Goal: Task Accomplishment & Management: Use online tool/utility

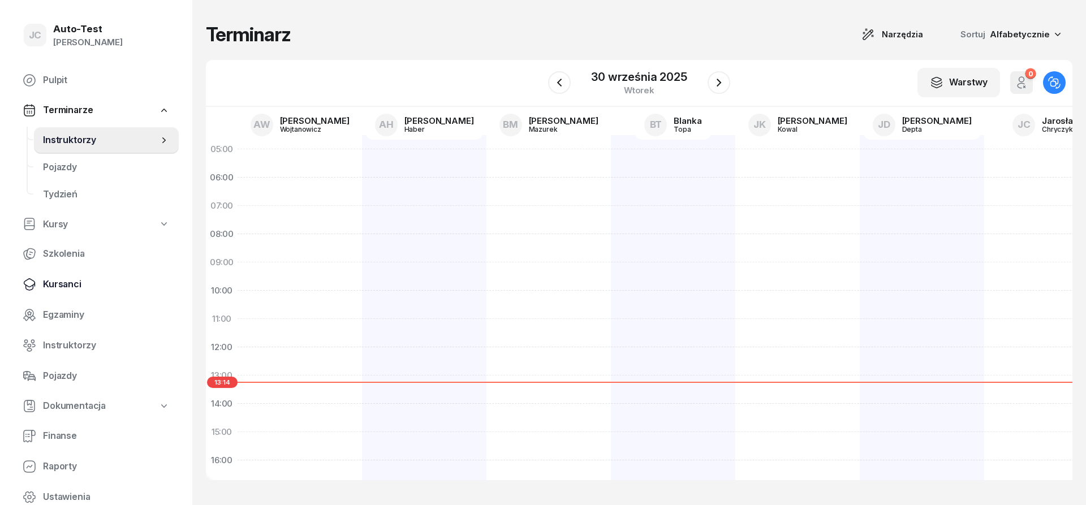
click at [101, 287] on span "Kursanci" at bounding box center [106, 284] width 127 height 15
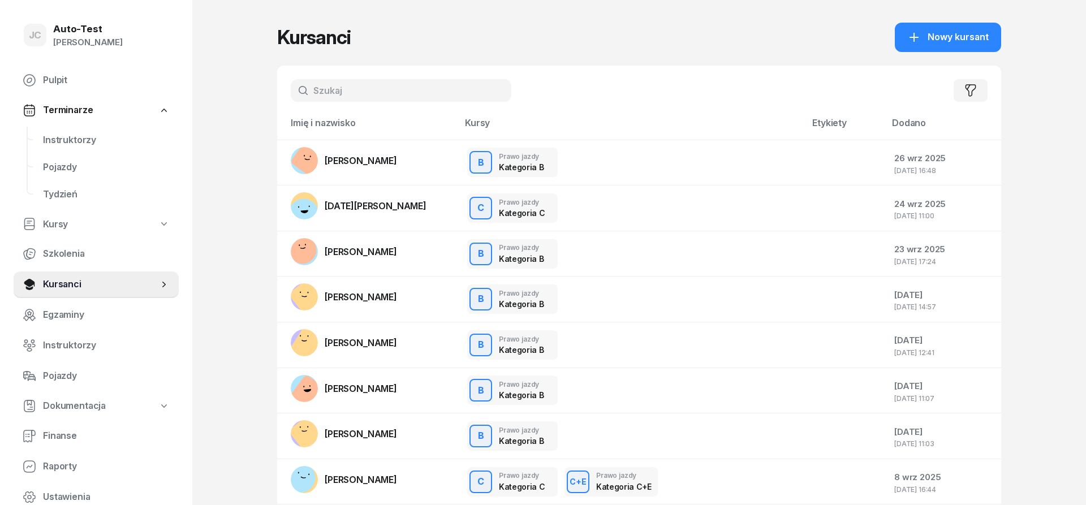
click at [342, 83] on input "text" at bounding box center [401, 90] width 221 height 23
type input "kula"
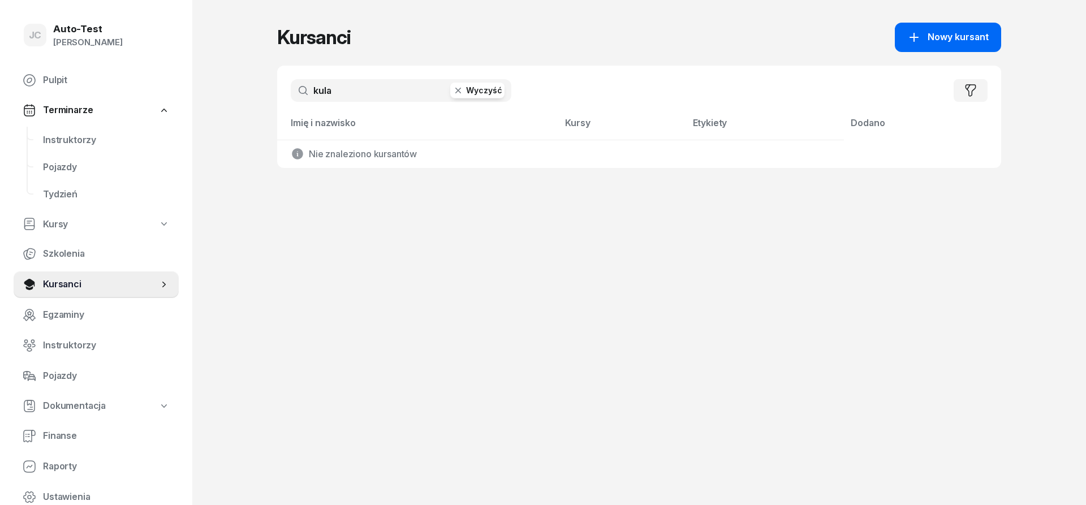
click at [947, 36] on span "Nowy kursant" at bounding box center [958, 37] width 61 height 15
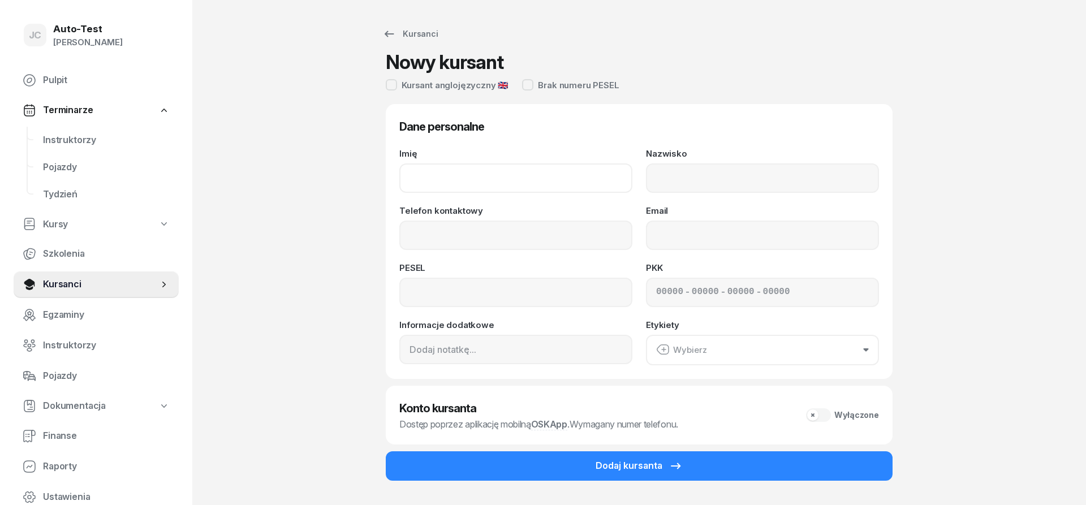
click at [505, 186] on input "Imię" at bounding box center [515, 178] width 233 height 29
type input "[PERSON_NAME]"
type input "Kula"
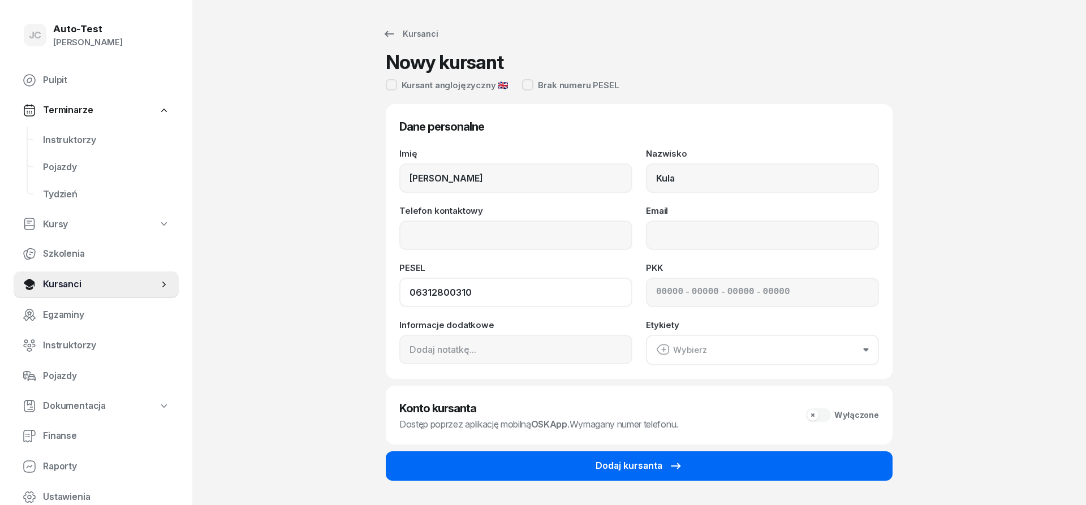
type input "06312800310"
click at [602, 475] on button "Dodaj kursanta" at bounding box center [639, 465] width 507 height 29
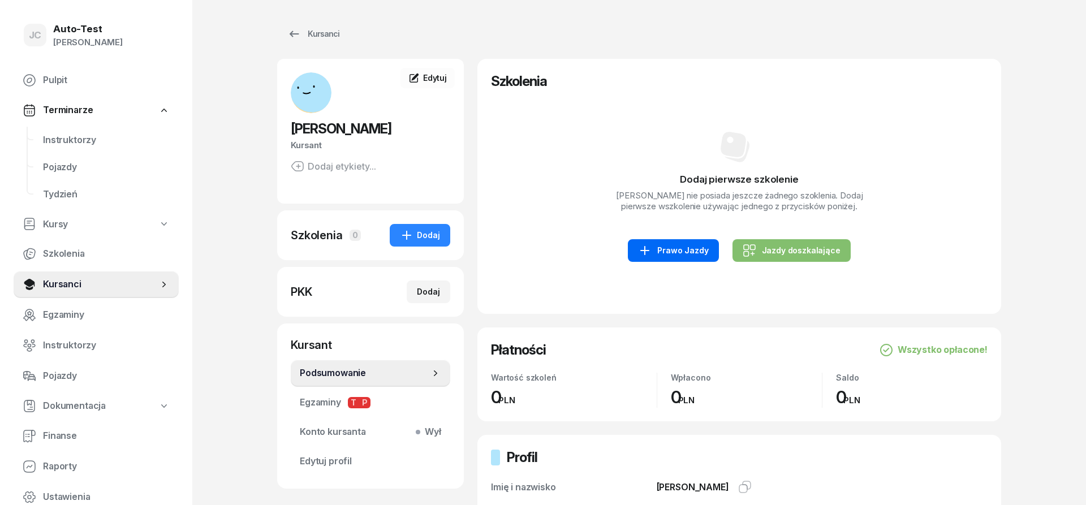
click at [698, 252] on div "Prawo Jazdy" at bounding box center [673, 251] width 70 height 14
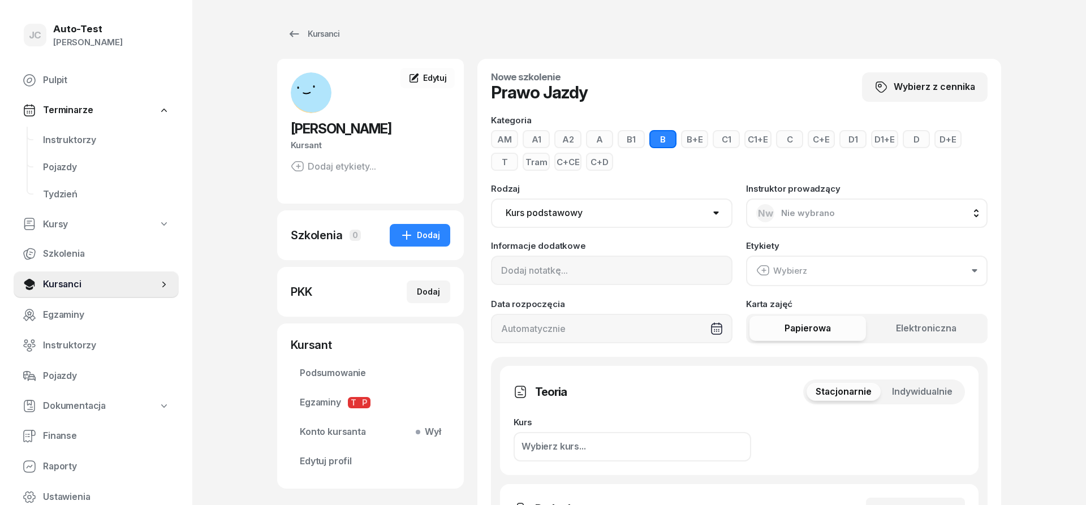
click at [910, 382] on div "Stacjonarnie Indywidualnie" at bounding box center [884, 392] width 162 height 25
click at [921, 395] on span "Indywidualnie" at bounding box center [922, 392] width 61 height 15
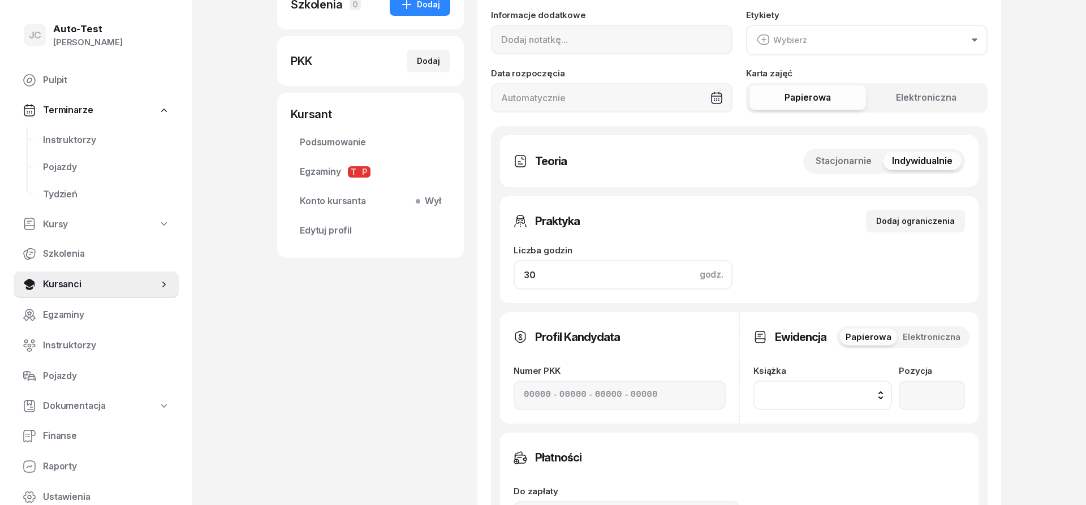
click at [557, 274] on input "30" at bounding box center [623, 274] width 219 height 29
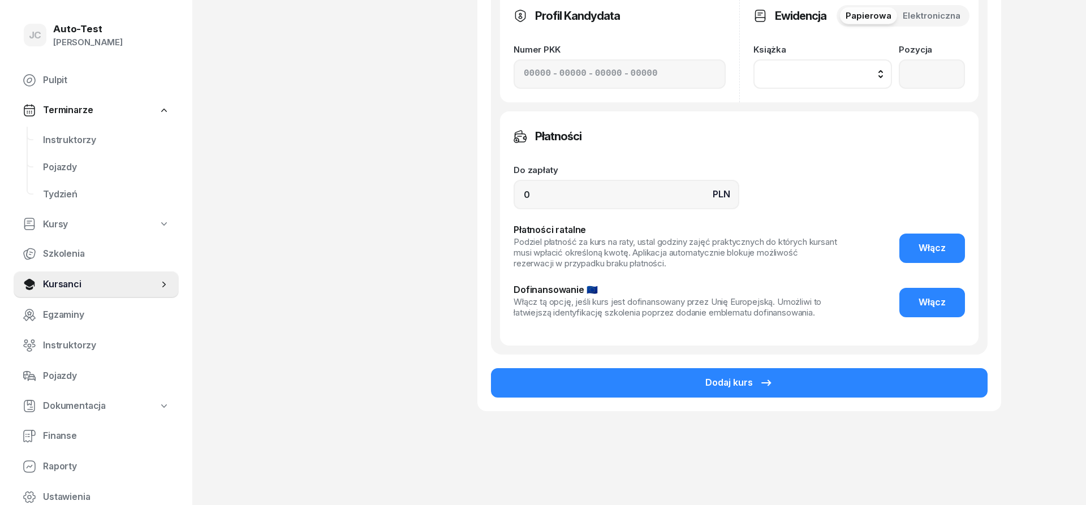
scroll to position [562, 0]
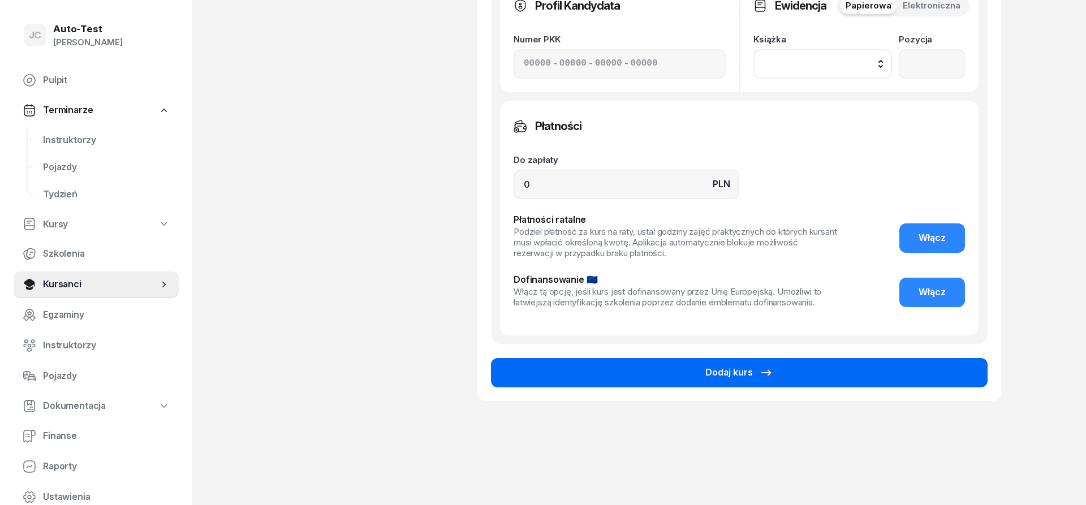
type input "32"
click at [652, 385] on button "Dodaj kurs" at bounding box center [739, 372] width 497 height 29
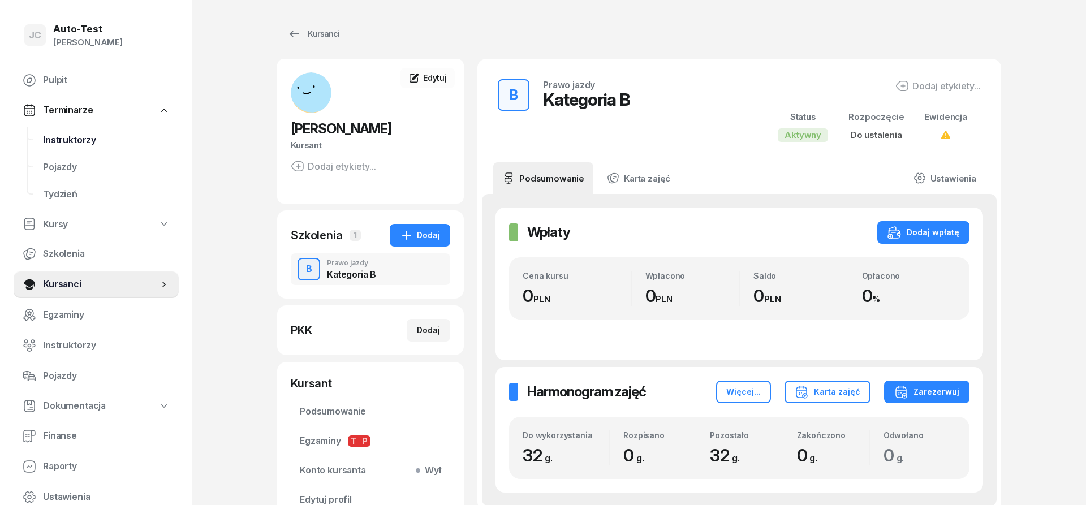
drag, startPoint x: 106, startPoint y: 136, endPoint x: 131, endPoint y: 141, distance: 25.3
click at [106, 136] on span "Instruktorzy" at bounding box center [106, 140] width 127 height 15
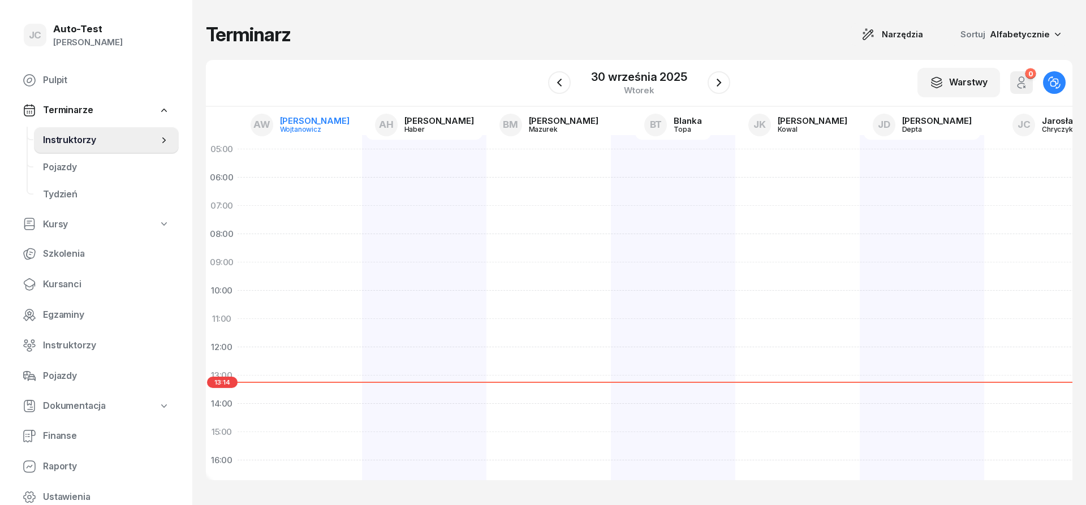
click at [301, 124] on div "[PERSON_NAME]" at bounding box center [315, 121] width 70 height 8
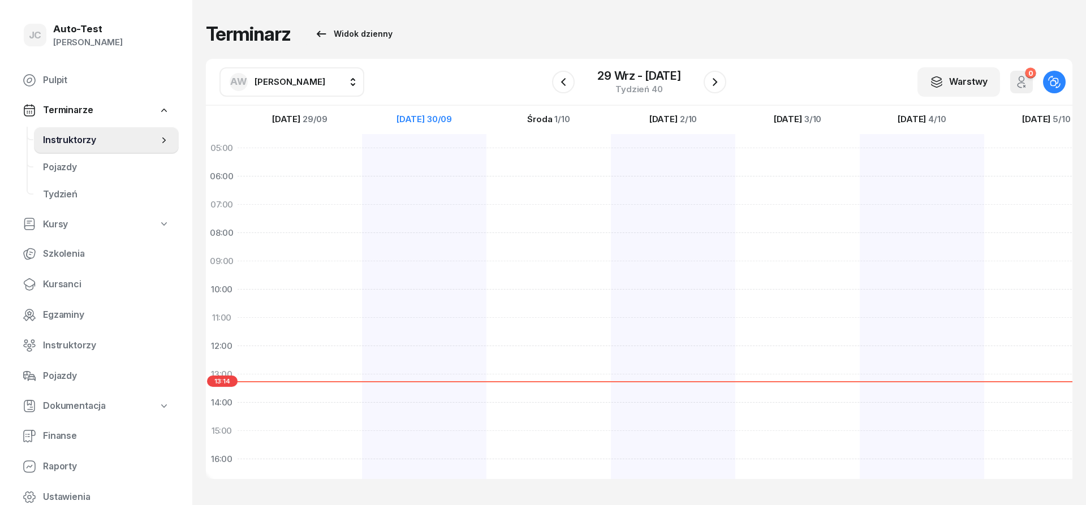
click at [286, 84] on span "[PERSON_NAME]" at bounding box center [290, 81] width 71 height 11
type input "chr"
click at [308, 163] on span "[PERSON_NAME]" at bounding box center [296, 156] width 70 height 15
click at [432, 322] on div at bounding box center [424, 417] width 124 height 566
select select "11"
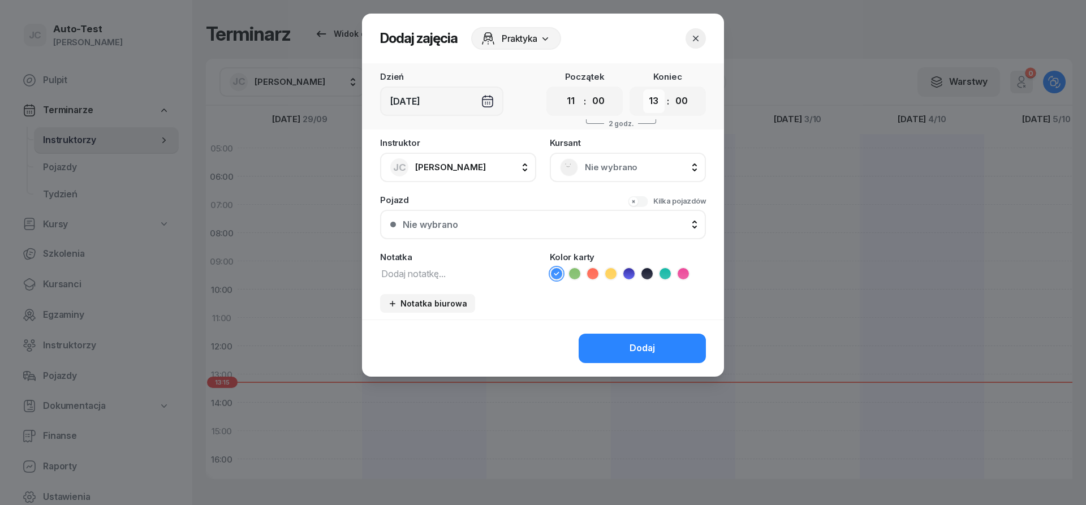
click at [643, 89] on select "00 01 02 03 04 05 06 07 08 09 10 11 12 13 14 15 16 17 18 19 20 21 22 23" at bounding box center [653, 101] width 21 height 24
select select "11"
click option "11" at bounding box center [0, 0] width 0 height 0
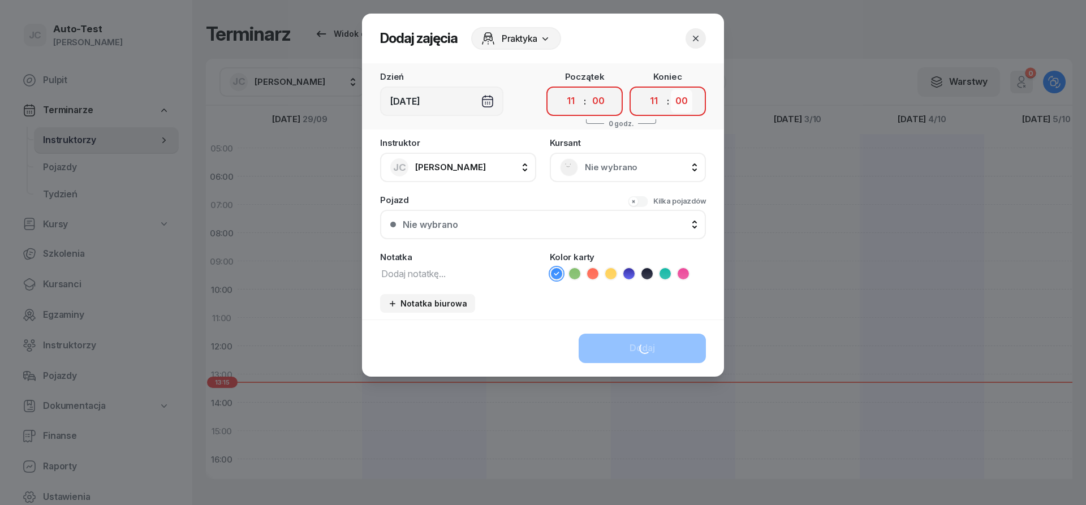
click at [671, 89] on select "00 05 10 15 20 25 30 35 40 45 50 55" at bounding box center [681, 101] width 21 height 24
click at [663, 196] on div "Kilka pojazdów" at bounding box center [679, 201] width 53 height 11
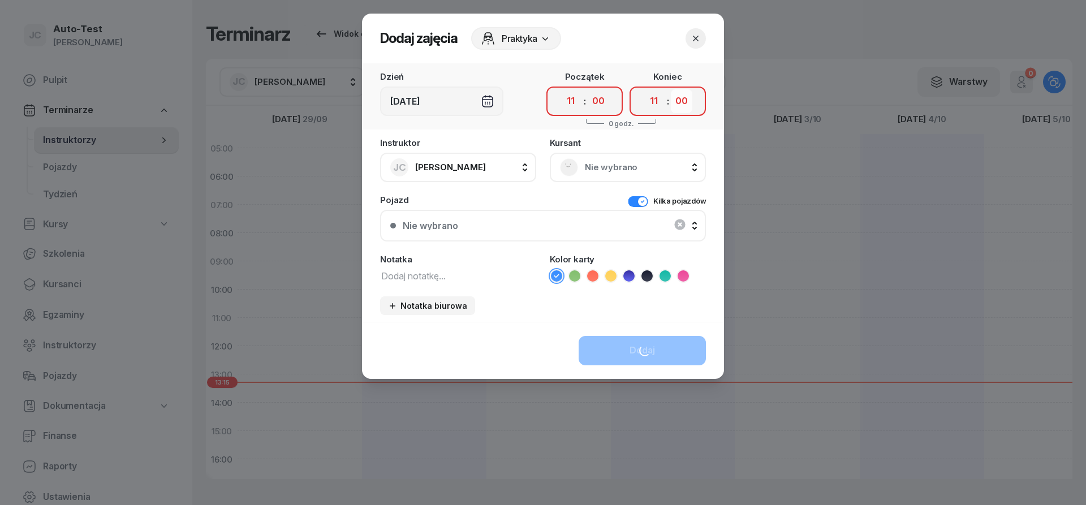
click at [671, 89] on select "00 05 10 15 20 25 30 35 40 45 50 55" at bounding box center [681, 101] width 21 height 24
select select "25"
click option "25" at bounding box center [0, 0] width 0 height 0
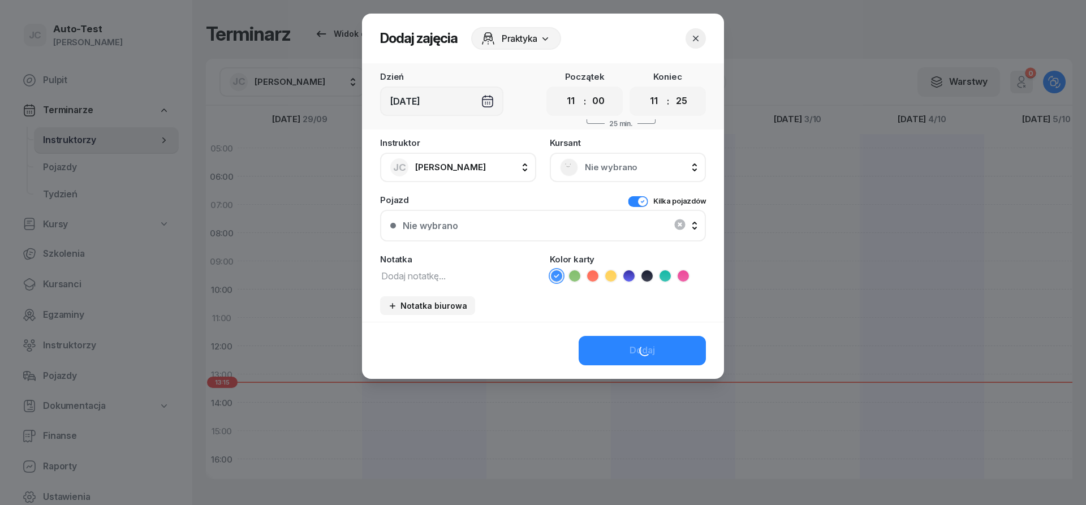
click at [616, 179] on div "Nie wybrano" at bounding box center [628, 167] width 156 height 29
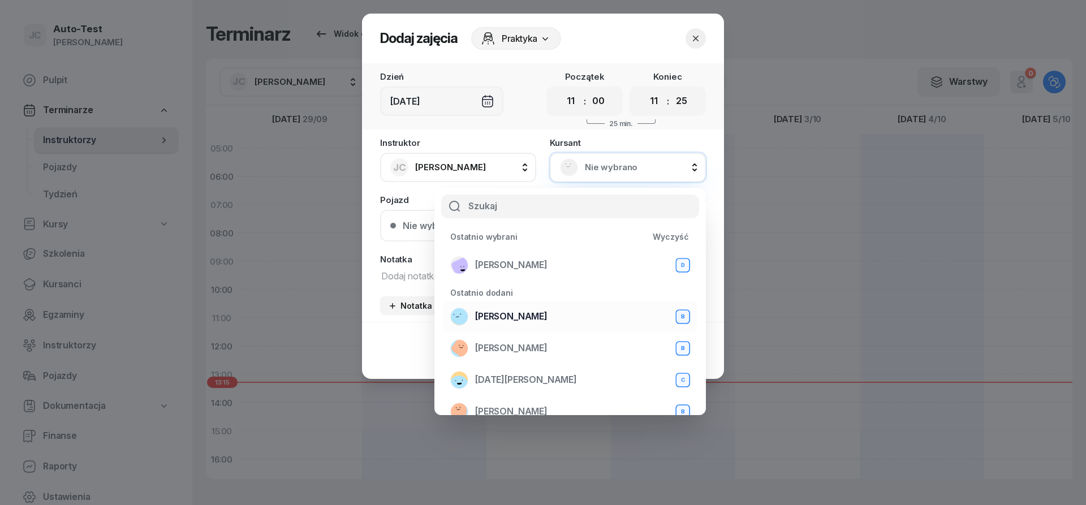
click at [519, 323] on span "[PERSON_NAME]" at bounding box center [511, 316] width 72 height 15
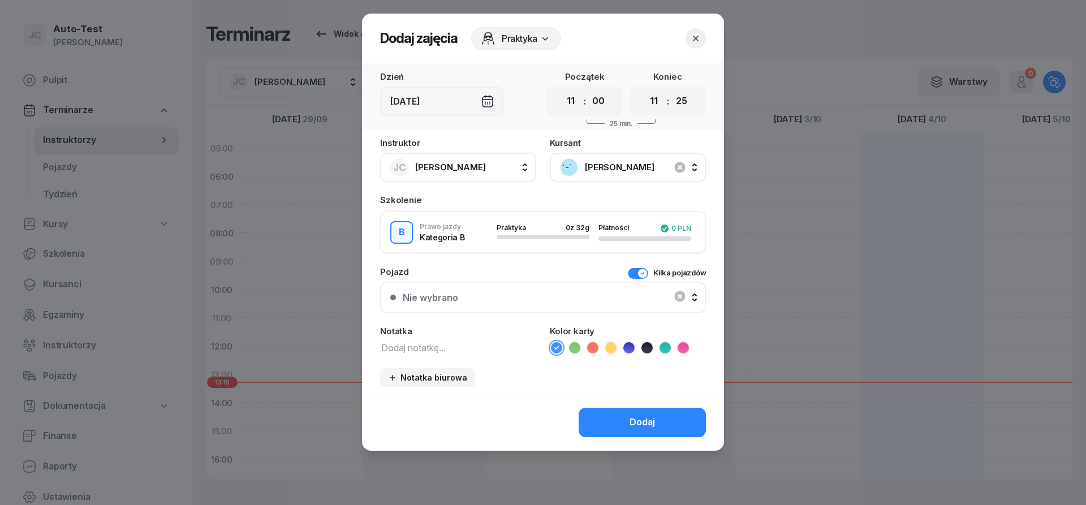
click at [511, 298] on div "Nie wybrano" at bounding box center [543, 297] width 306 height 23
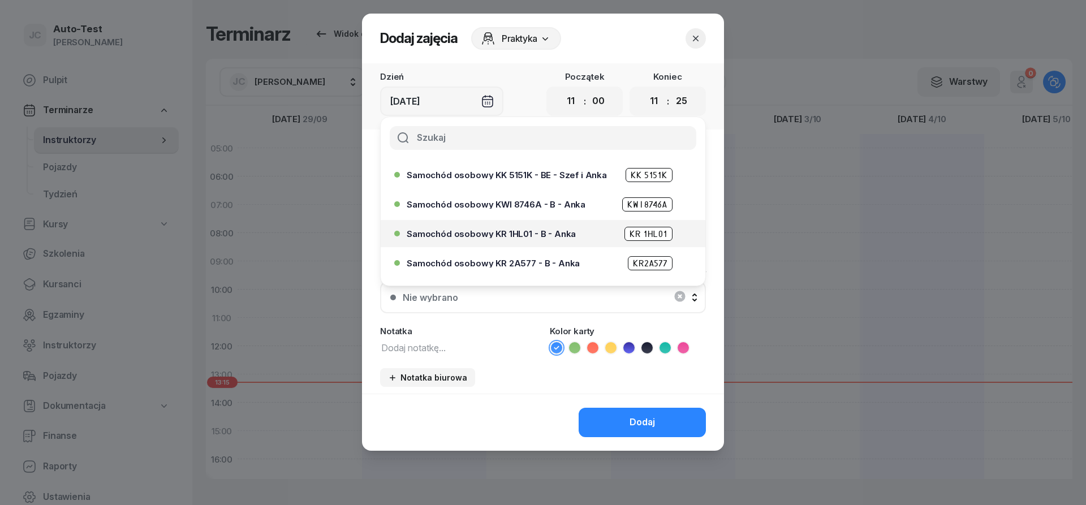
scroll to position [317, 0]
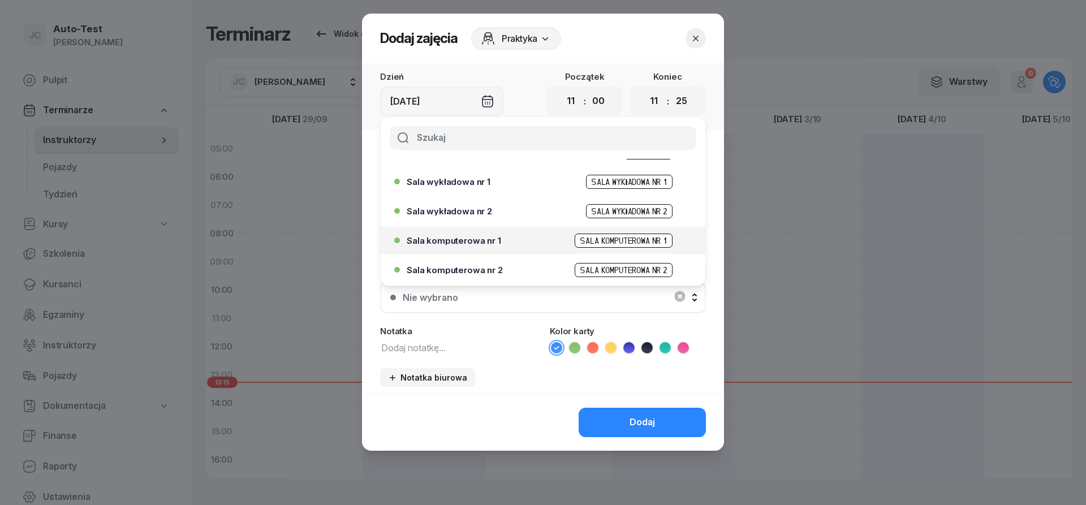
click at [515, 244] on div "Sala komputerowa nr 1 Sala komputerowa nr 1" at bounding box center [546, 241] width 278 height 14
click at [521, 360] on div "Instruktor JC [PERSON_NAME] AW [PERSON_NAME] AH [PERSON_NAME] BM [PERSON_NAME] …" at bounding box center [543, 266] width 362 height 255
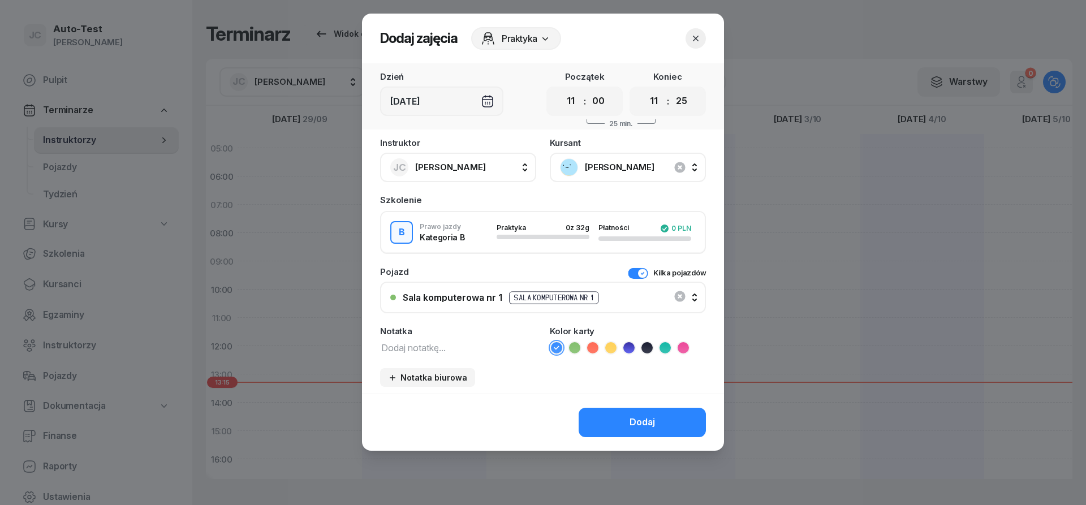
click at [634, 272] on button "Kilka pojazdów" at bounding box center [667, 273] width 78 height 11
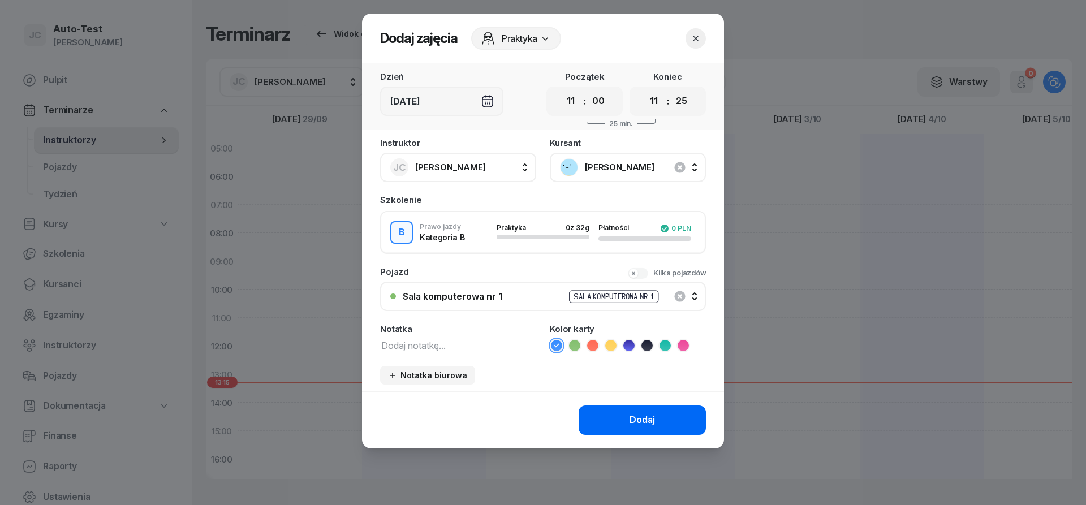
click at [627, 417] on button "Dodaj" at bounding box center [642, 420] width 127 height 29
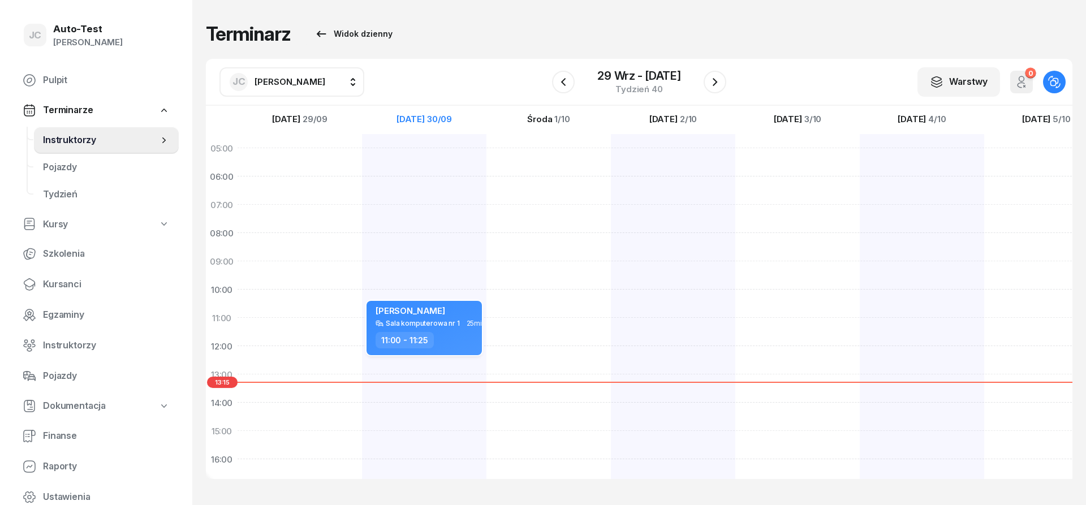
click at [451, 324] on div "Sala komputerowa nr 1" at bounding box center [423, 323] width 74 height 7
select select "11"
select select "25"
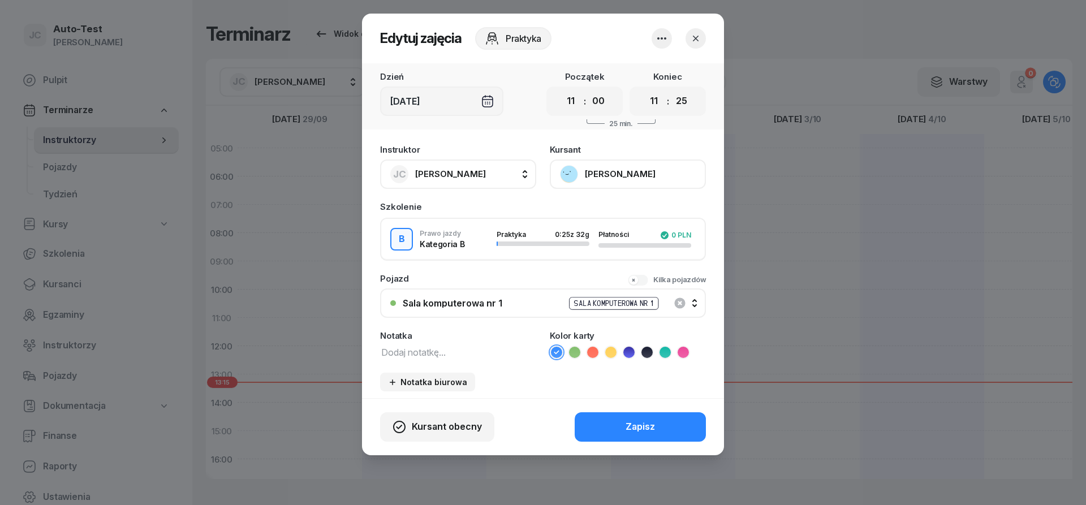
click at [698, 40] on icon "button" at bounding box center [696, 39] width 6 height 6
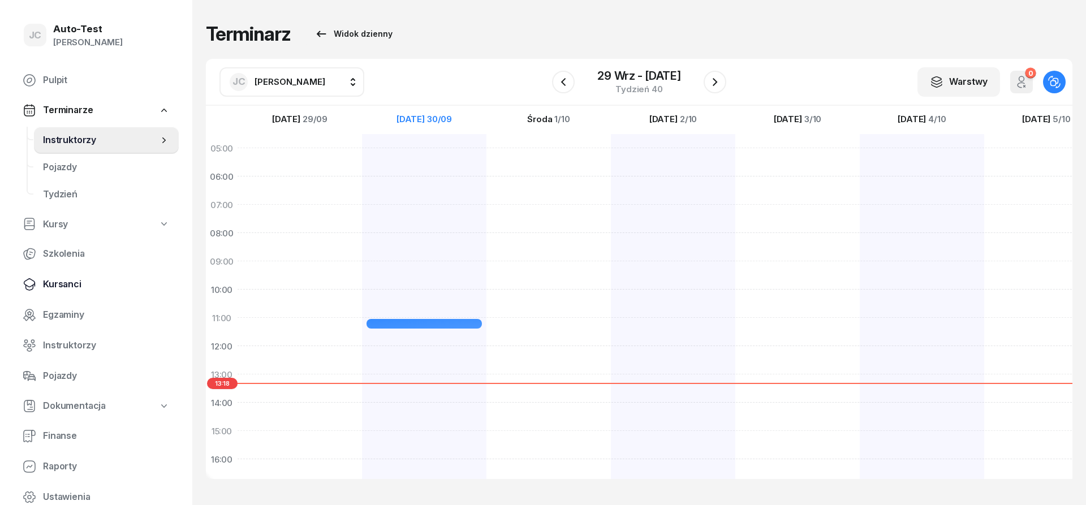
click at [100, 282] on span "Kursanci" at bounding box center [106, 284] width 127 height 15
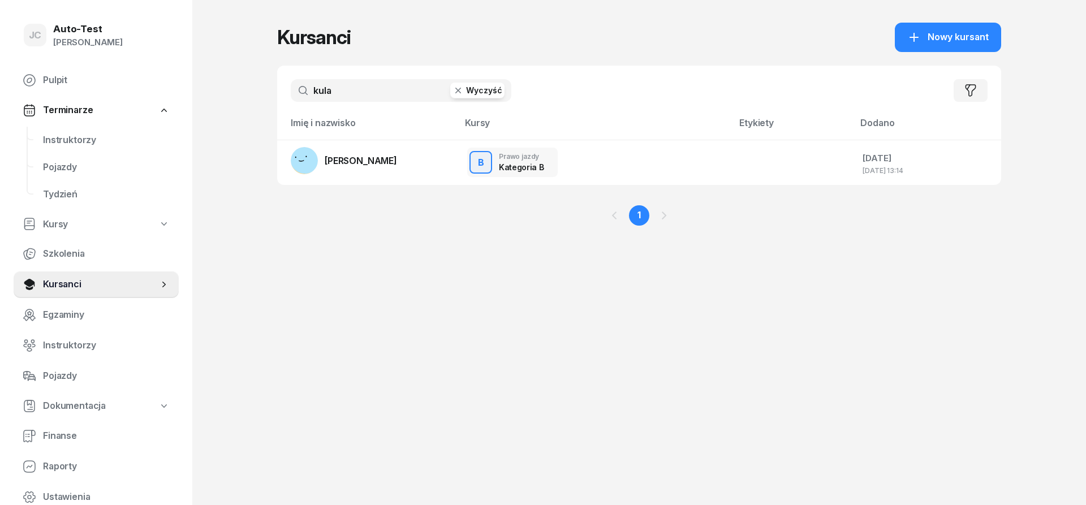
drag, startPoint x: 349, startPoint y: 91, endPoint x: 268, endPoint y: 87, distance: 81.0
click at [291, 87] on input "kula" at bounding box center [401, 90] width 221 height 23
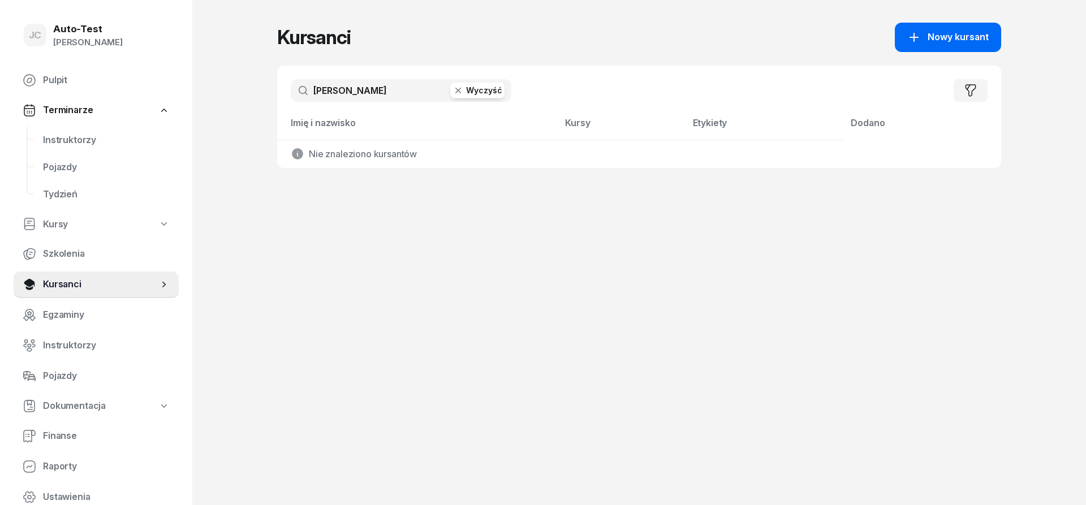
type input "[PERSON_NAME]"
click at [977, 42] on span "Nowy kursant" at bounding box center [958, 37] width 61 height 15
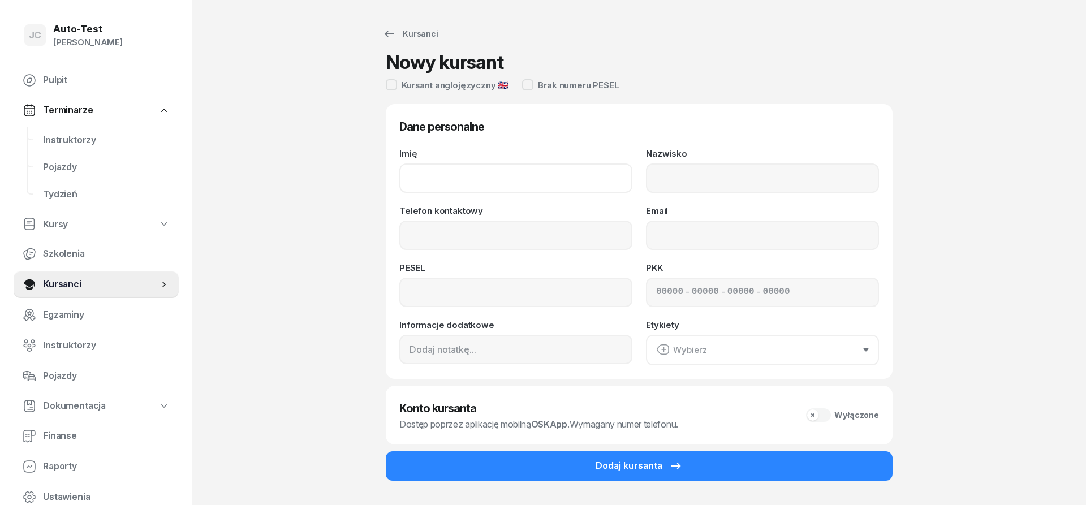
click at [519, 164] on input "Imię" at bounding box center [515, 178] width 233 height 29
type input "Szymon"
type input "[PERSON_NAME]"
click at [445, 288] on input at bounding box center [515, 292] width 233 height 29
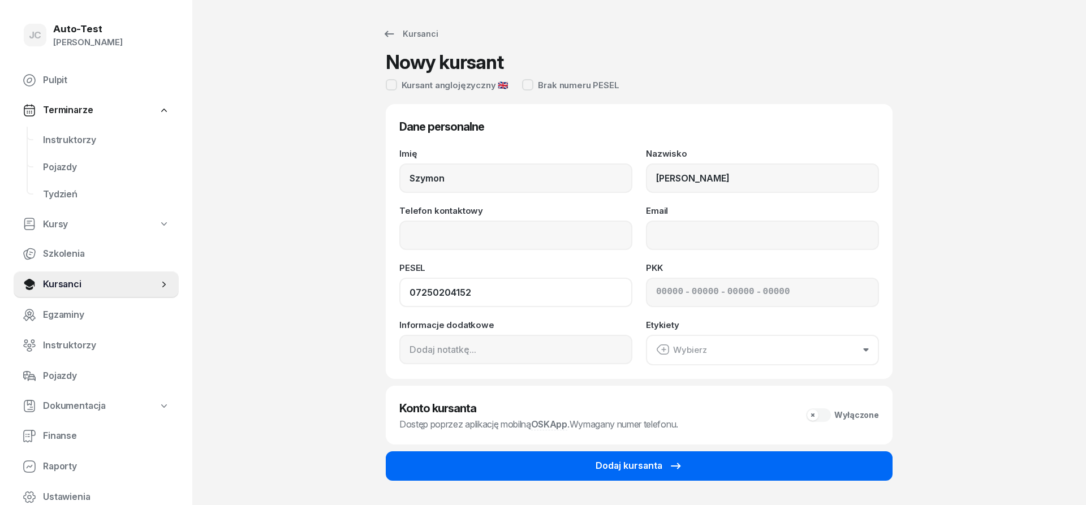
type input "07250204152"
click at [583, 476] on button "Dodaj kursanta" at bounding box center [639, 465] width 507 height 29
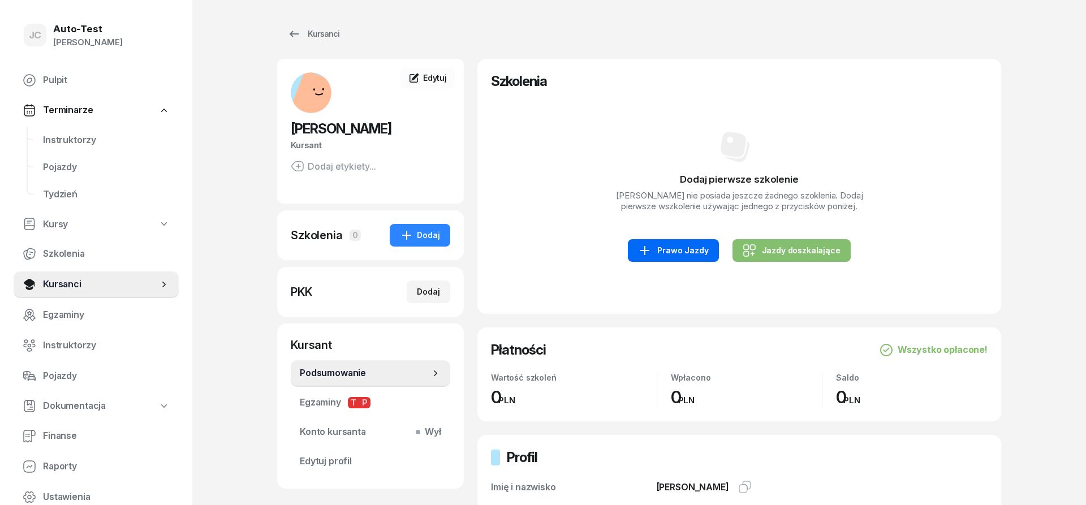
click at [693, 253] on div "Prawo Jazdy" at bounding box center [673, 251] width 70 height 14
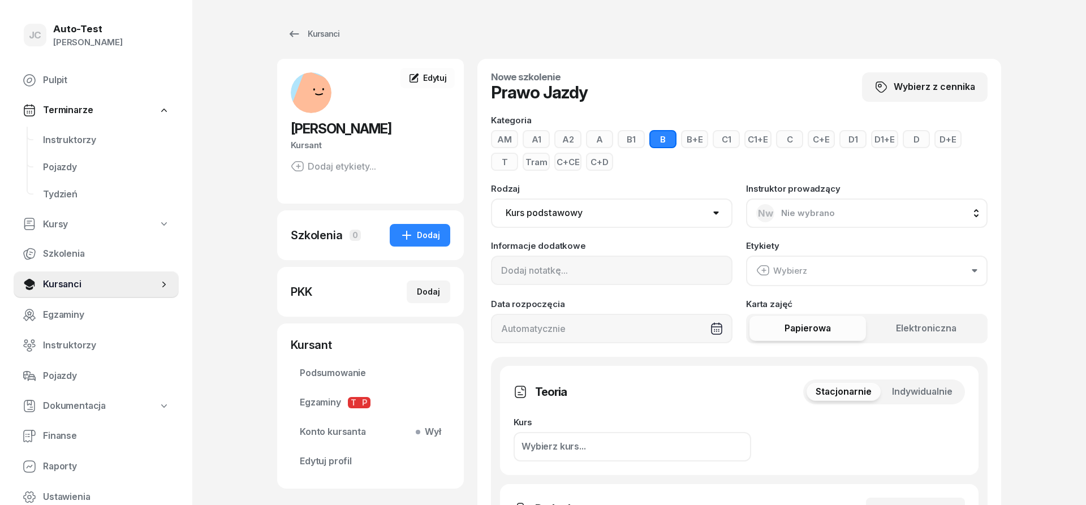
click at [931, 386] on span "Indywidualnie" at bounding box center [922, 392] width 61 height 15
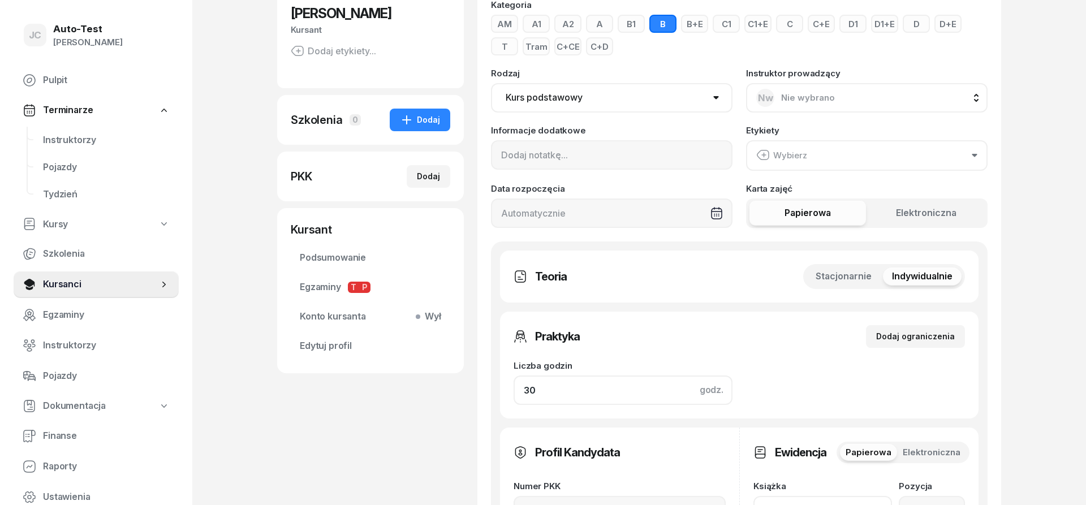
drag, startPoint x: 587, startPoint y: 391, endPoint x: 424, endPoint y: 399, distance: 163.7
click at [514, 396] on input "30" at bounding box center [623, 390] width 219 height 29
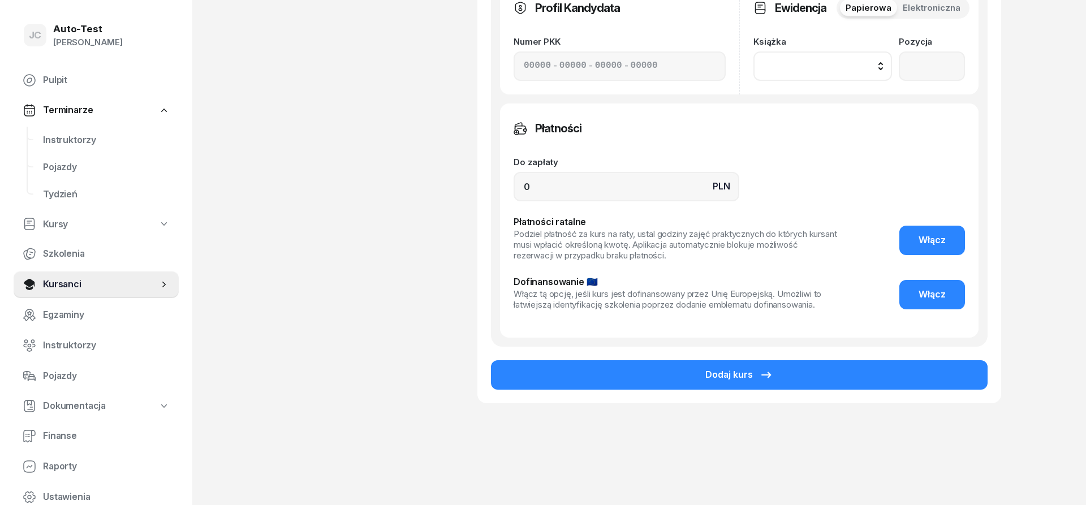
scroll to position [562, 0]
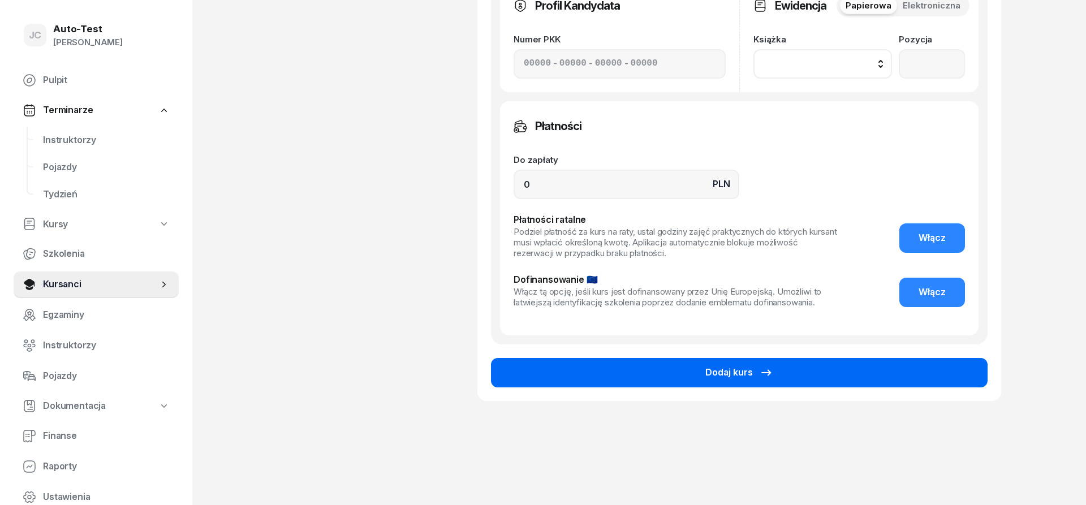
type input "32"
click at [713, 375] on div "Dodaj kurs" at bounding box center [739, 372] width 68 height 15
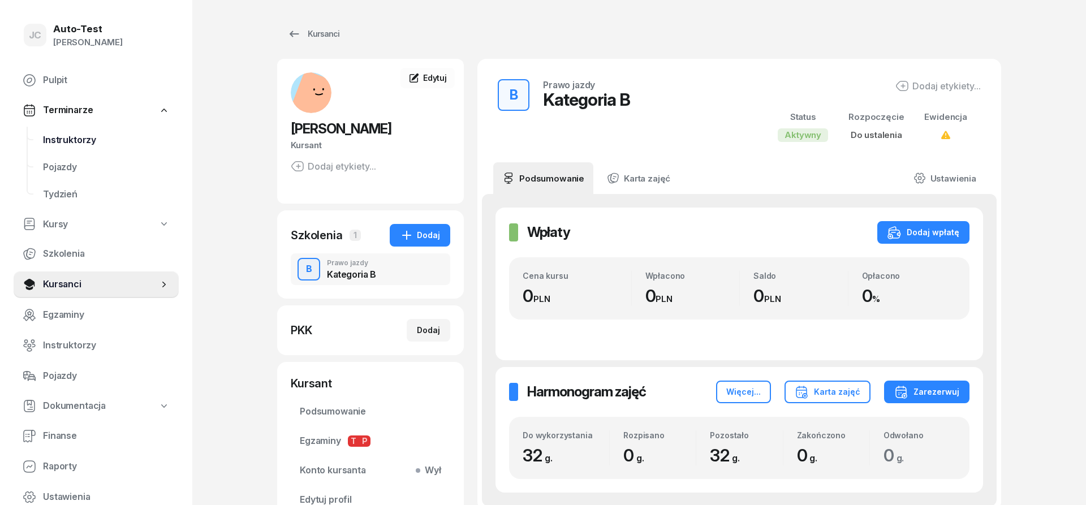
click at [97, 142] on span "Instruktorzy" at bounding box center [106, 140] width 127 height 15
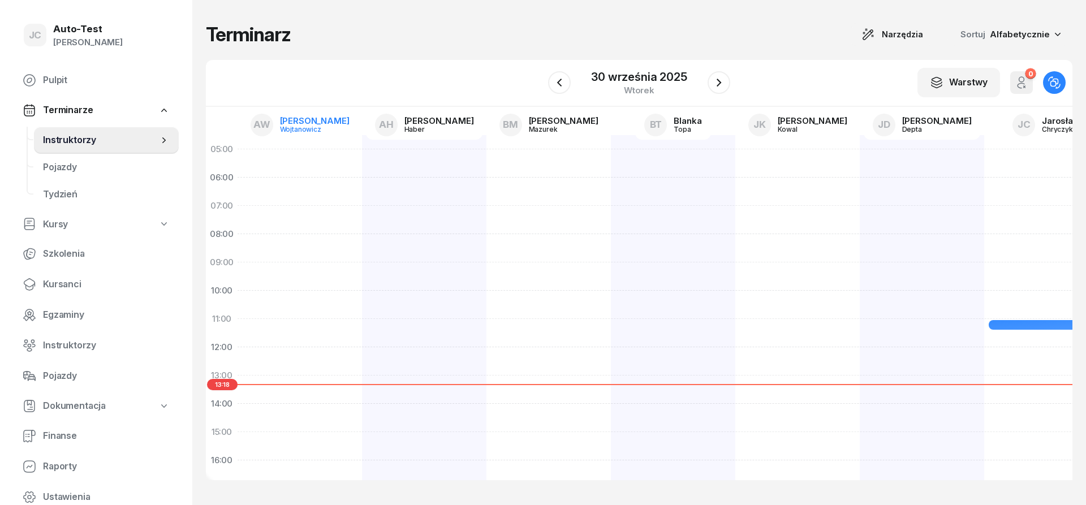
click at [308, 130] on div "Wojtanowicz" at bounding box center [307, 129] width 54 height 7
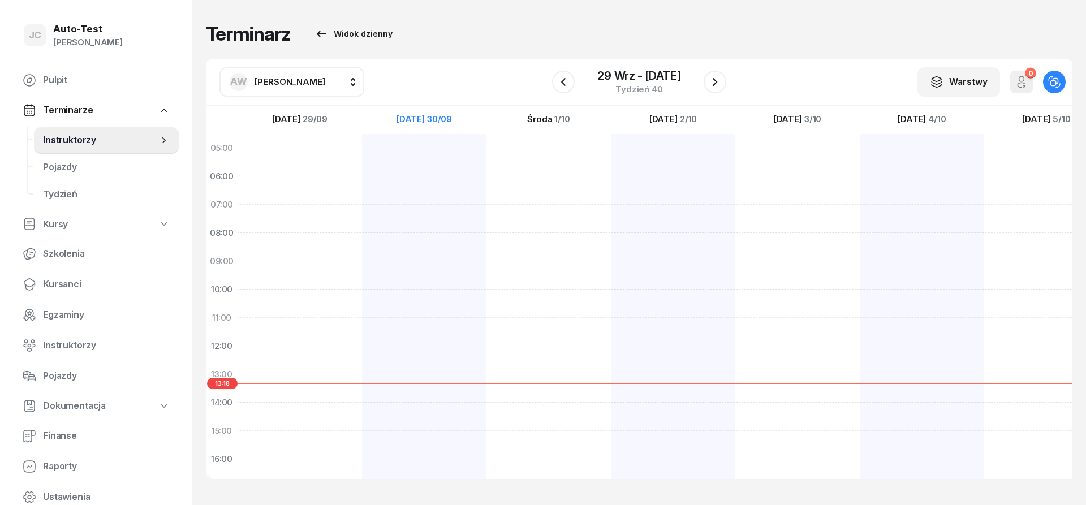
click at [301, 83] on span "[PERSON_NAME]" at bounding box center [290, 81] width 71 height 11
type input "chr"
click at [302, 157] on span "[PERSON_NAME]" at bounding box center [296, 156] width 70 height 15
click at [426, 352] on div "[PERSON_NAME] Sala komputerowa nr 1 25min 11:00 - 11:25" at bounding box center [424, 417] width 124 height 566
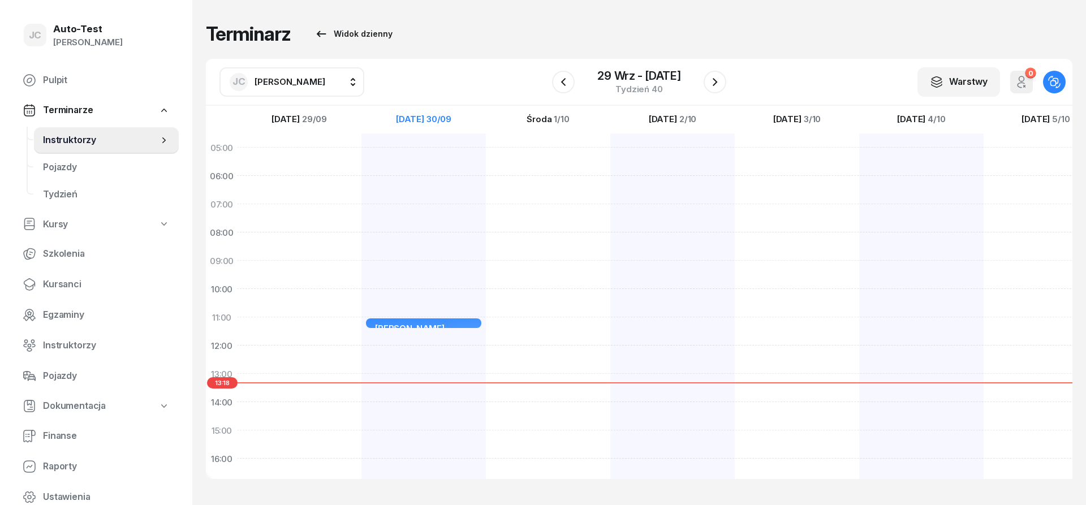
select select "12"
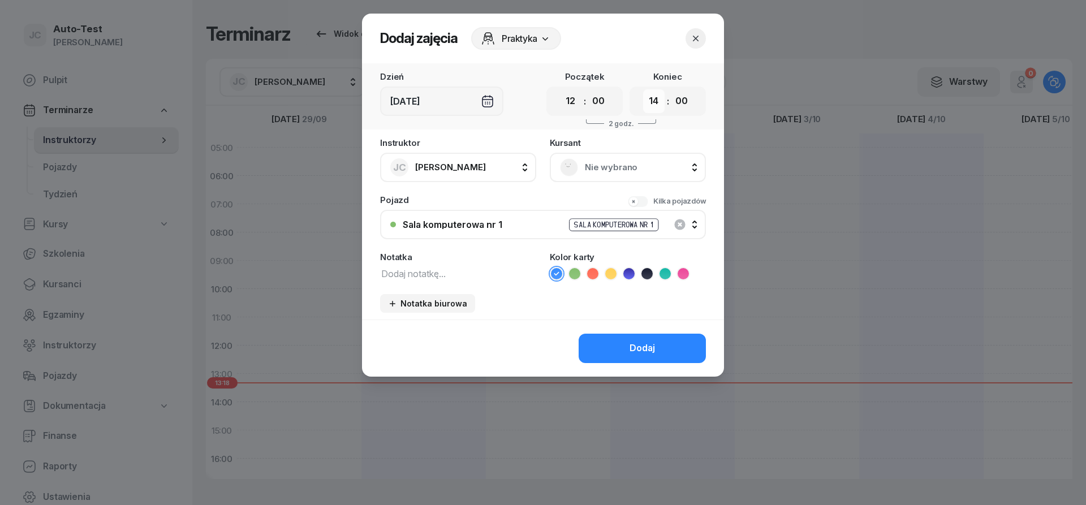
click at [643, 89] on select "00 01 02 03 04 05 06 07 08 09 10 11 12 13 14 15 16 17 18 19 20 21 22 23" at bounding box center [653, 101] width 21 height 24
select select "12"
click option "12" at bounding box center [0, 0] width 0 height 0
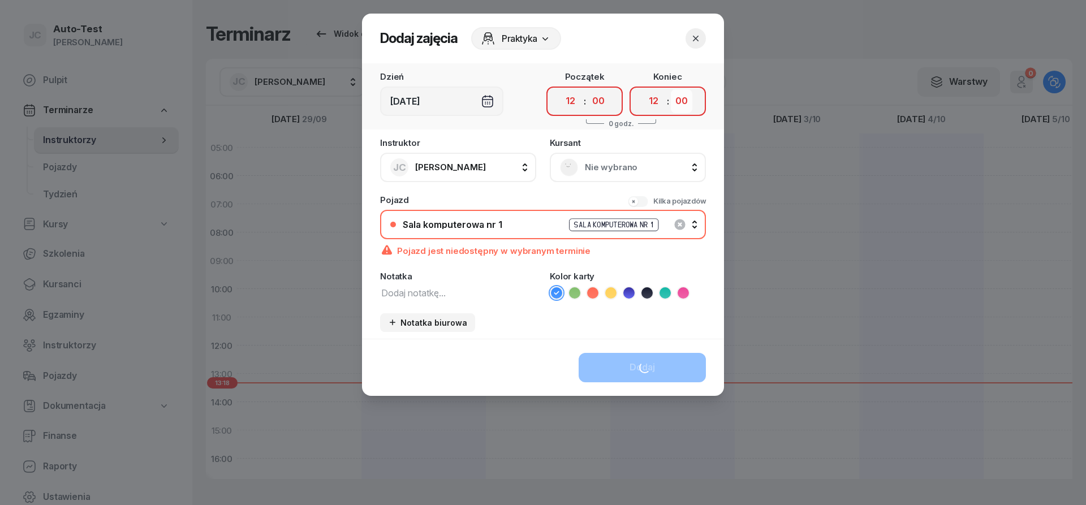
click at [671, 89] on select "00 05 10 15 20 25 30 35 40 45 50 55" at bounding box center [681, 101] width 21 height 24
select select "25"
click option "25" at bounding box center [0, 0] width 0 height 0
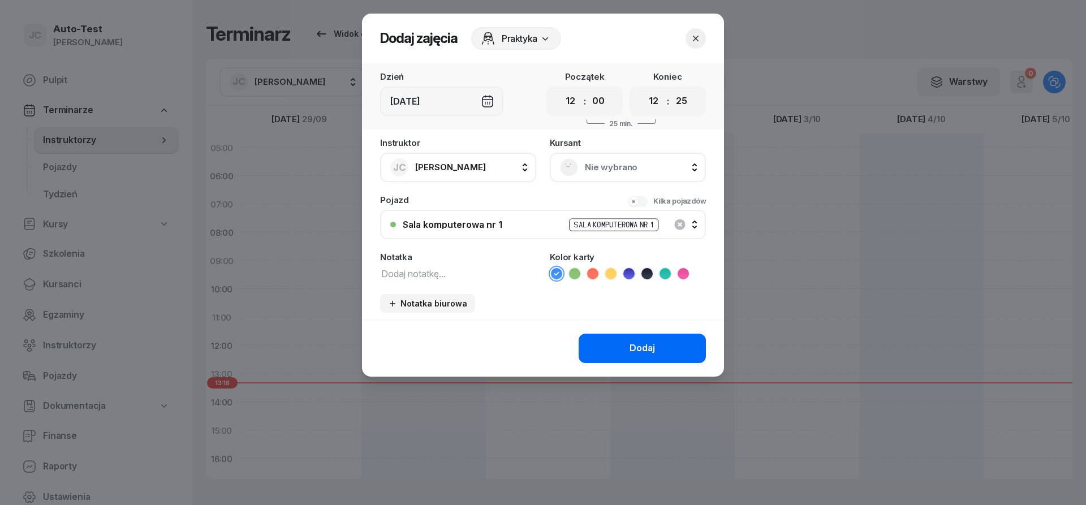
click at [611, 345] on button "Dodaj" at bounding box center [642, 348] width 127 height 29
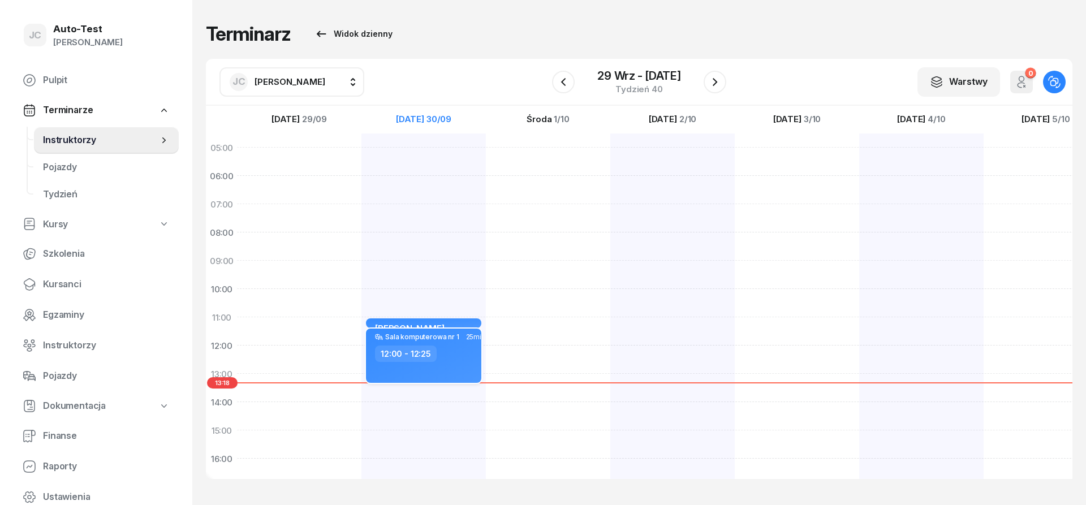
click at [414, 353] on div "12:00 - 12:25" at bounding box center [406, 354] width 62 height 16
select select "12"
select select "25"
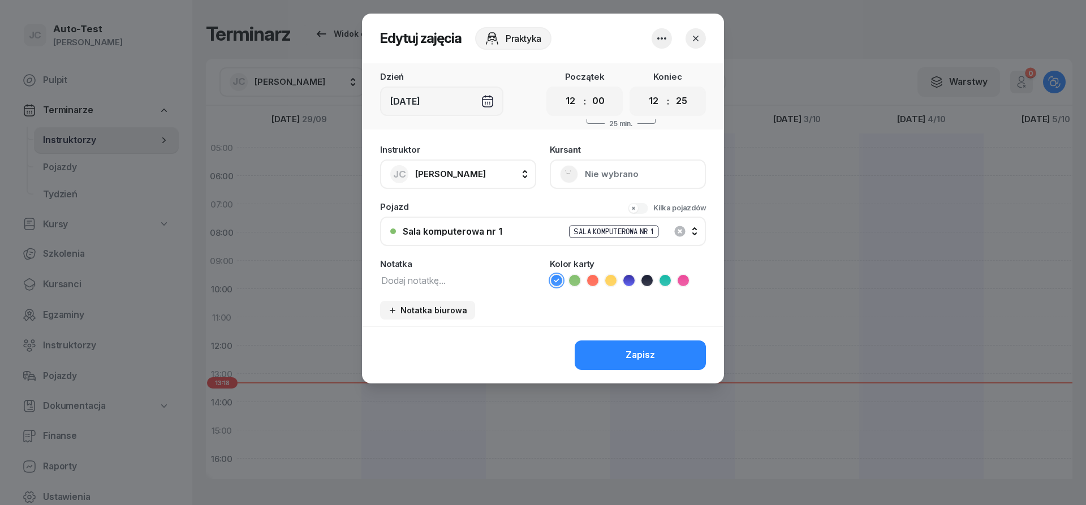
click at [633, 169] on div "[DEMOGRAPHIC_DATA] Nie wybrano" at bounding box center [628, 167] width 156 height 44
click at [604, 175] on div "[DEMOGRAPHIC_DATA] Nie wybrano" at bounding box center [628, 167] width 156 height 44
click at [660, 36] on icon "button" at bounding box center [662, 39] width 14 height 14
click at [638, 76] on link "Usuń" at bounding box center [656, 73] width 149 height 28
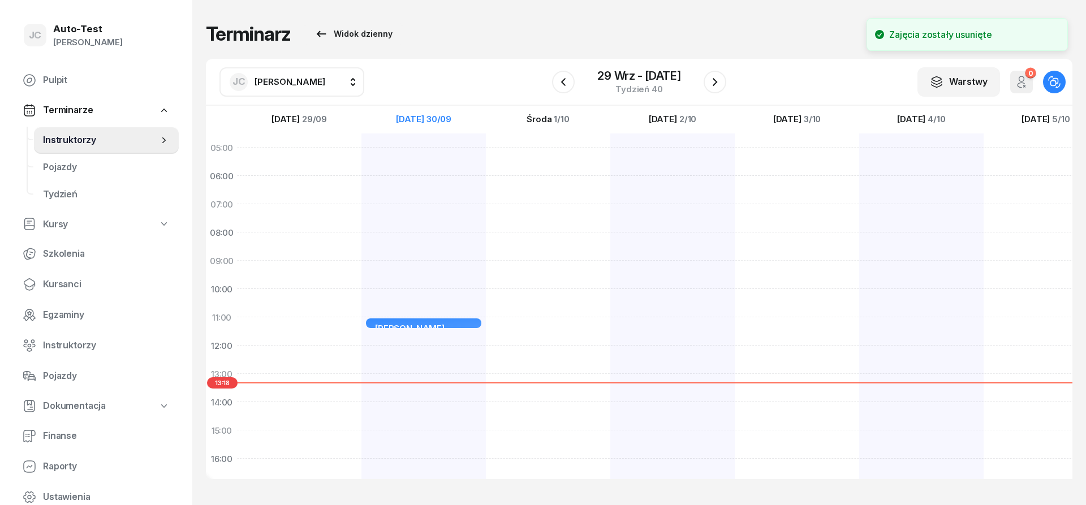
click at [458, 349] on div "[PERSON_NAME] Sala komputerowa nr 1 25min 11:00 - 11:25" at bounding box center [424, 417] width 124 height 566
select select "12"
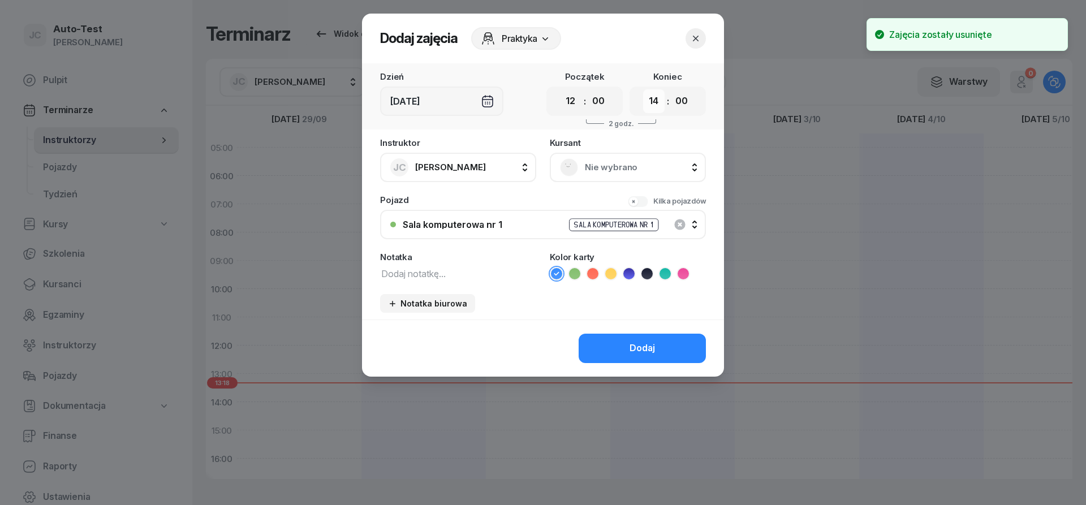
click at [643, 89] on select "00 01 02 03 04 05 06 07 08 09 10 11 12 13 14 15 16 17 18 19 20 21 22 23" at bounding box center [653, 101] width 21 height 24
select select "12"
click option "12" at bounding box center [0, 0] width 0 height 0
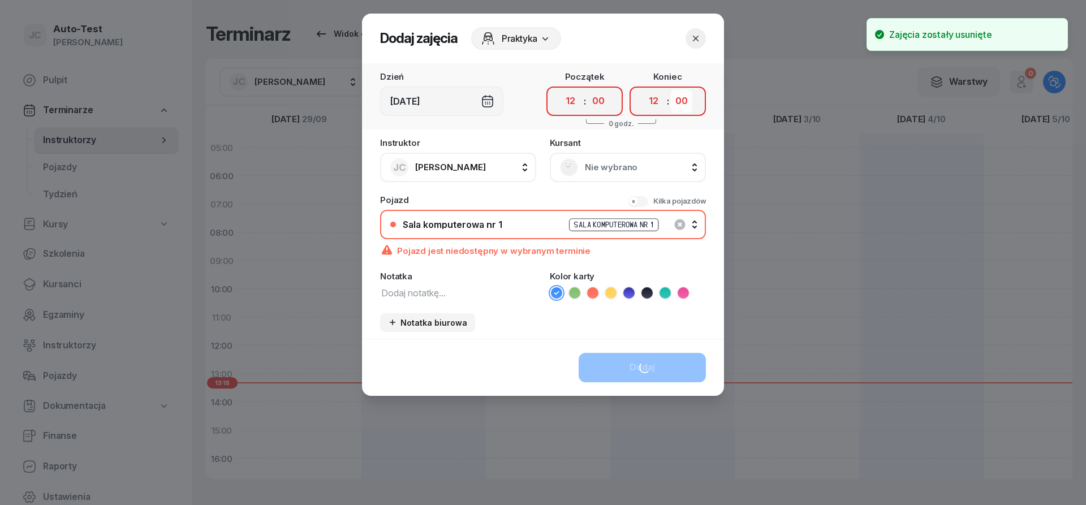
click at [671, 89] on select "00 05 10 15 20 25 30 35 40 45 50 55" at bounding box center [681, 101] width 21 height 24
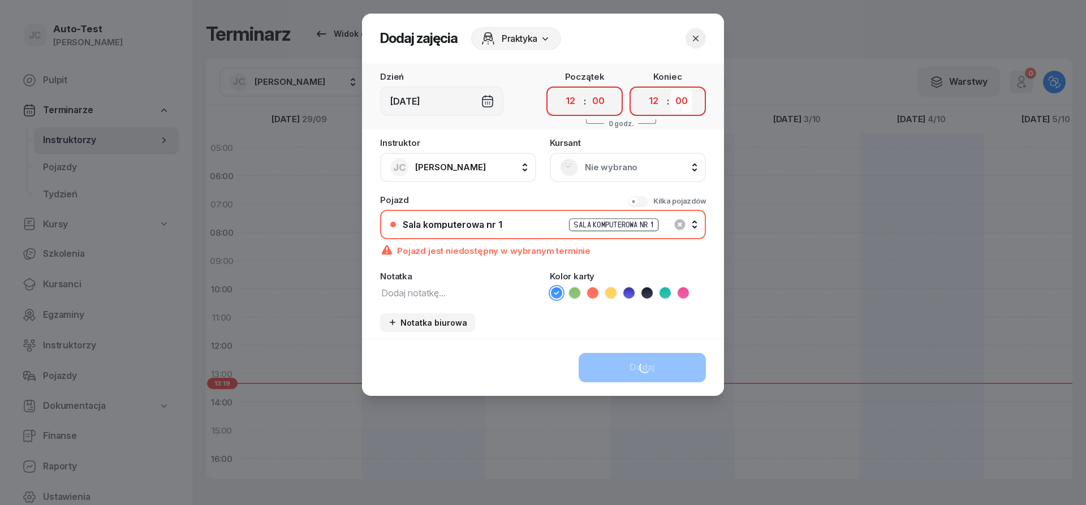
select select "25"
click option "25" at bounding box center [0, 0] width 0 height 0
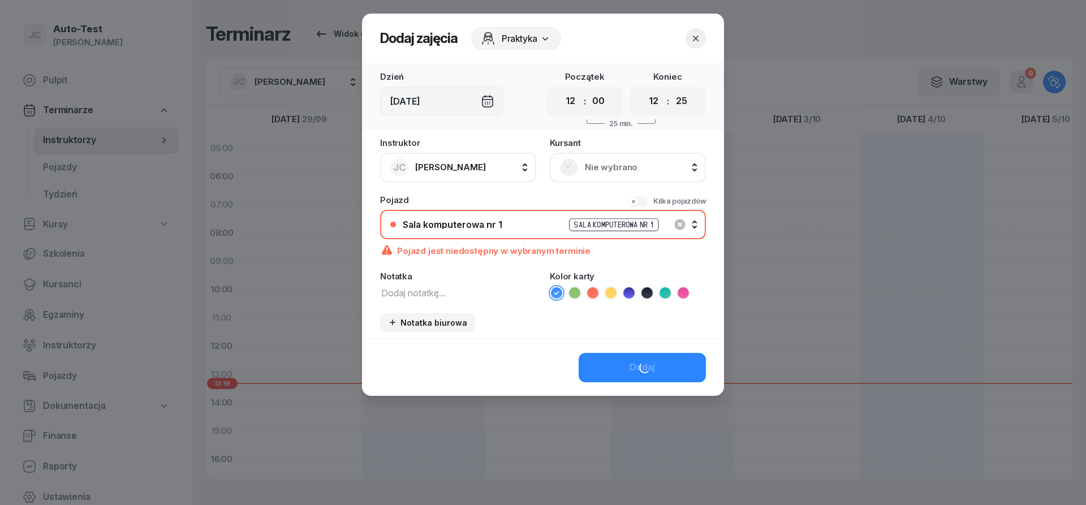
click at [619, 168] on span "Nie wybrano" at bounding box center [640, 167] width 111 height 15
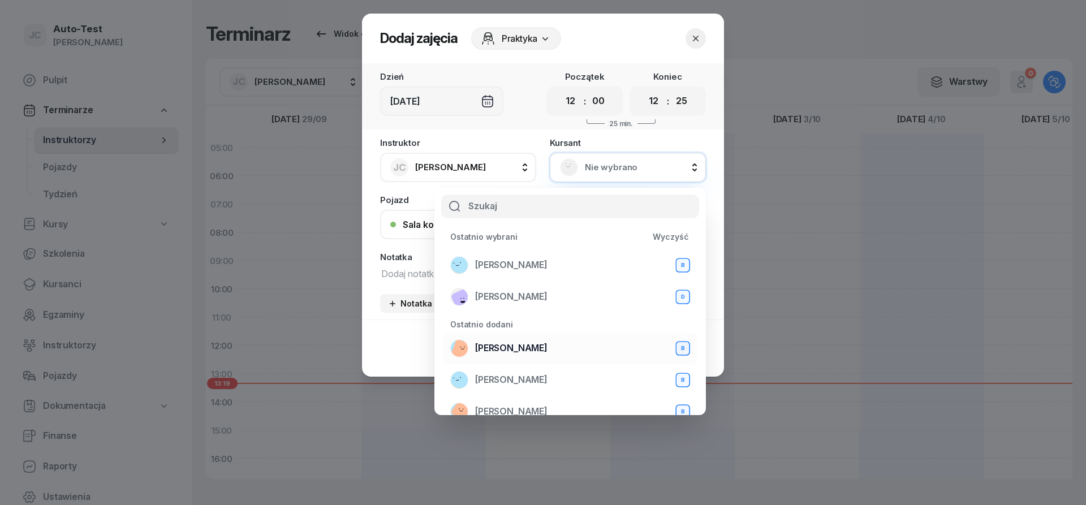
click at [526, 342] on span "[PERSON_NAME]" at bounding box center [511, 348] width 72 height 15
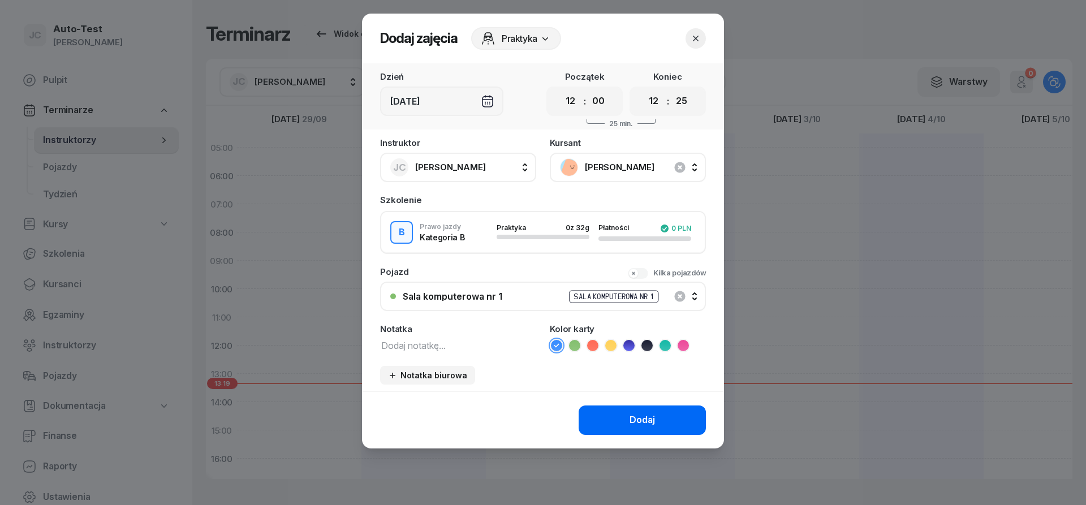
click at [634, 420] on div "Dodaj" at bounding box center [642, 420] width 25 height 15
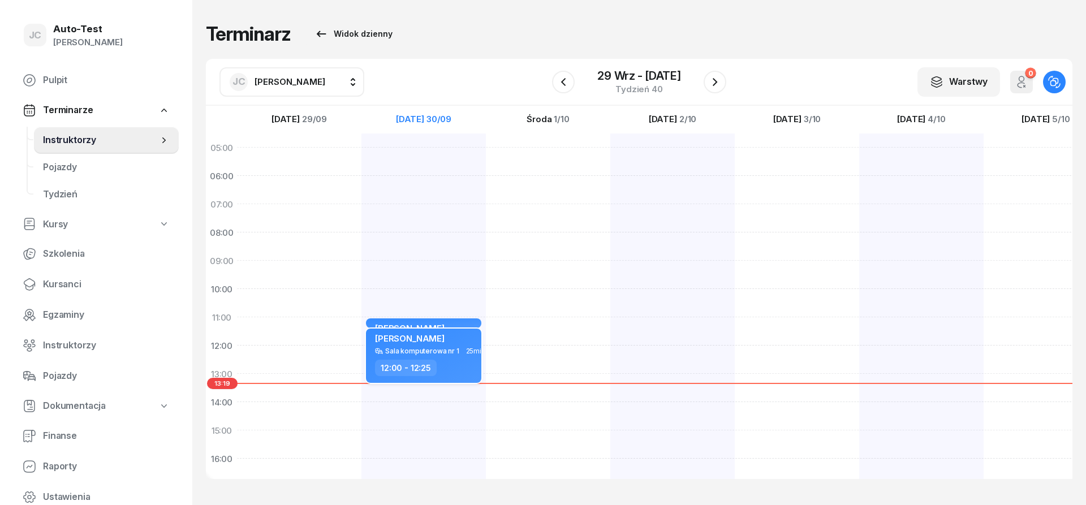
click at [447, 354] on div "Sala komputerowa nr 1" at bounding box center [422, 350] width 74 height 7
select select "12"
select select "25"
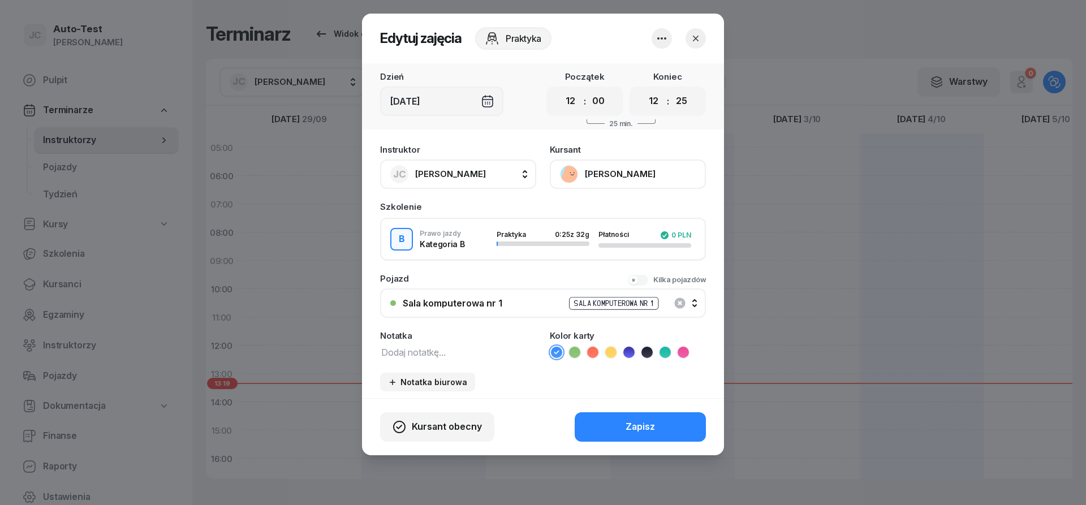
click at [695, 40] on icon "button" at bounding box center [695, 38] width 11 height 11
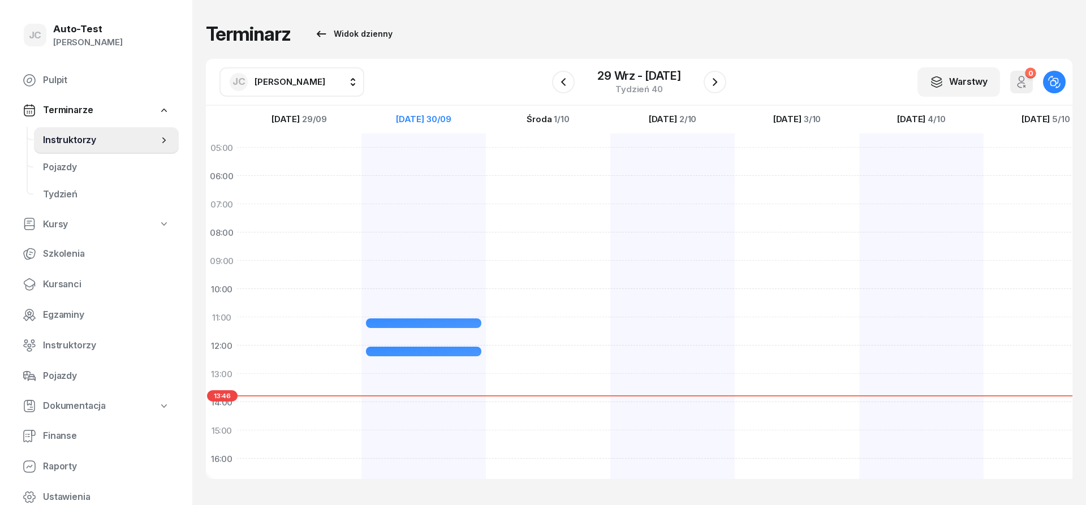
click at [276, 91] on button "[PERSON_NAME]" at bounding box center [292, 81] width 145 height 29
type input "kuć"
click at [322, 152] on div "LK [PERSON_NAME]" at bounding box center [303, 157] width 135 height 18
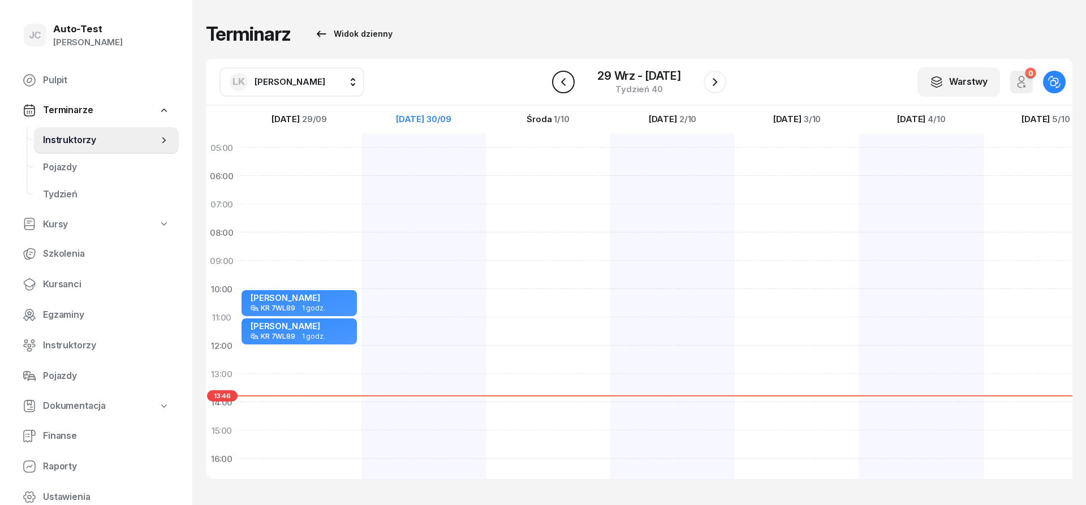
click at [557, 84] on button "button" at bounding box center [563, 82] width 23 height 23
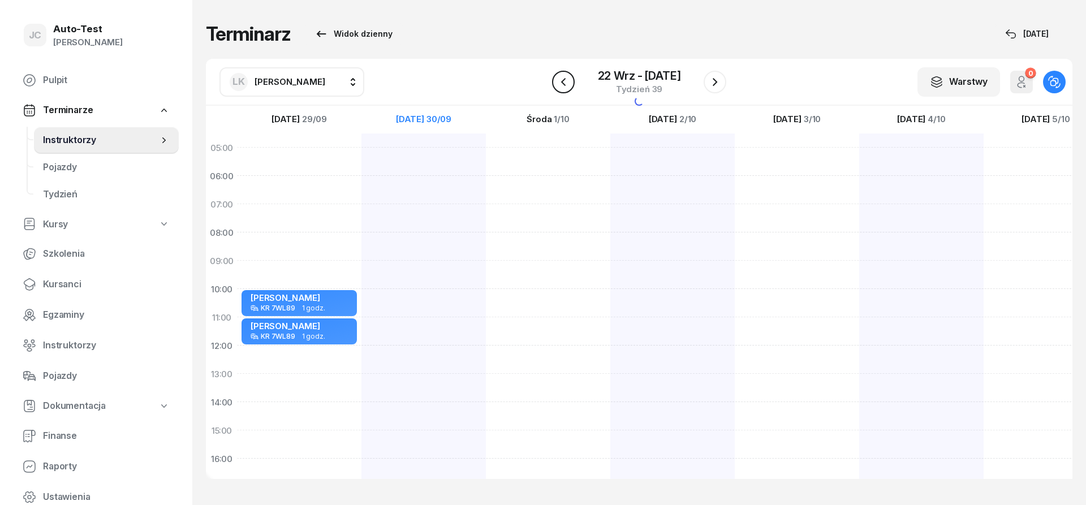
click at [560, 83] on icon "button" at bounding box center [564, 82] width 14 height 14
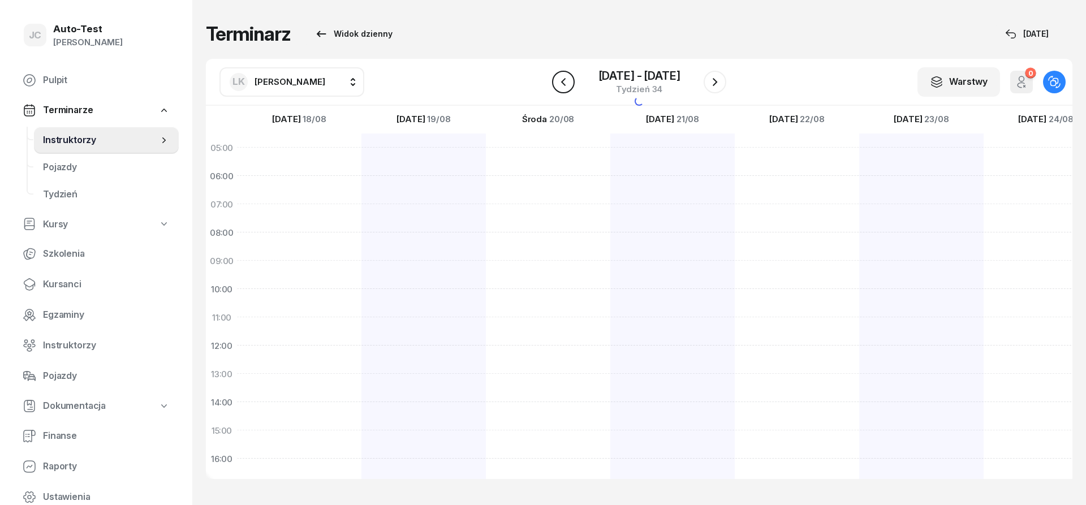
click at [560, 83] on icon "button" at bounding box center [564, 82] width 14 height 14
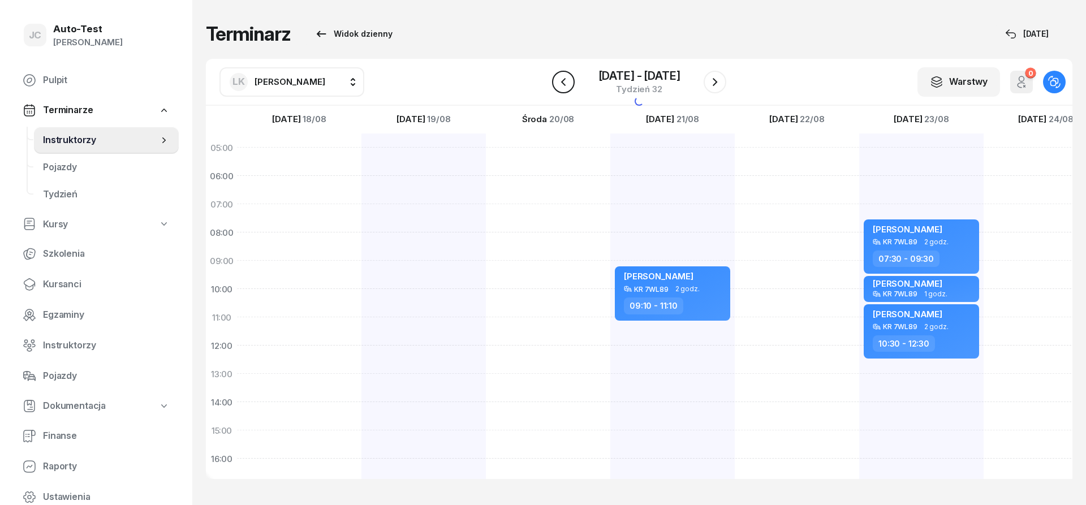
click at [560, 83] on icon "button" at bounding box center [564, 82] width 14 height 14
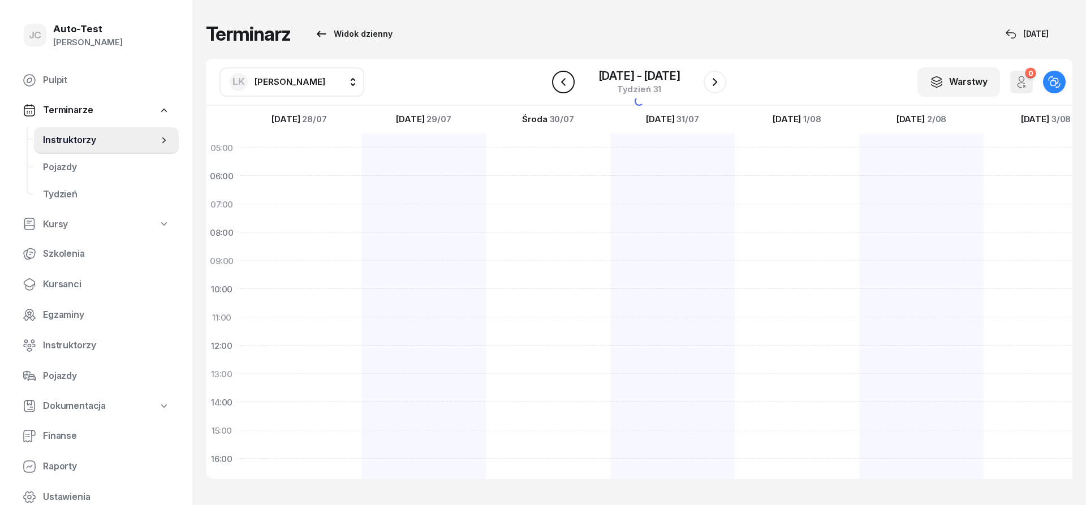
click at [560, 83] on icon "button" at bounding box center [564, 82] width 14 height 14
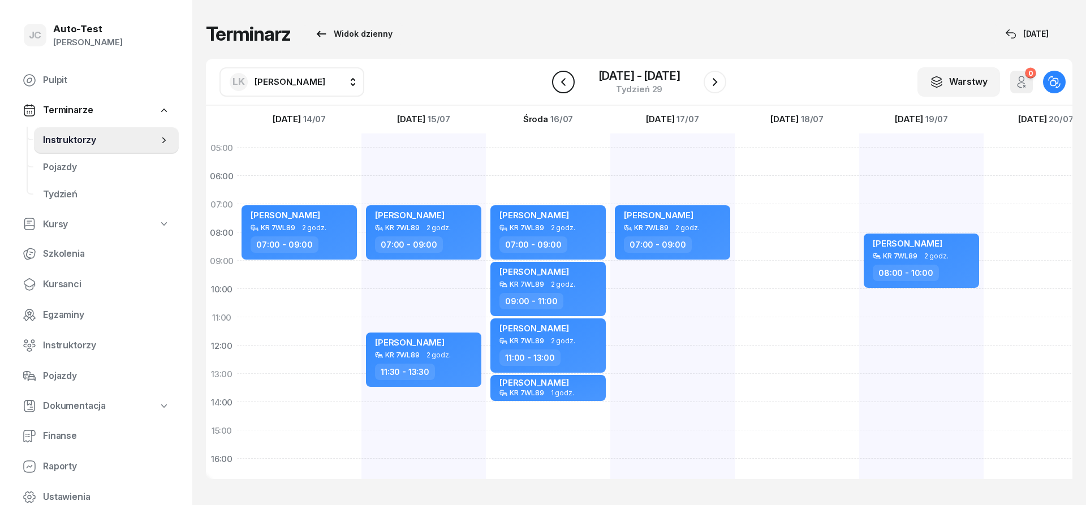
click at [560, 83] on icon "button" at bounding box center [564, 82] width 14 height 14
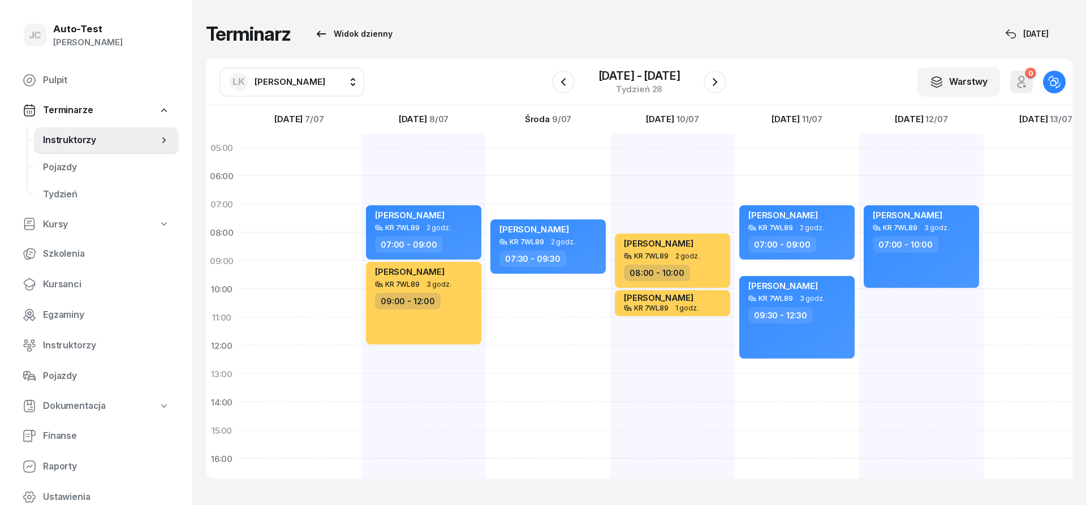
click at [1016, 328] on div at bounding box center [1046, 417] width 124 height 566
select select "11"
select select "13"
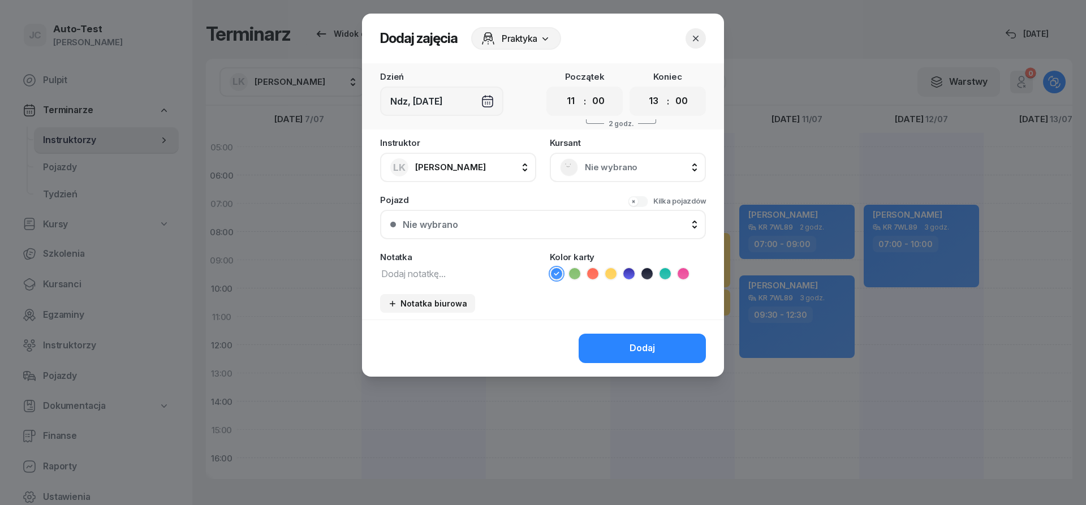
click at [589, 163] on span "Nie wybrano" at bounding box center [640, 167] width 111 height 15
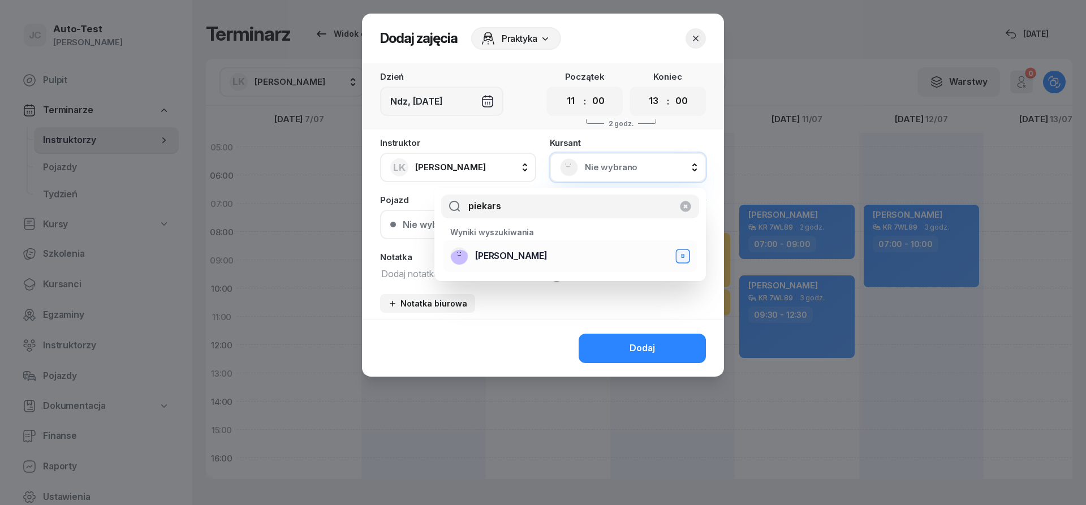
type input "piekars"
click at [517, 260] on span "[PERSON_NAME]" at bounding box center [511, 256] width 72 height 15
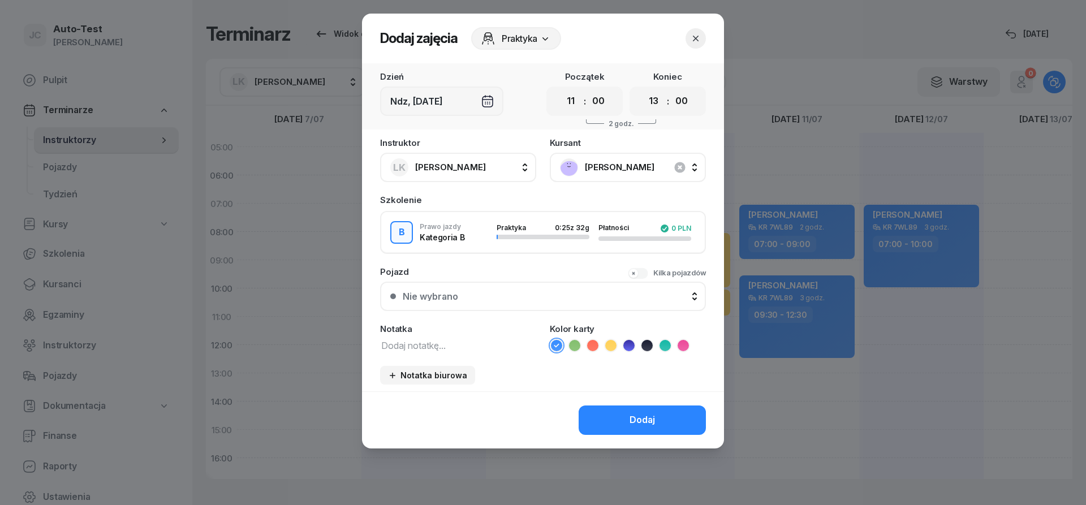
click at [498, 295] on div "Nie wybrano" at bounding box center [549, 296] width 293 height 9
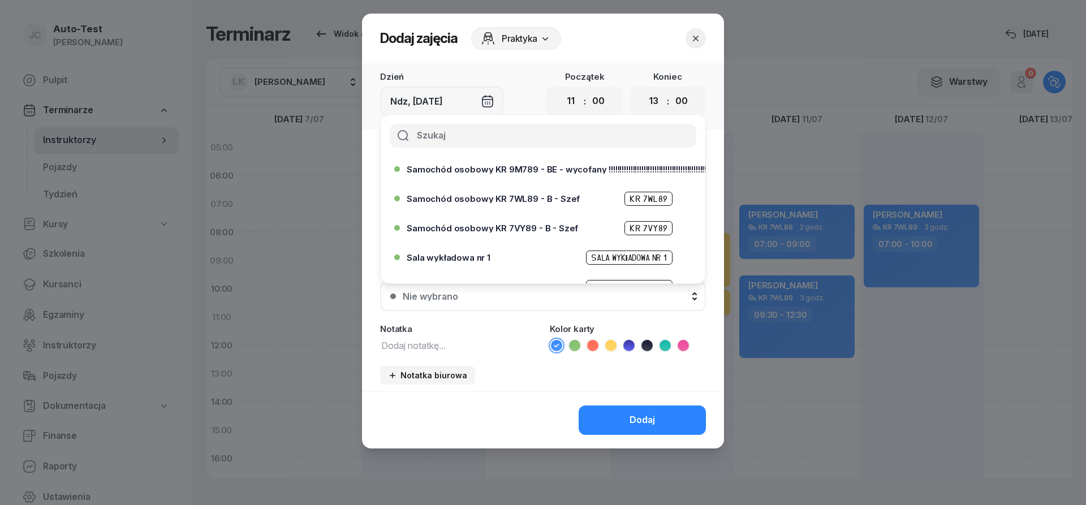
scroll to position [272, 0]
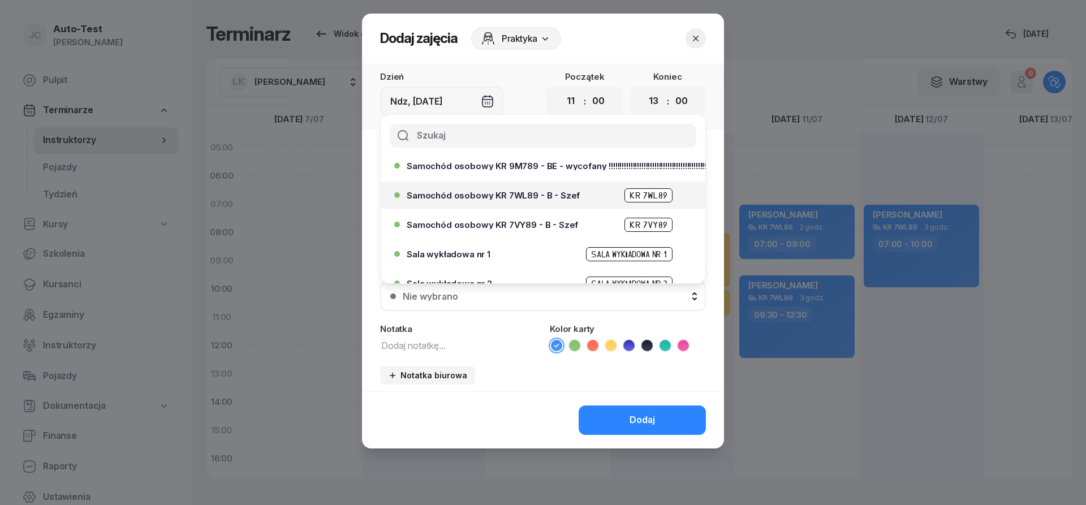
click at [519, 197] on span "Samochód osobowy KR 7WL89 - B - Szef" at bounding box center [493, 195] width 173 height 8
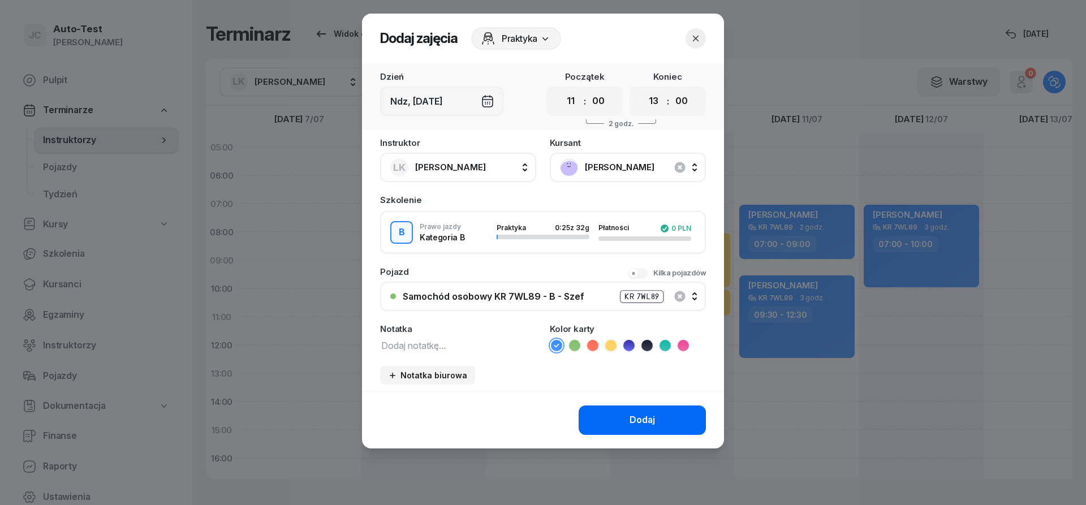
click at [612, 421] on button "Dodaj" at bounding box center [642, 420] width 127 height 29
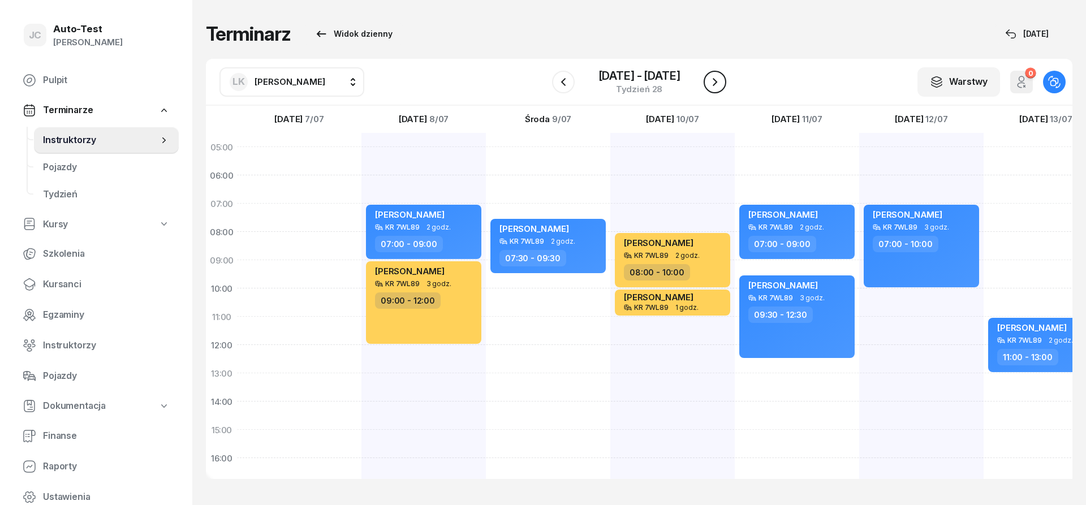
click at [713, 86] on icon "button" at bounding box center [715, 82] width 14 height 14
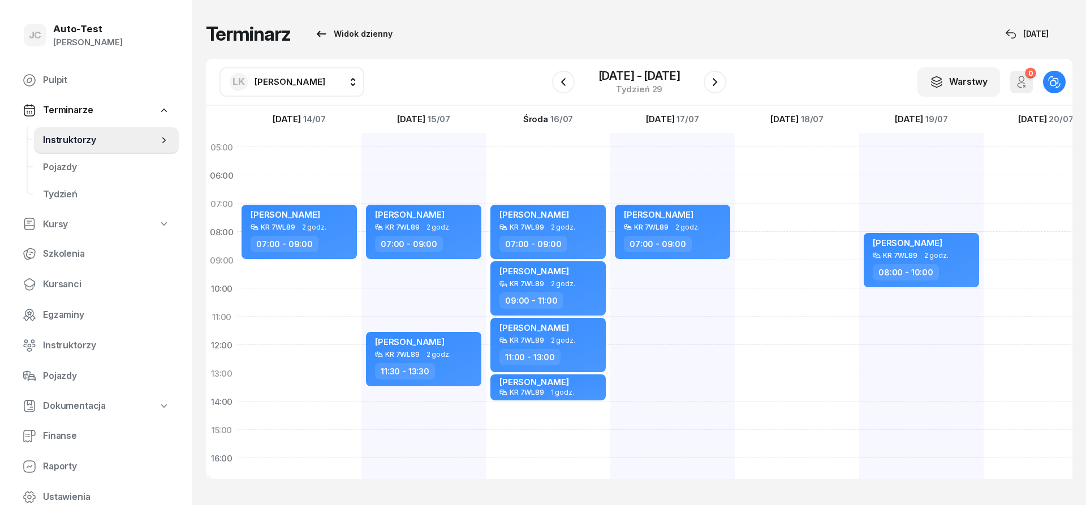
click at [444, 271] on div "[PERSON_NAME] KR 7WL89 2 godz. 07:00 - 09:00 [PERSON_NAME] KR 7WL89 2 godz. 11:…" at bounding box center [424, 416] width 124 height 566
select select "09"
select select "11"
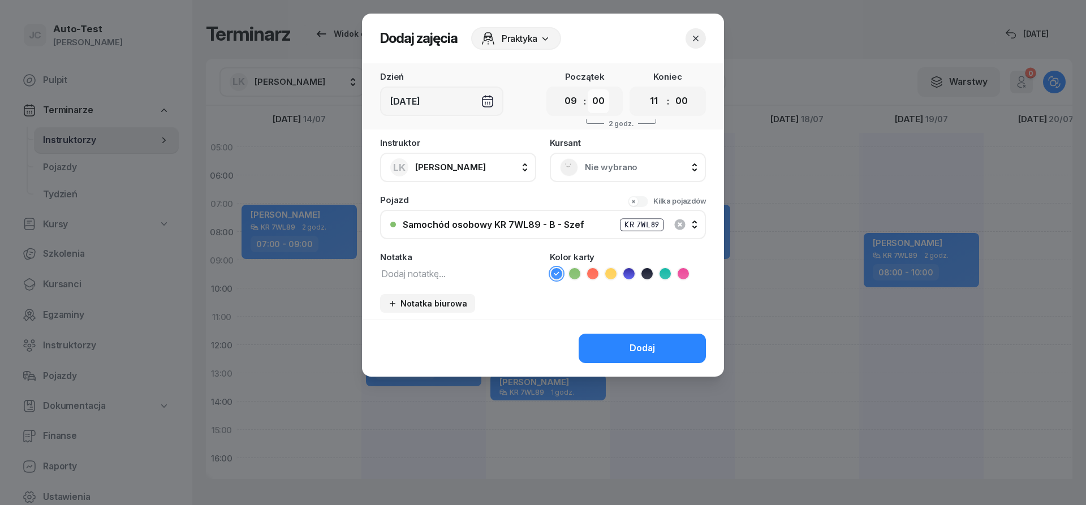
click at [588, 89] on select "00 05 10 15 20 25 30 35 40 45 50 55" at bounding box center [598, 101] width 21 height 24
select select "30"
click option "30" at bounding box center [0, 0] width 0 height 0
click at [671, 89] on select "00 05 10 15 20 25 30 35 40 45 50 55" at bounding box center [681, 101] width 21 height 24
select select "30"
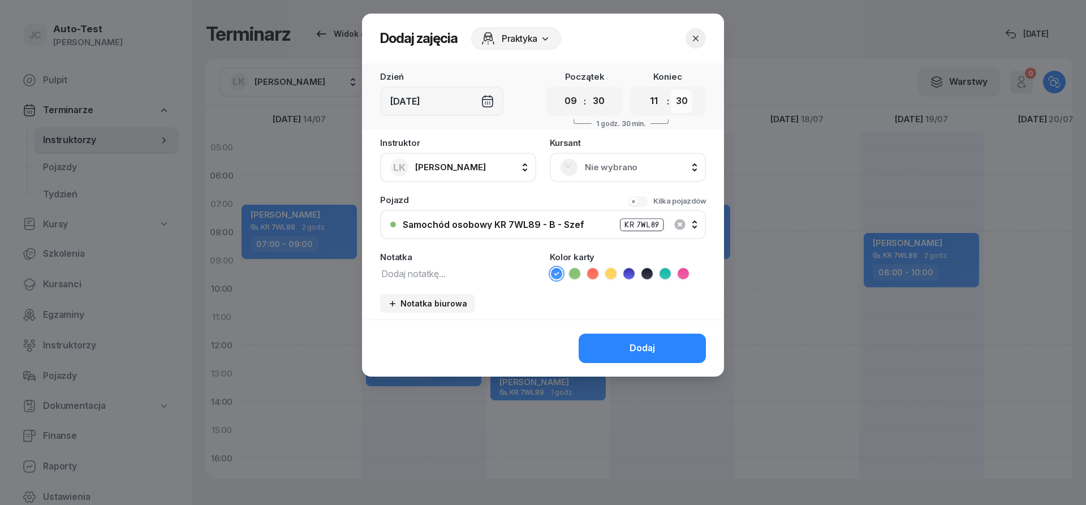
click option "30" at bounding box center [0, 0] width 0 height 0
click at [610, 167] on span "Nie wybrano" at bounding box center [640, 167] width 111 height 15
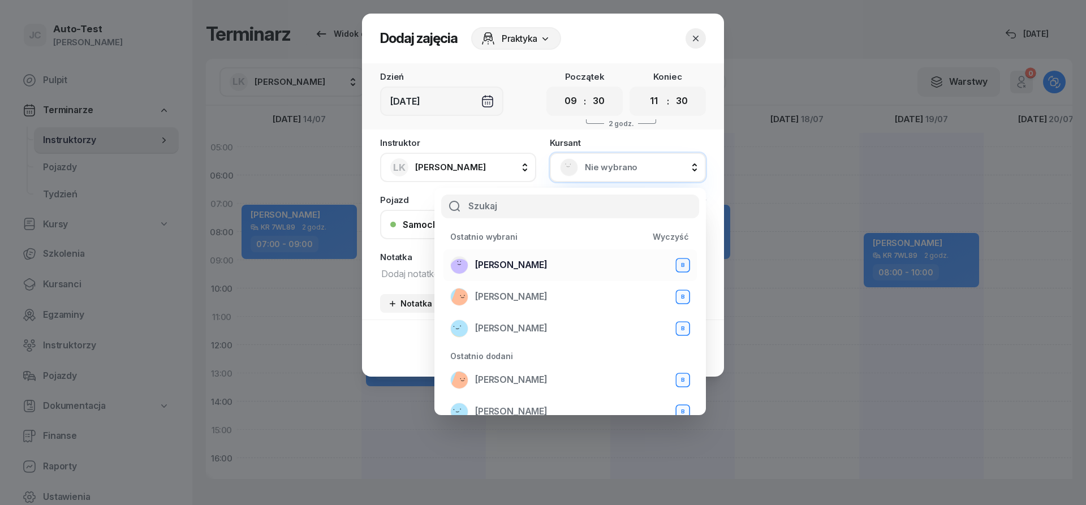
click at [529, 265] on span "[PERSON_NAME]" at bounding box center [511, 265] width 72 height 15
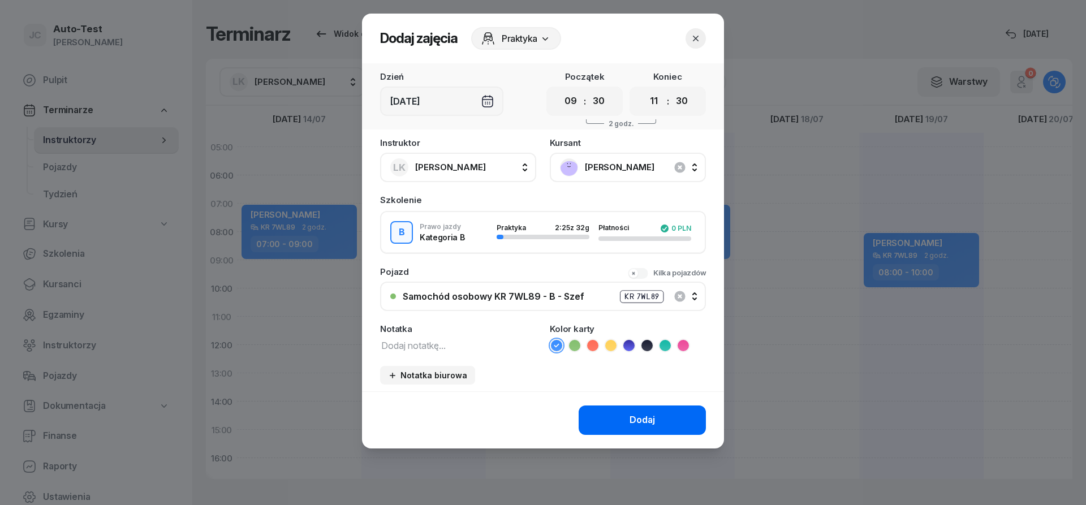
click at [644, 427] on div "Dodaj" at bounding box center [642, 420] width 25 height 15
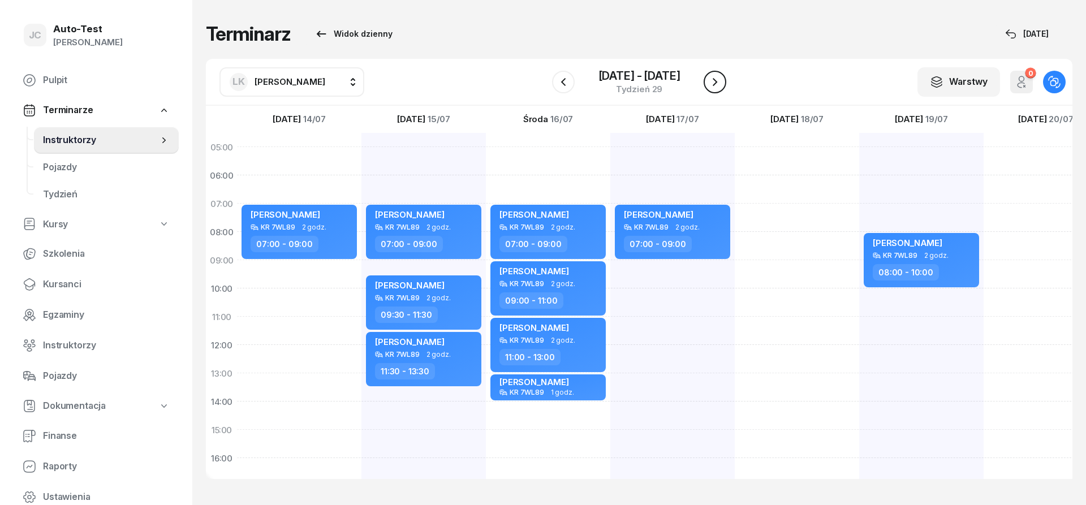
click at [718, 88] on icon "button" at bounding box center [715, 82] width 14 height 14
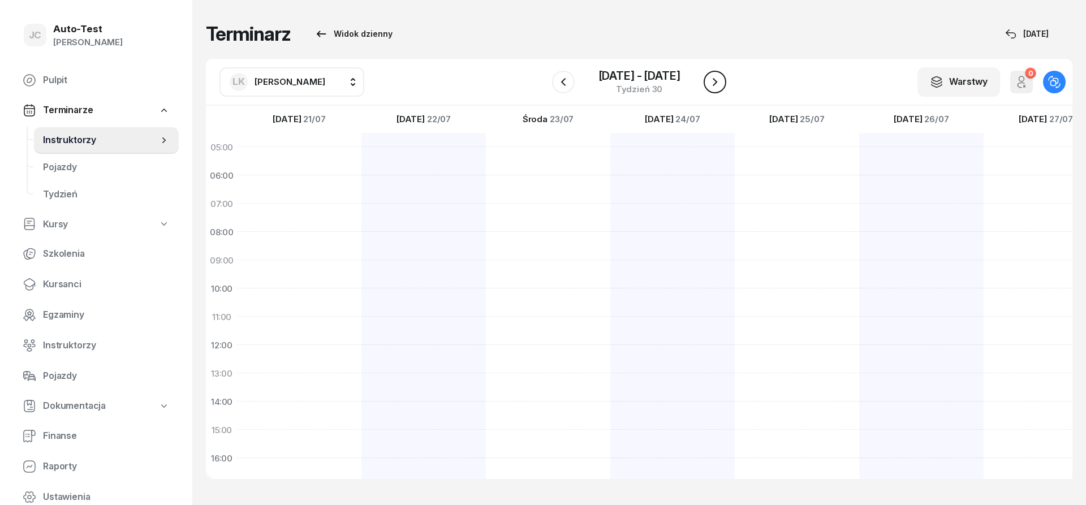
click at [718, 88] on icon "button" at bounding box center [715, 82] width 14 height 14
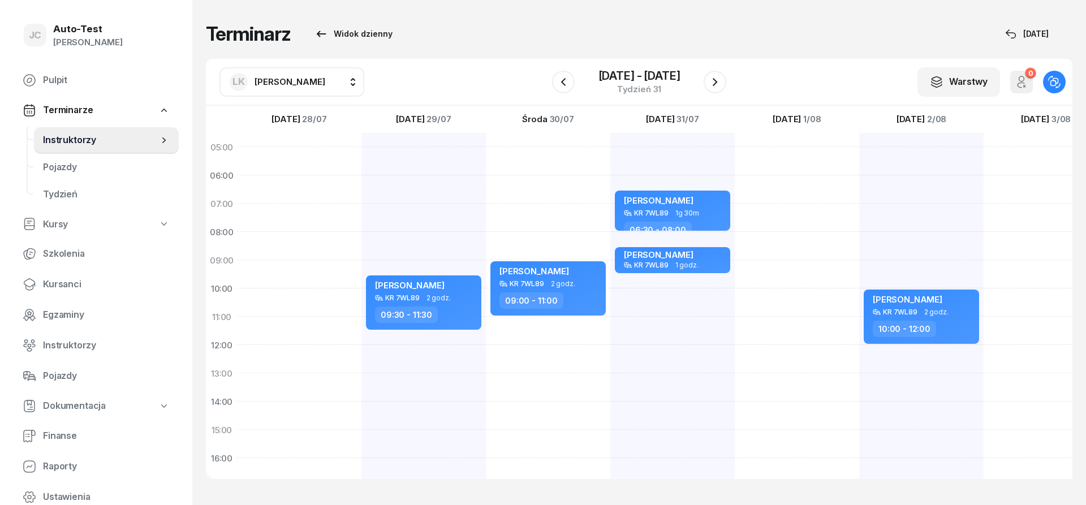
click at [313, 218] on div at bounding box center [299, 416] width 124 height 566
select select "07"
select select "09"
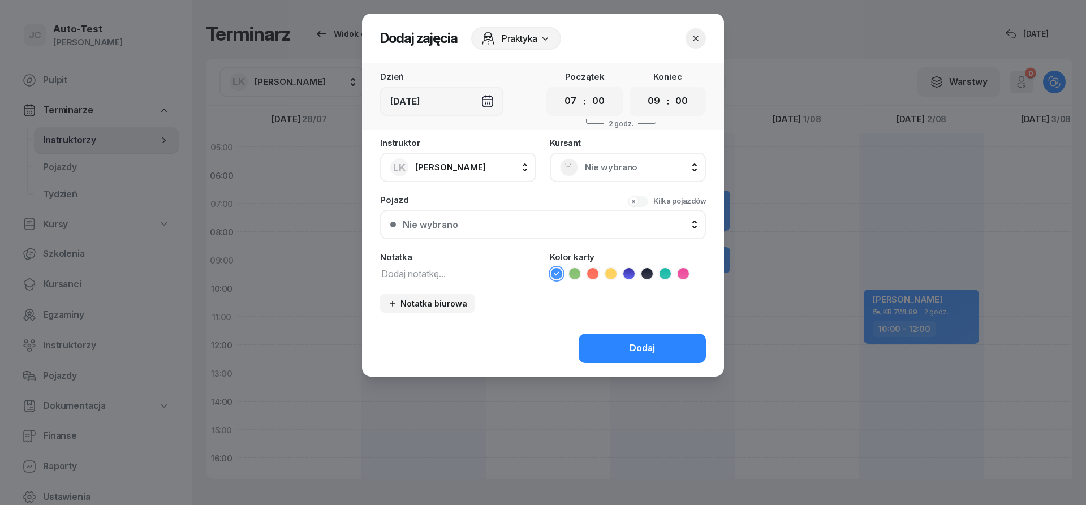
click at [631, 161] on span "Nie wybrano" at bounding box center [640, 167] width 111 height 15
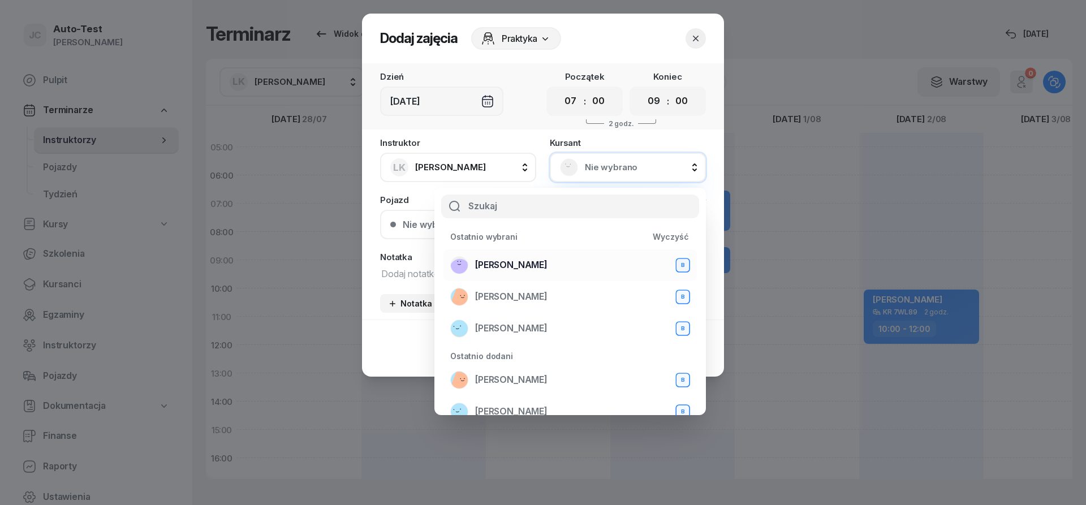
click at [543, 268] on div "[PERSON_NAME] B" at bounding box center [570, 265] width 240 height 18
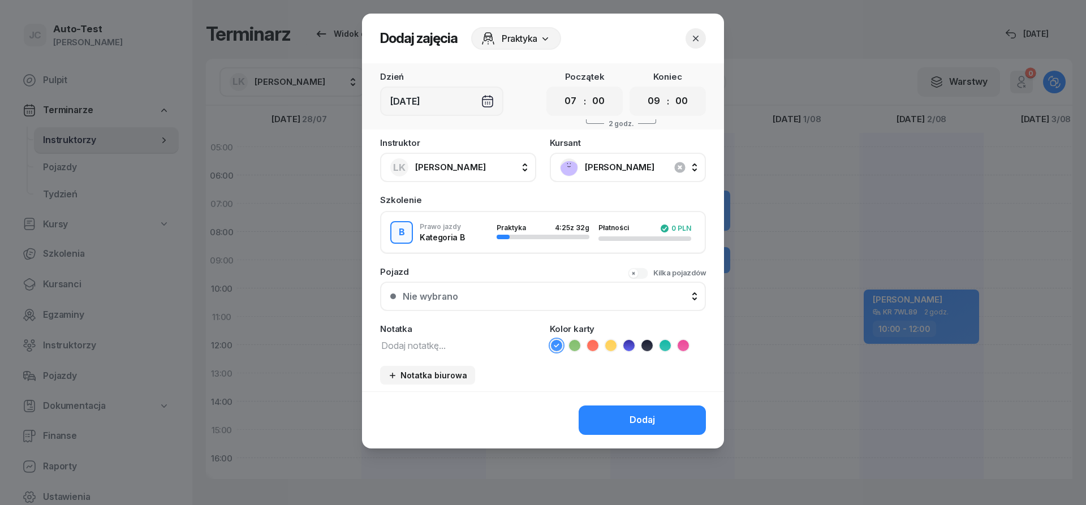
click at [524, 288] on button "Nie wybrano" at bounding box center [543, 296] width 326 height 29
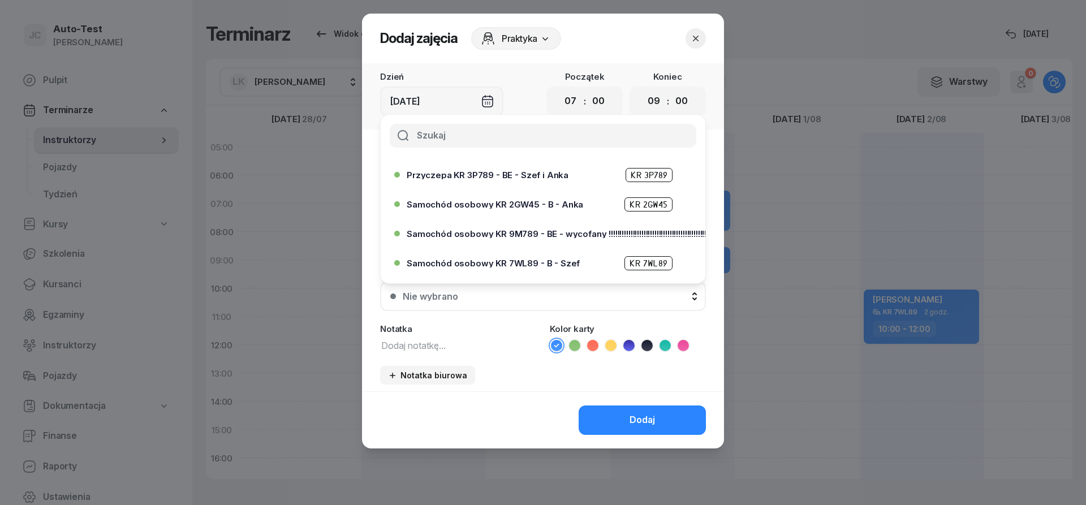
scroll to position [272, 0]
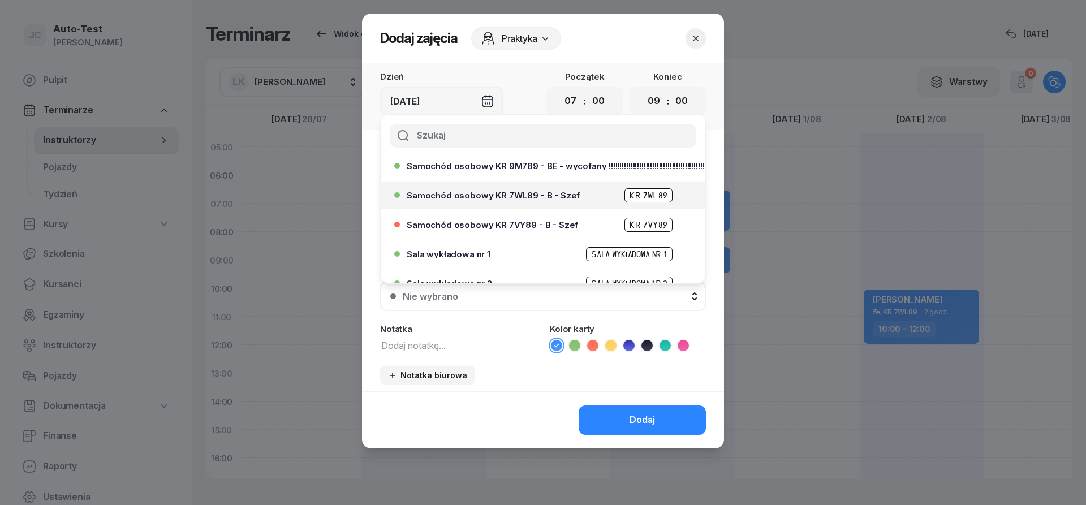
click at [519, 193] on span "Samochód osobowy KR 7WL89 - B - Szef" at bounding box center [493, 195] width 173 height 8
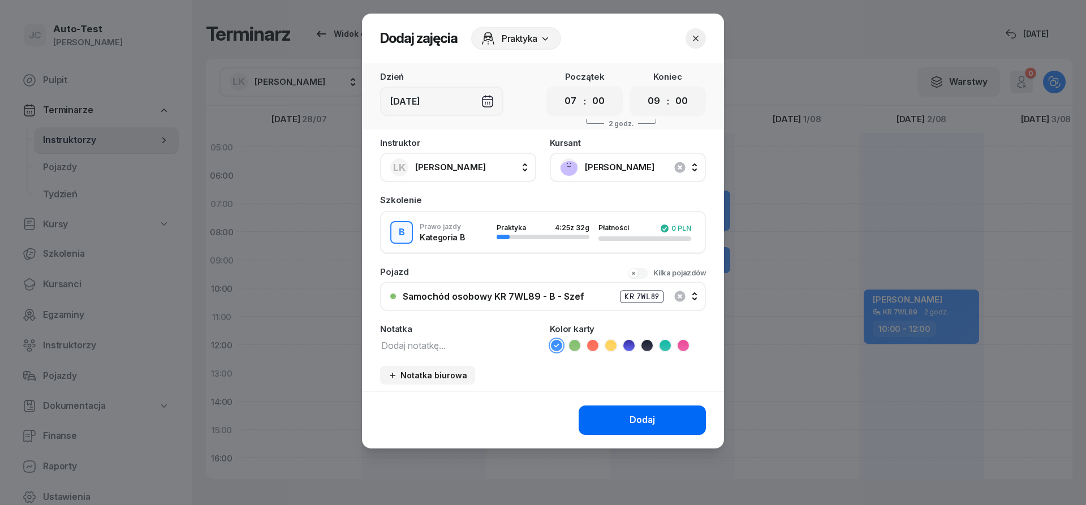
click at [599, 418] on button "Dodaj" at bounding box center [642, 420] width 127 height 29
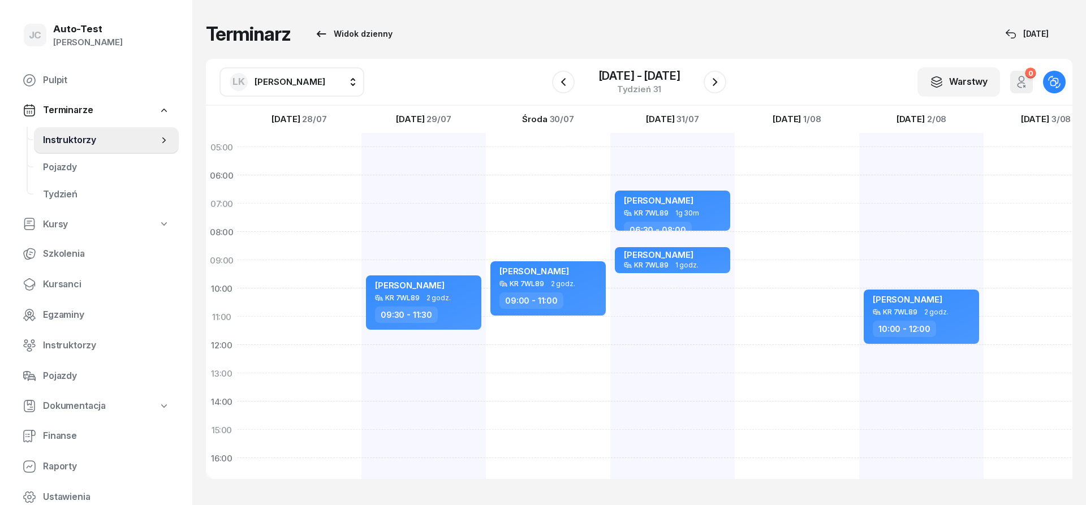
scroll to position [1, 1]
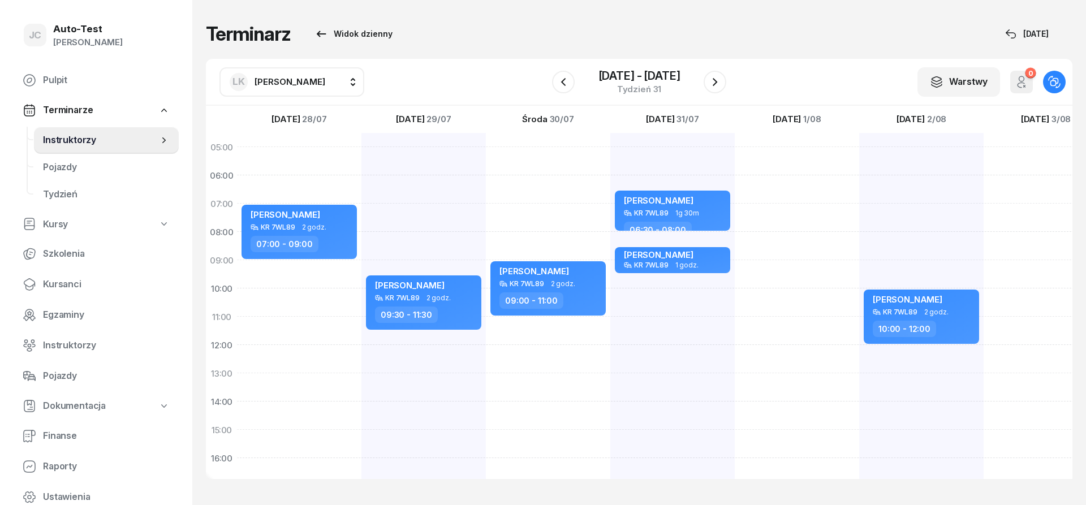
click at [773, 274] on div at bounding box center [797, 416] width 124 height 566
select select "09"
select select "11"
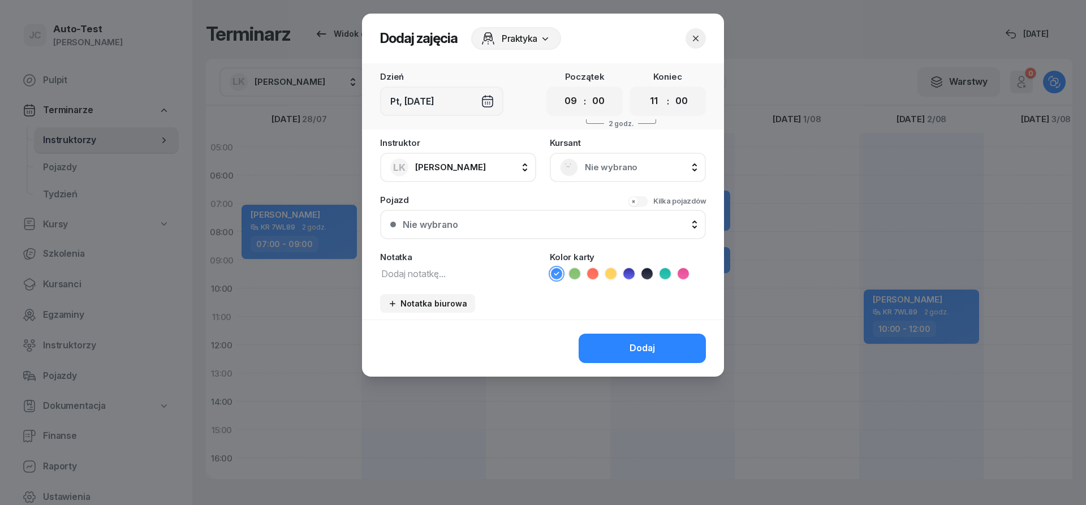
click at [596, 172] on span "Nie wybrano" at bounding box center [640, 167] width 111 height 15
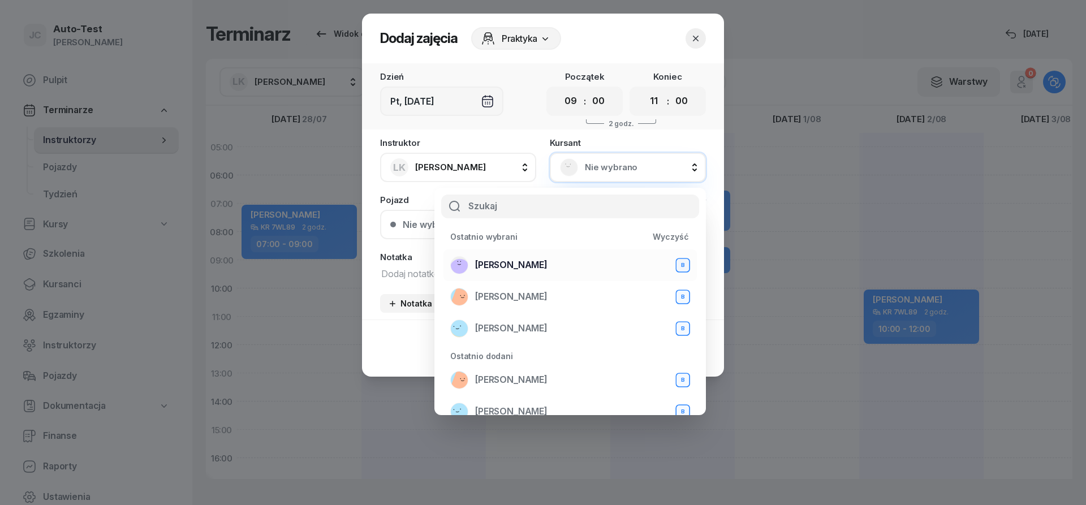
click at [539, 267] on div "[PERSON_NAME] B" at bounding box center [570, 265] width 240 height 18
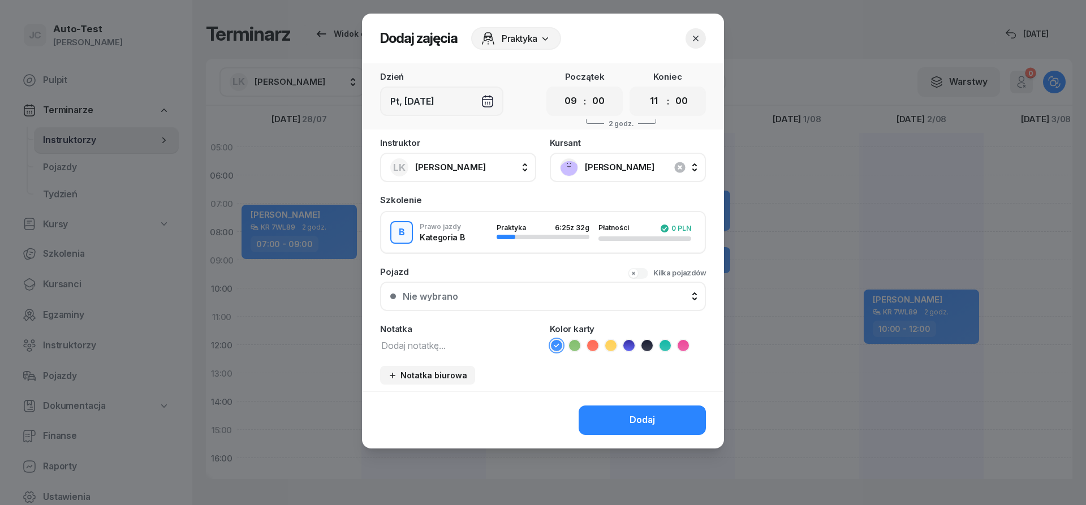
click at [523, 298] on div "Nie wybrano" at bounding box center [549, 296] width 293 height 9
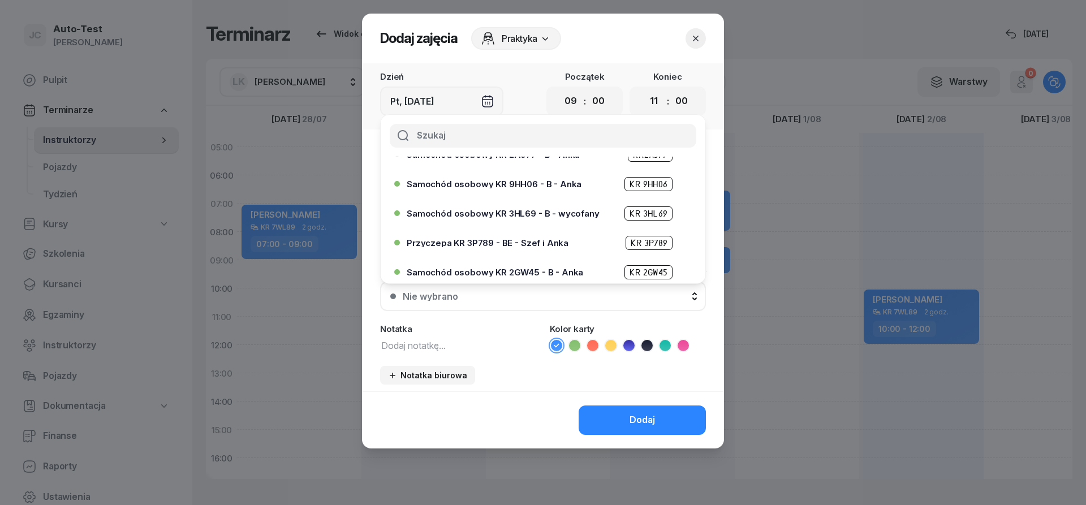
scroll to position [204, 0]
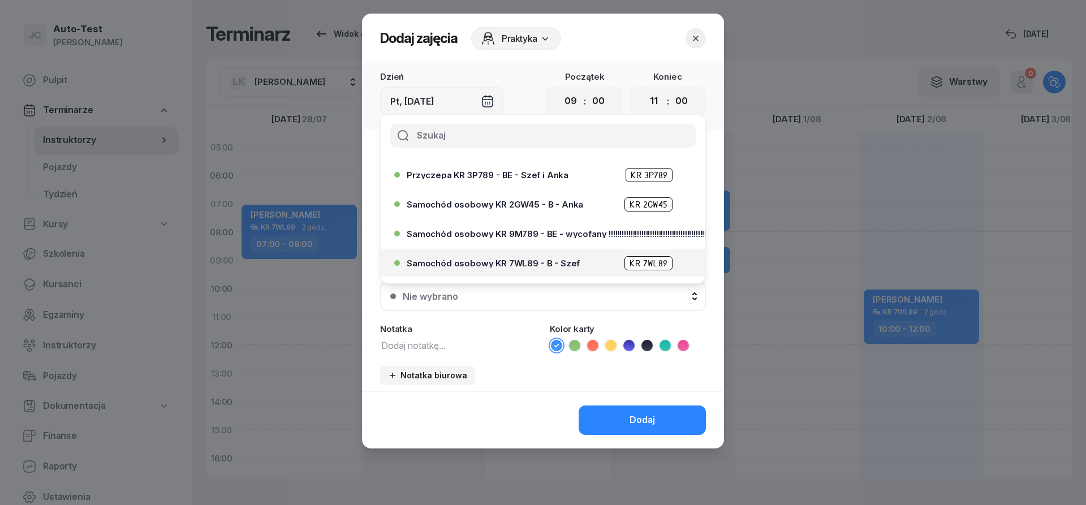
click at [523, 260] on span "Samochód osobowy KR 7WL89 - B - Szef" at bounding box center [493, 263] width 173 height 8
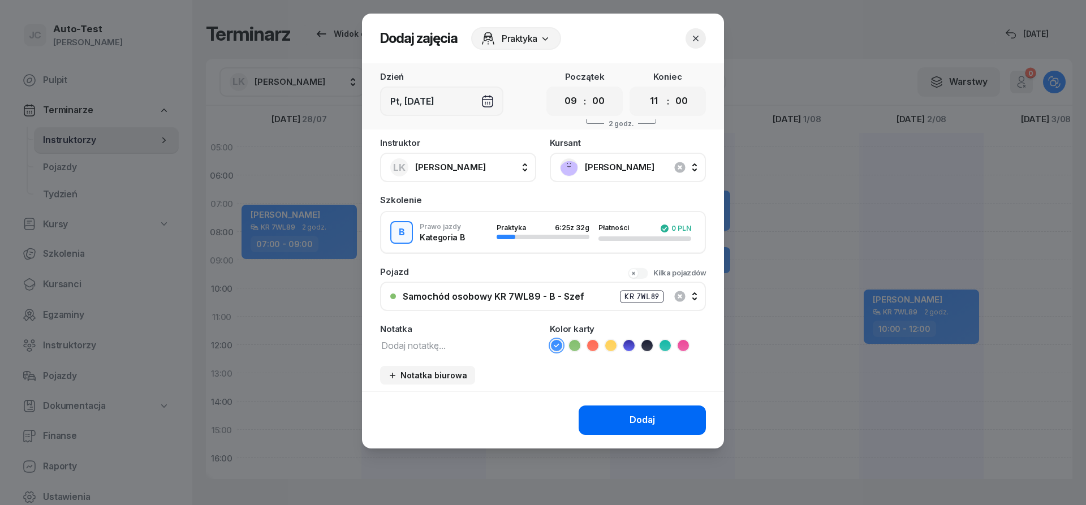
click at [610, 413] on button "Dodaj" at bounding box center [642, 420] width 127 height 29
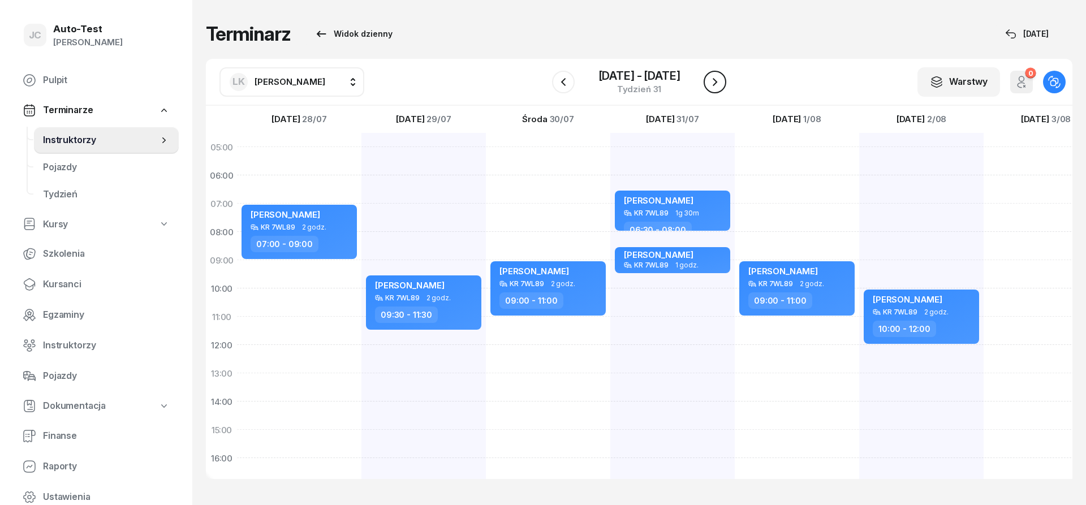
click at [719, 80] on icon "button" at bounding box center [715, 82] width 14 height 14
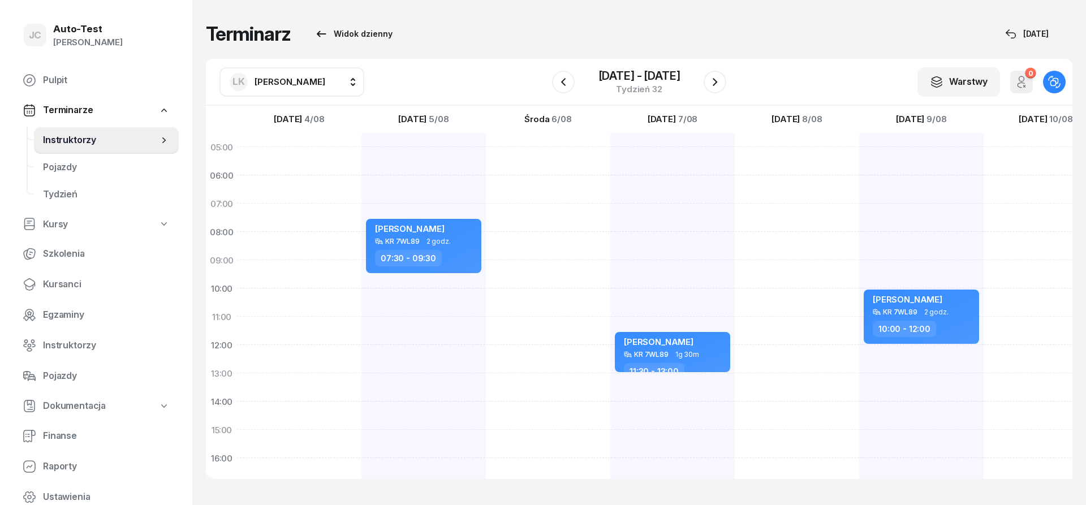
click at [451, 331] on div "[PERSON_NAME] KR 7WL89 2 godz. 07:30 - 09:30" at bounding box center [424, 416] width 124 height 566
select select "11"
select select "13"
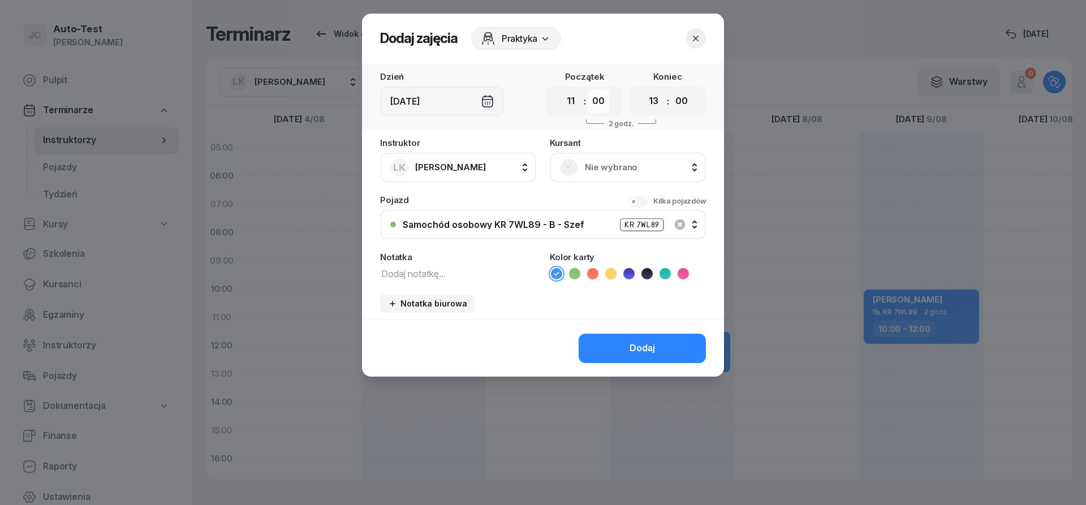
click at [588, 89] on select "00 05 10 15 20 25 30 35 40 45 50 55" at bounding box center [598, 101] width 21 height 24
select select "30"
click option "30" at bounding box center [0, 0] width 0 height 0
click at [671, 89] on select "00 05 10 15 20 25 30 35 40 45 50 55" at bounding box center [681, 101] width 21 height 24
select select "30"
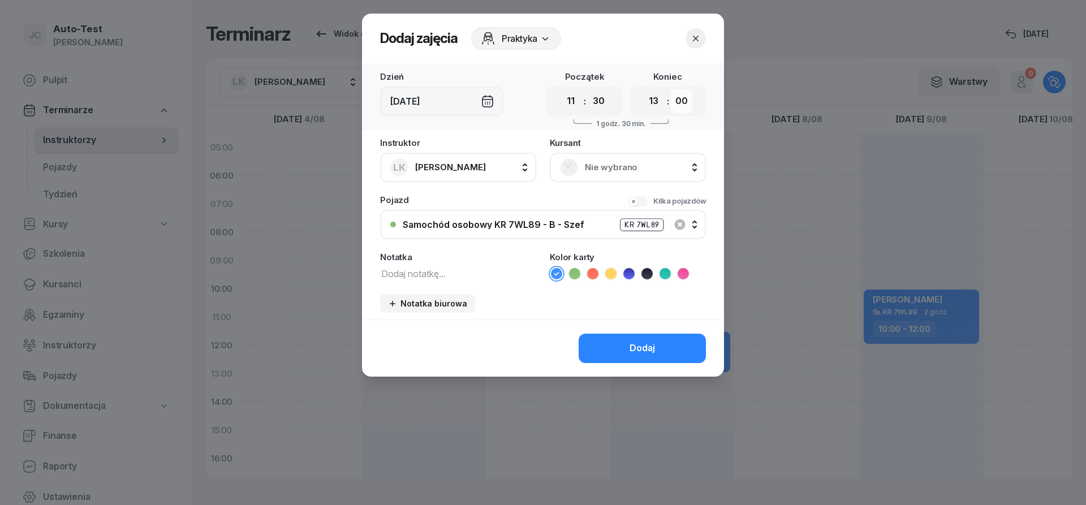
click option "30" at bounding box center [0, 0] width 0 height 0
click at [634, 172] on span "Nie wybrano" at bounding box center [640, 167] width 111 height 15
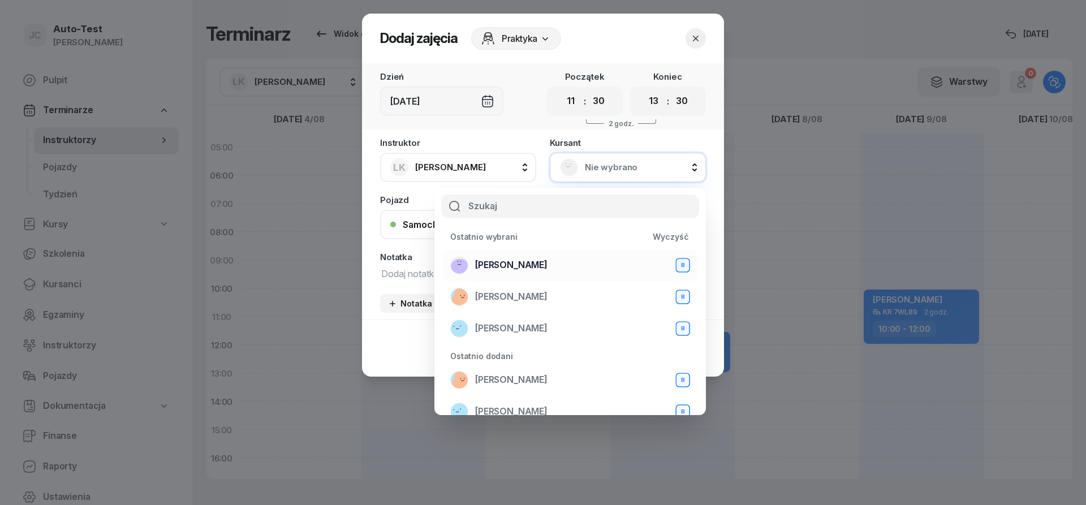
click at [545, 269] on div "[PERSON_NAME] B" at bounding box center [570, 265] width 240 height 18
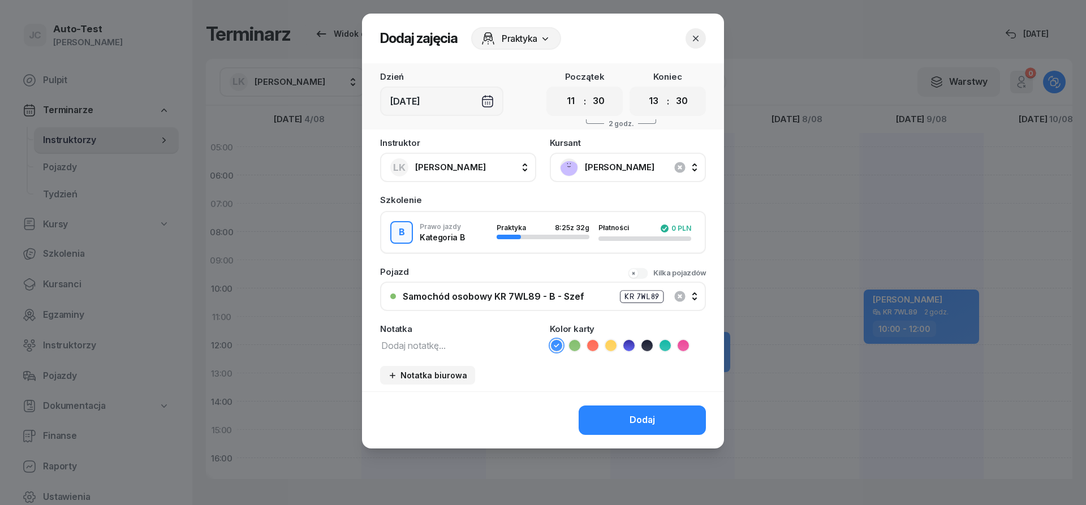
click at [599, 407] on button "Dodaj" at bounding box center [642, 420] width 127 height 29
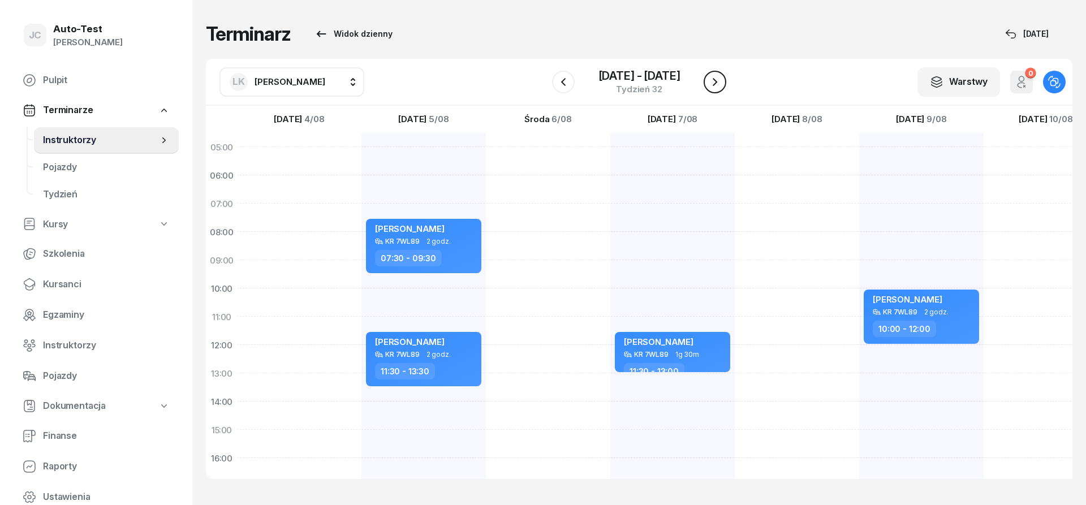
click at [721, 81] on icon "button" at bounding box center [715, 82] width 14 height 14
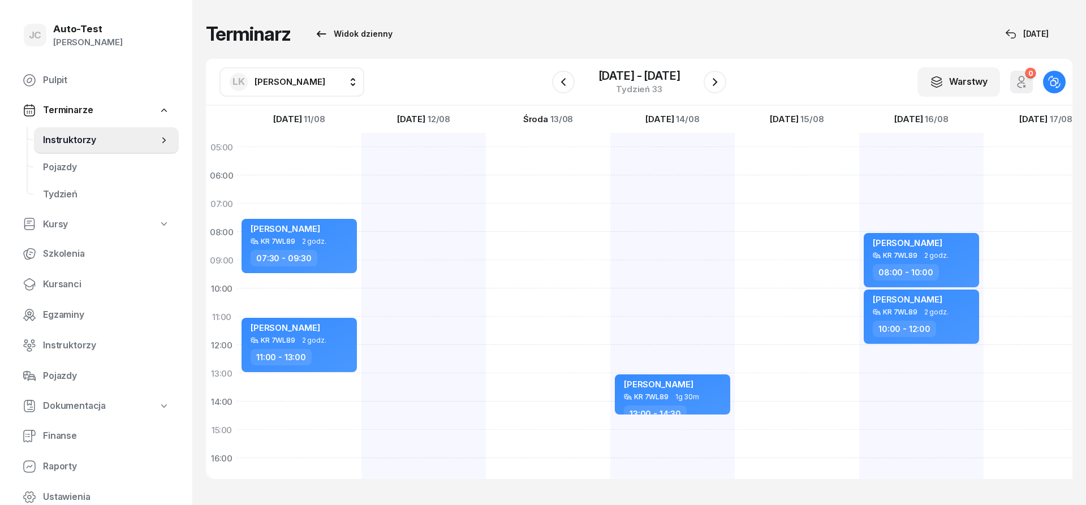
click at [451, 216] on div at bounding box center [424, 416] width 124 height 566
select select "07"
select select "09"
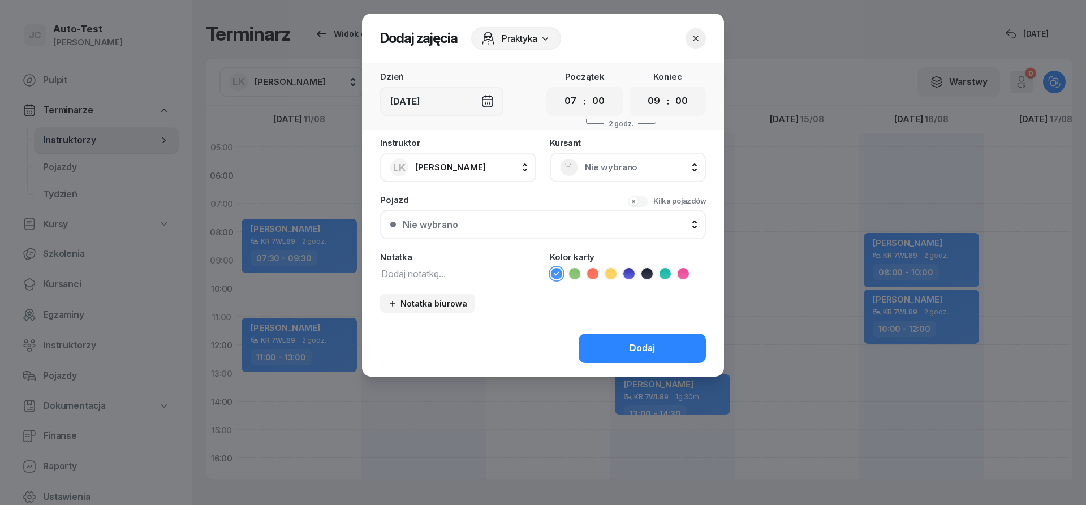
click at [627, 161] on span "Nie wybrano" at bounding box center [640, 167] width 111 height 15
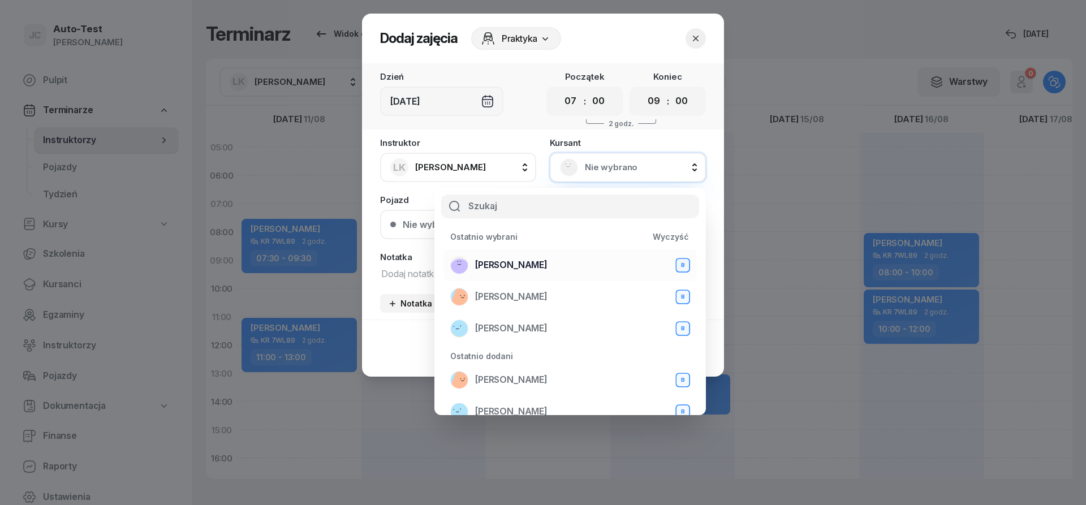
click at [563, 261] on div "[PERSON_NAME] B" at bounding box center [570, 265] width 240 height 18
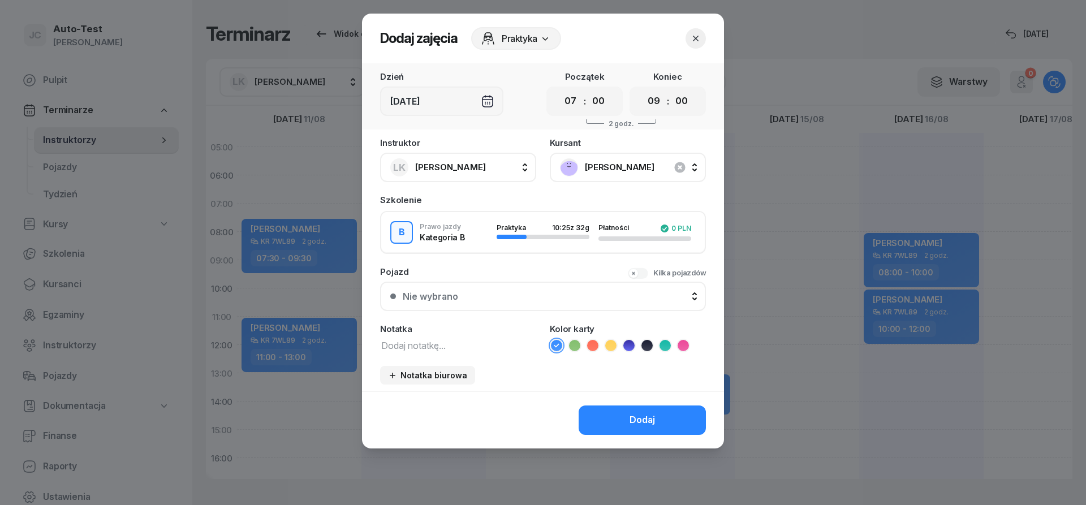
click at [505, 302] on button "Nie wybrano" at bounding box center [543, 296] width 326 height 29
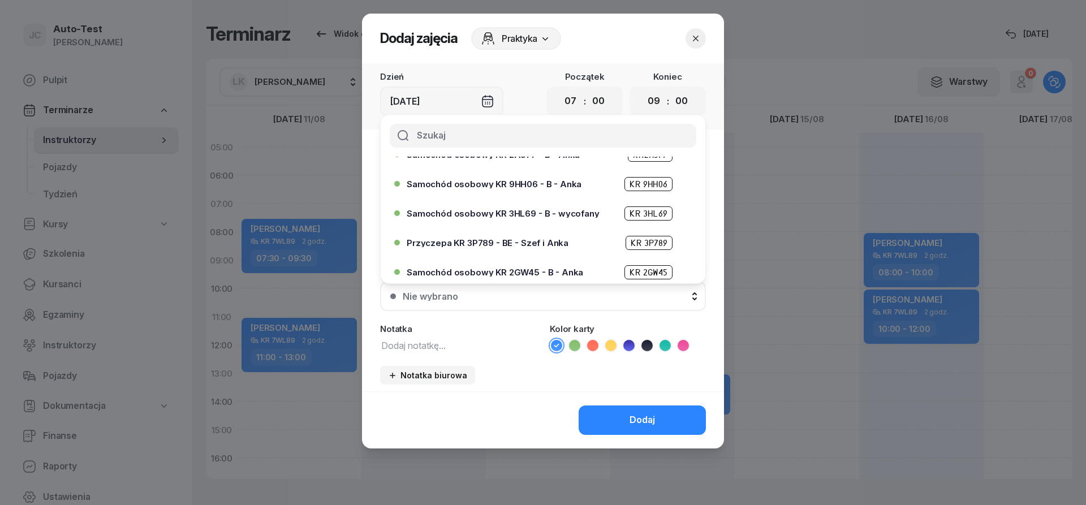
scroll to position [204, 0]
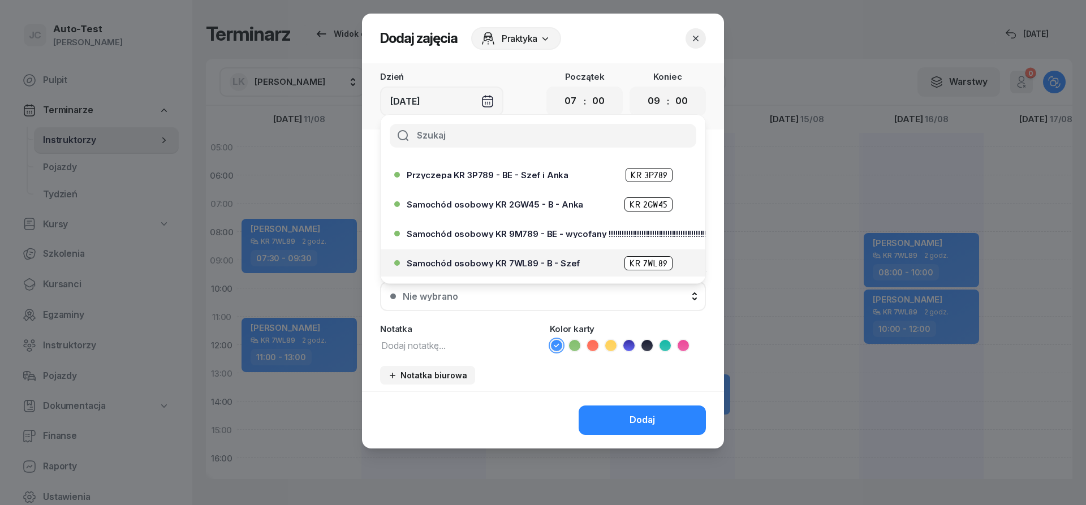
click at [523, 262] on span "Samochód osobowy KR 7WL89 - B - Szef" at bounding box center [493, 263] width 173 height 8
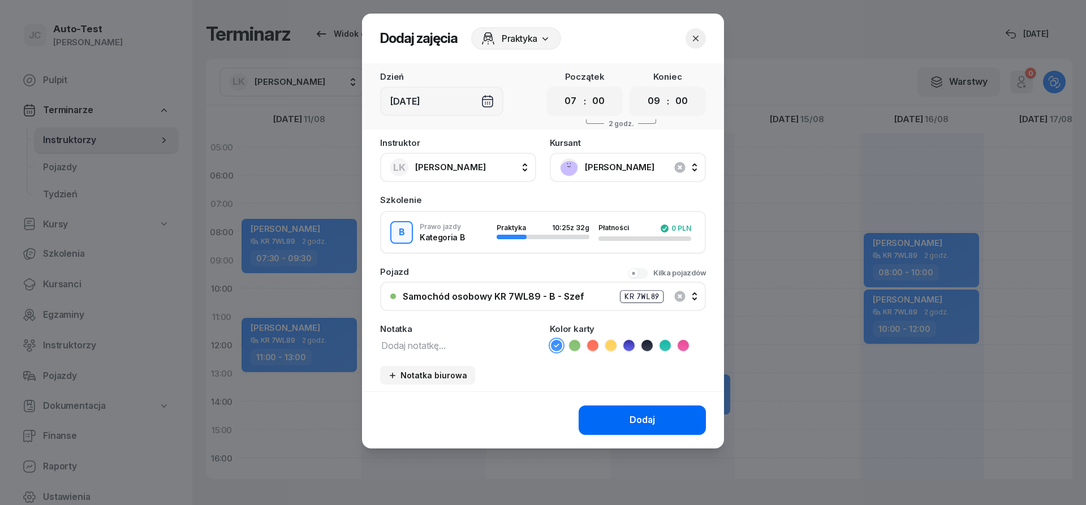
click at [619, 415] on button "Dodaj" at bounding box center [642, 420] width 127 height 29
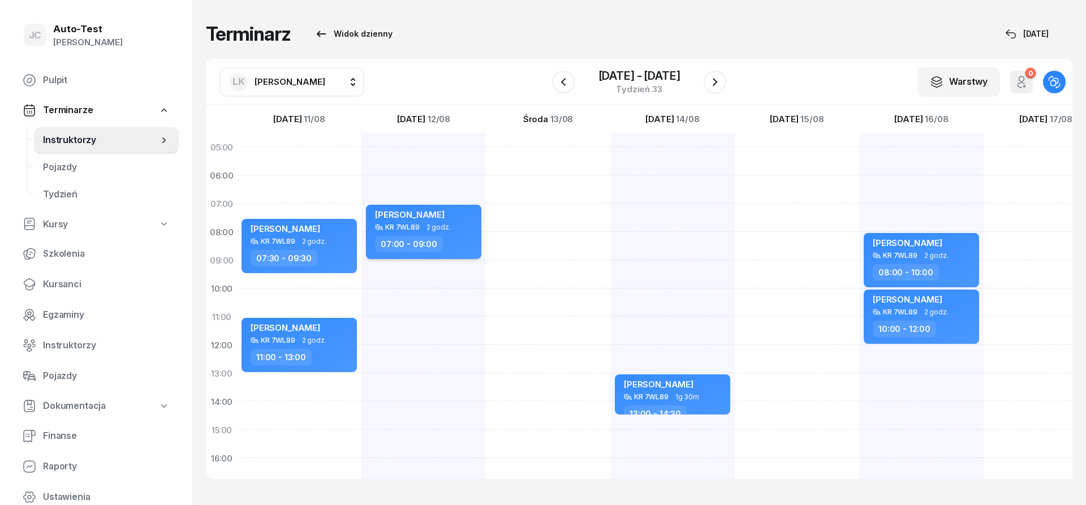
scroll to position [1, 1]
click at [712, 83] on icon "button" at bounding box center [715, 82] width 14 height 14
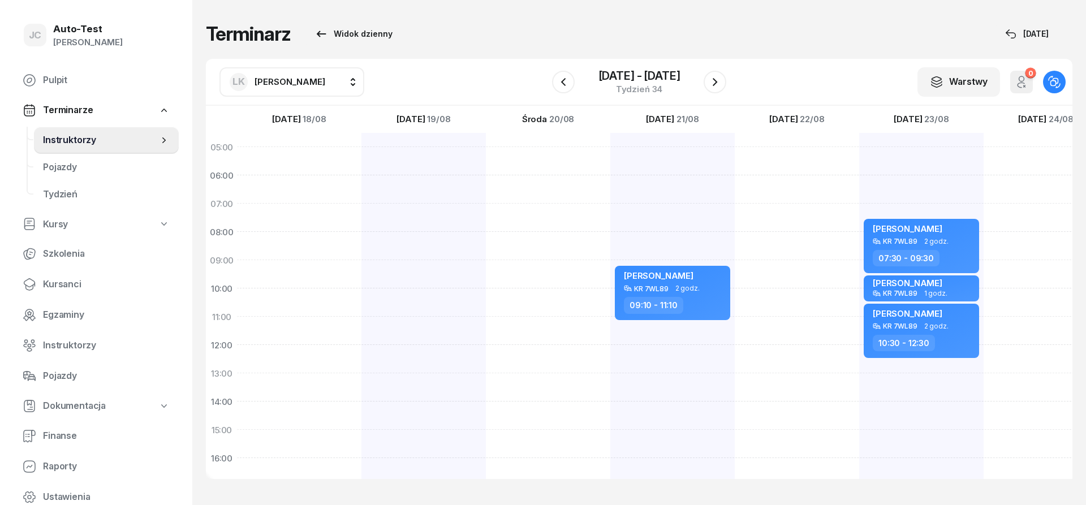
click at [548, 216] on div at bounding box center [548, 416] width 124 height 566
select select "07"
select select "09"
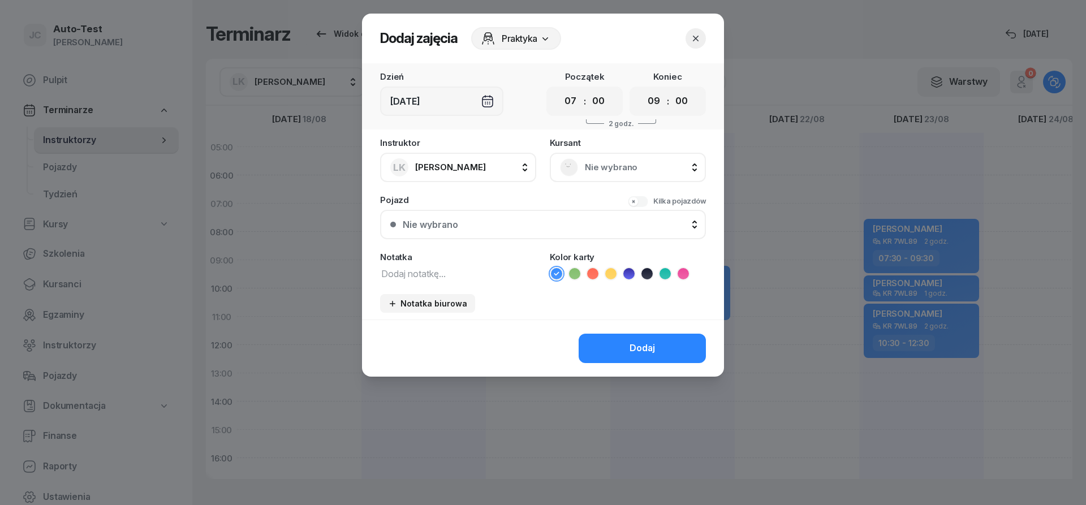
drag, startPoint x: 604, startPoint y: 166, endPoint x: 603, endPoint y: 178, distance: 11.9
click at [604, 166] on span "Nie wybrano" at bounding box center [640, 167] width 111 height 15
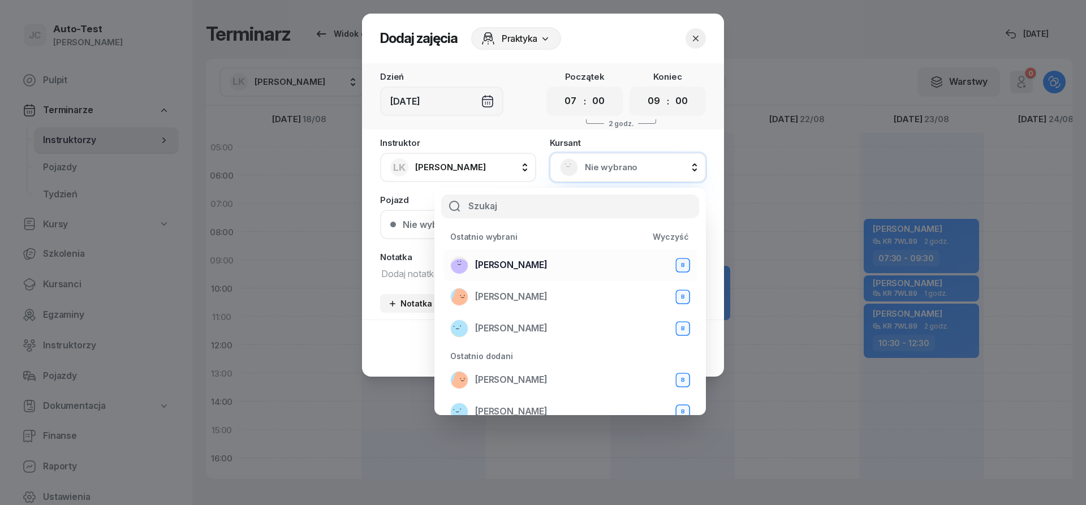
click at [550, 265] on div "[PERSON_NAME] B" at bounding box center [570, 265] width 240 height 18
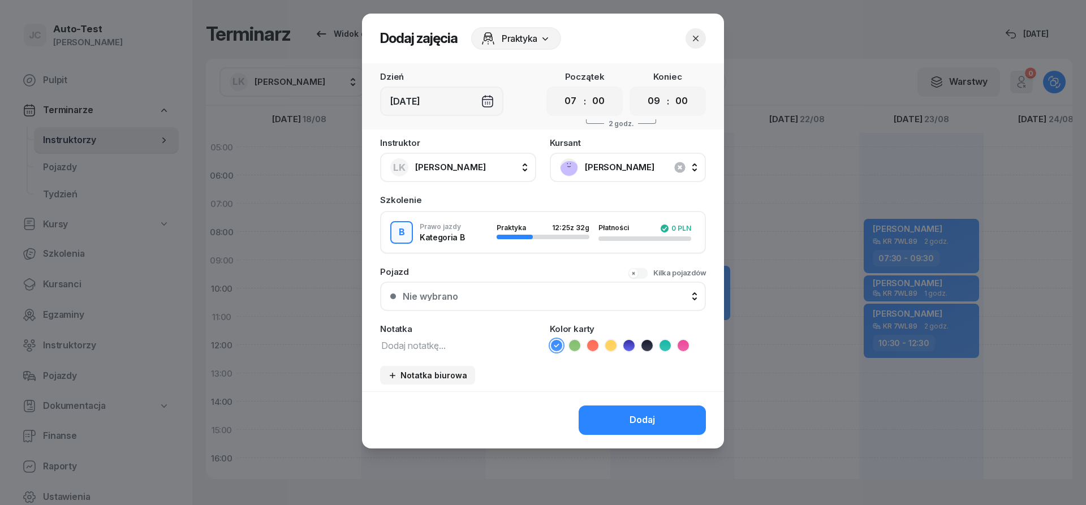
click at [524, 298] on div "Nie wybrano" at bounding box center [549, 296] width 293 height 9
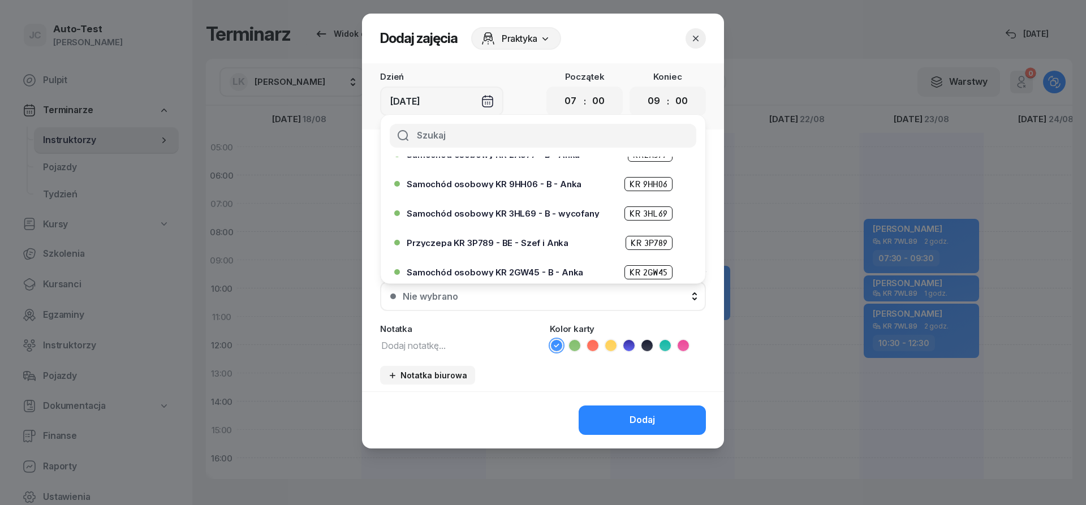
scroll to position [204, 0]
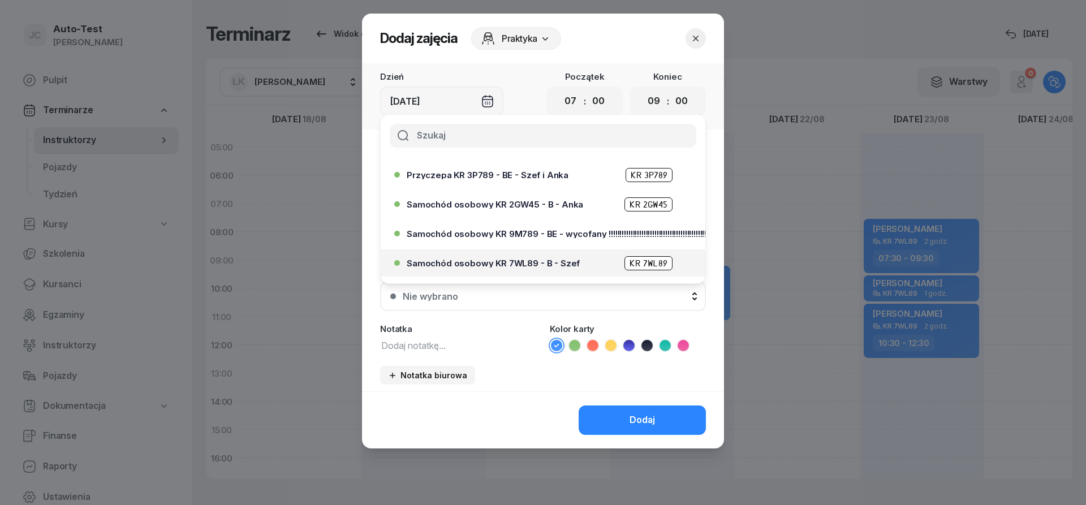
click at [521, 264] on span "Samochód osobowy KR 7WL89 - B - Szef" at bounding box center [493, 263] width 173 height 8
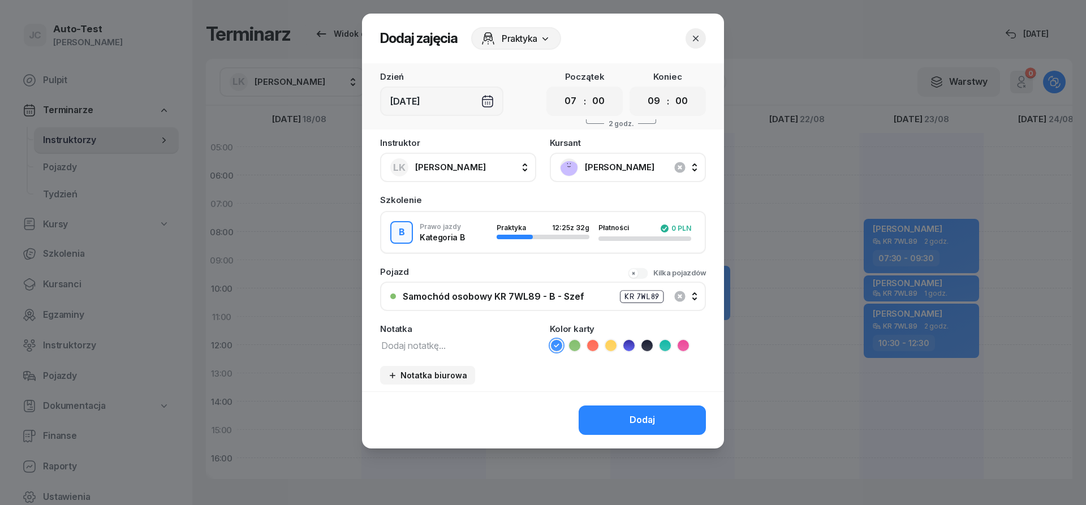
click at [623, 421] on button "Dodaj" at bounding box center [642, 420] width 127 height 29
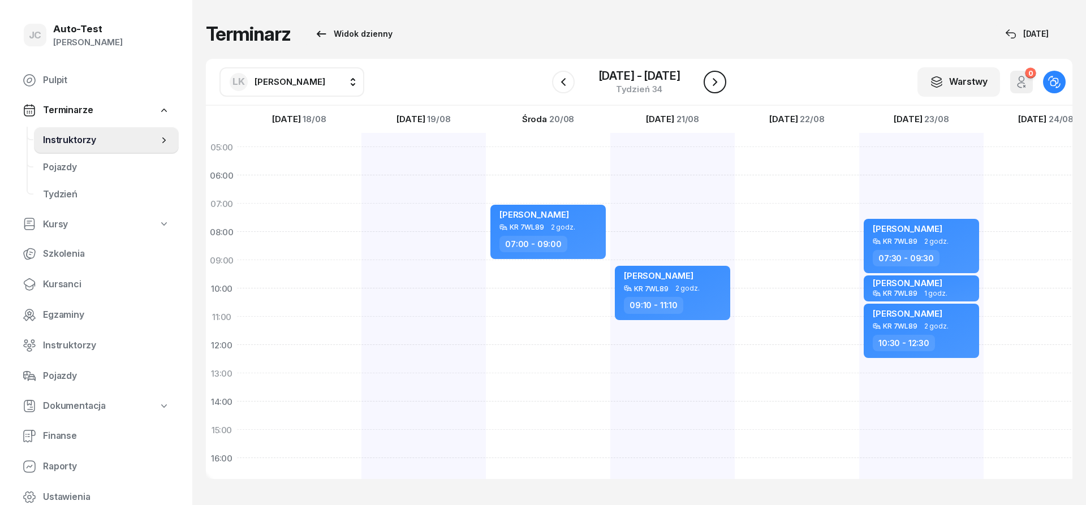
click at [713, 88] on icon "button" at bounding box center [715, 82] width 14 height 14
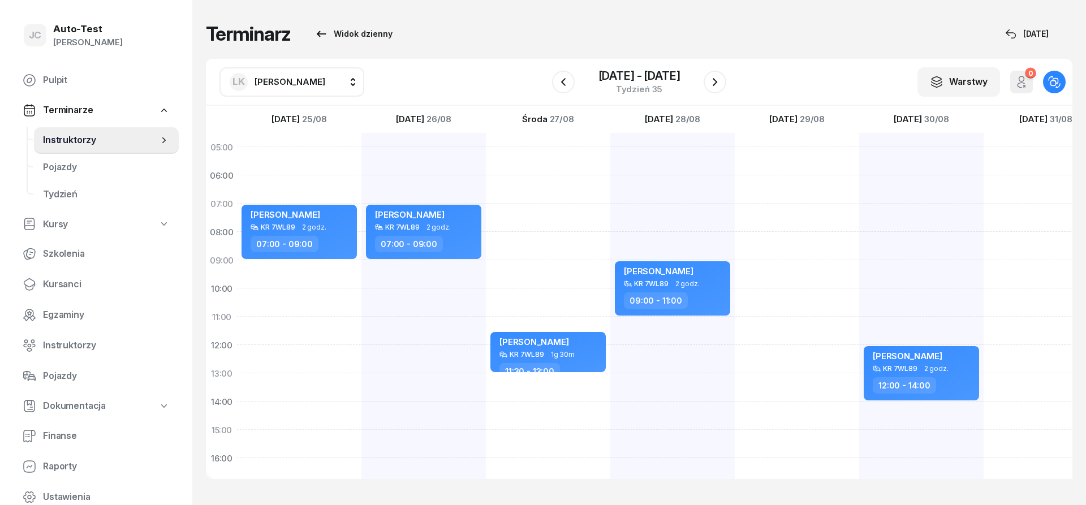
click at [556, 206] on div "[PERSON_NAME] KR 7WL89 1g 30m 11:30 - 13:00" at bounding box center [548, 416] width 124 height 566
select select "07"
select select "09"
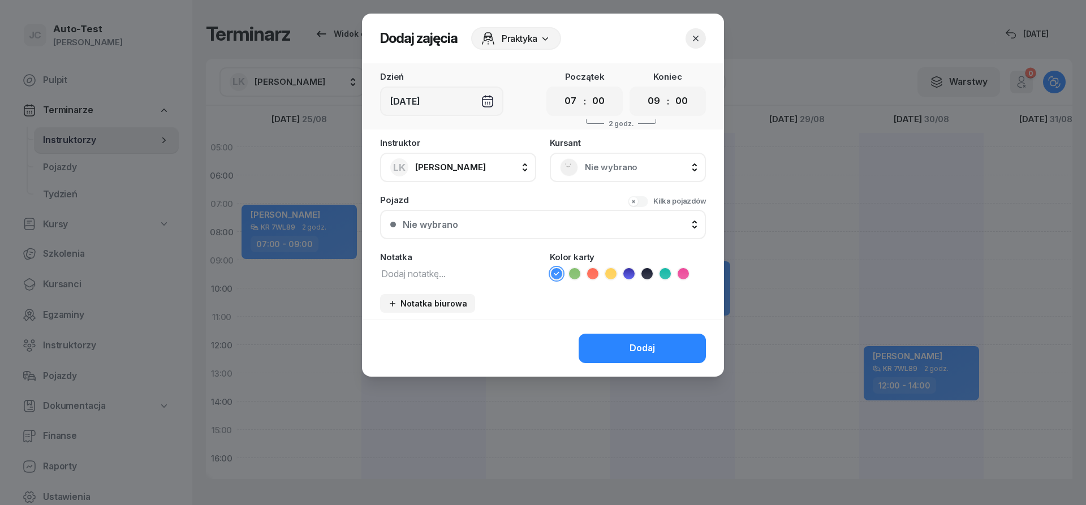
scroll to position [1, 1]
click at [605, 174] on span "Nie wybrano" at bounding box center [640, 167] width 111 height 15
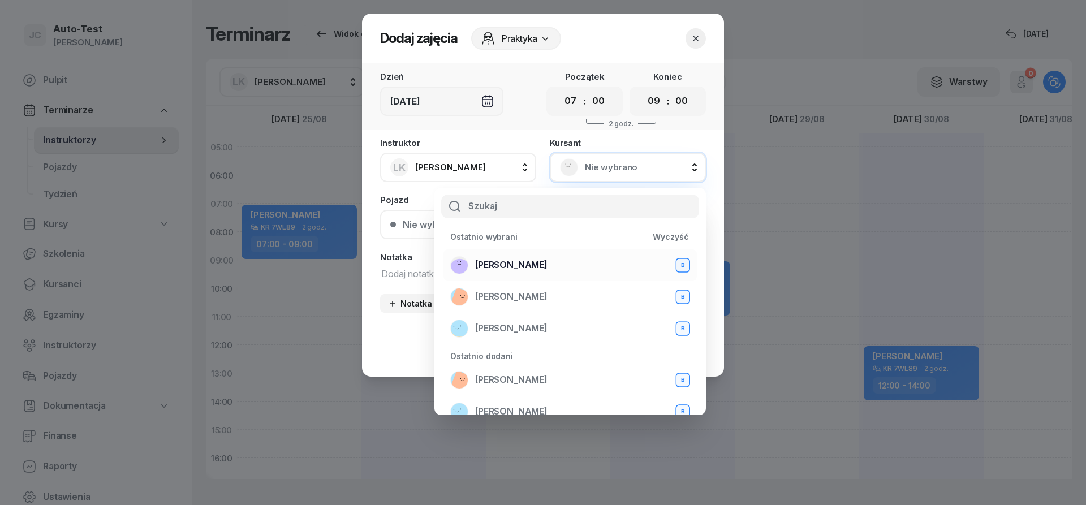
click at [538, 271] on div "[PERSON_NAME] B" at bounding box center [570, 265] width 240 height 18
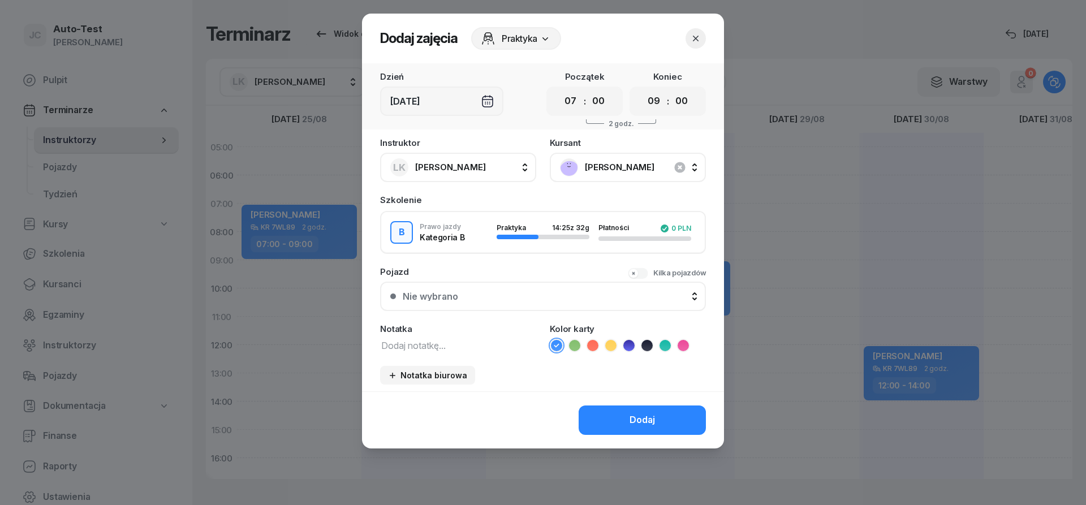
click at [513, 297] on div "Nie wybrano" at bounding box center [549, 296] width 293 height 9
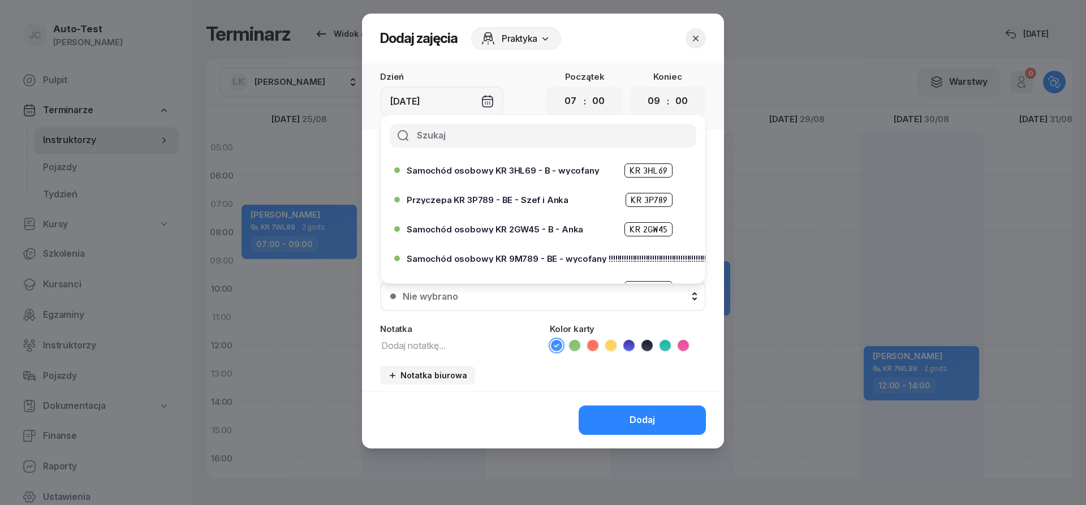
scroll to position [204, 0]
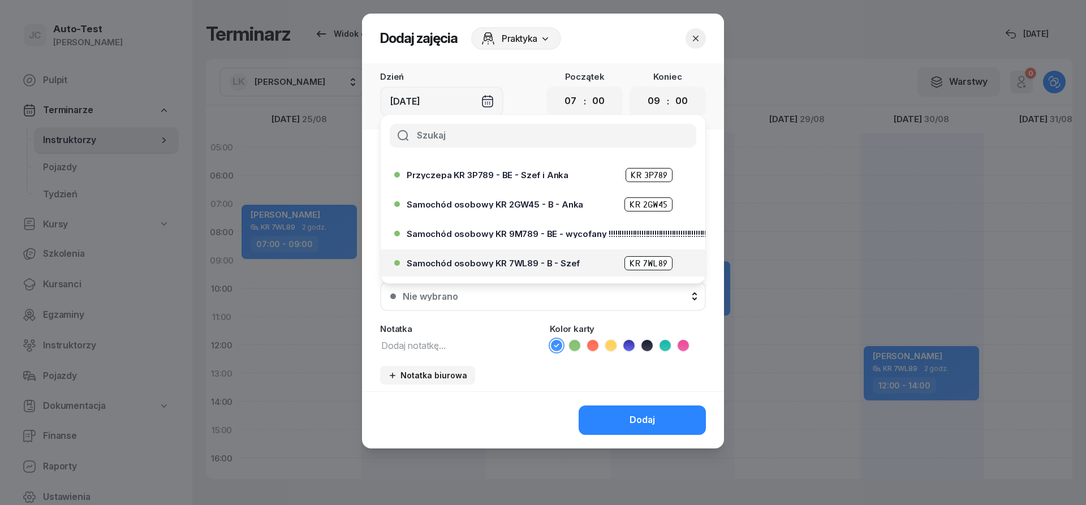
click at [531, 257] on div "Samochód osobowy KR 7WL89 - B - Szef KR 7WL89" at bounding box center [546, 263] width 278 height 14
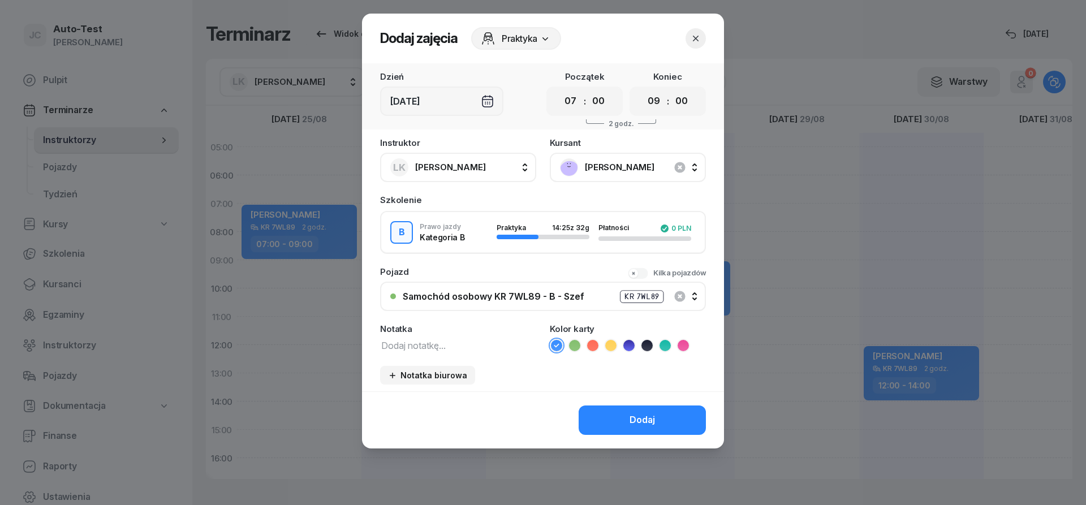
click at [605, 403] on div "Dodaj" at bounding box center [543, 420] width 362 height 57
click at [610, 407] on button "Dodaj" at bounding box center [642, 420] width 127 height 29
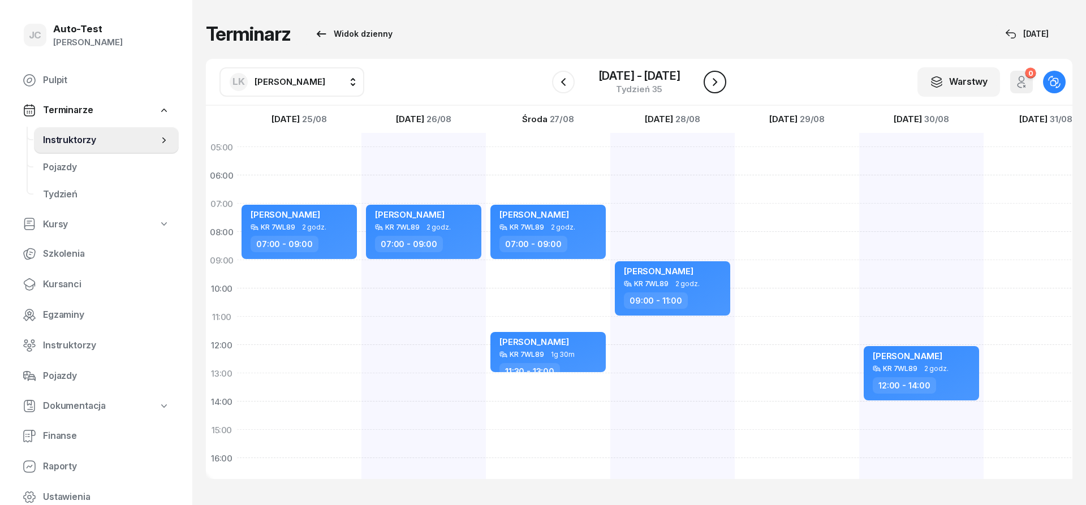
click at [715, 88] on icon "button" at bounding box center [715, 82] width 14 height 14
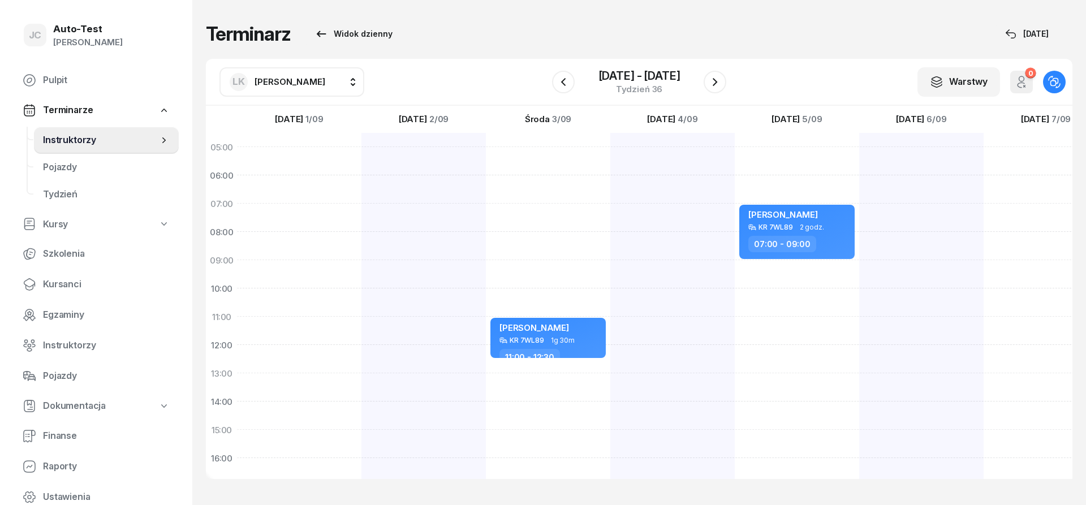
click at [421, 213] on div at bounding box center [424, 416] width 124 height 566
select select "07"
select select "09"
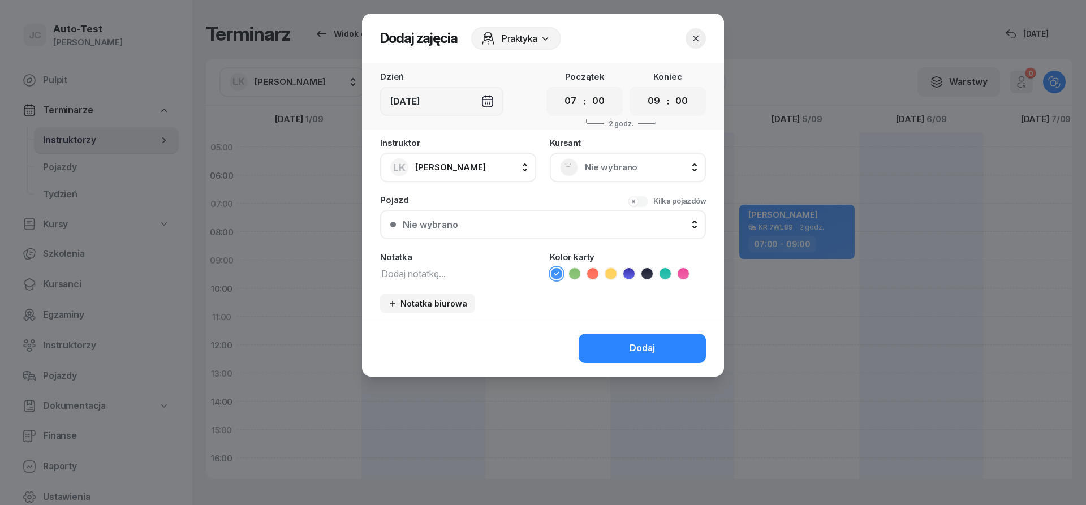
scroll to position [1, 1]
click at [614, 171] on span "Nie wybrano" at bounding box center [640, 167] width 111 height 15
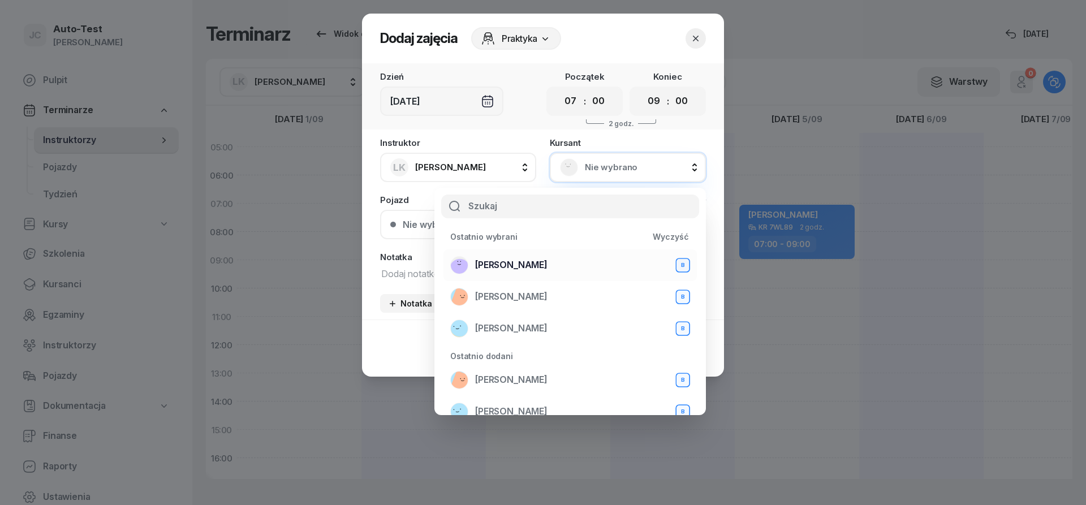
click at [526, 269] on span "[PERSON_NAME]" at bounding box center [511, 265] width 72 height 15
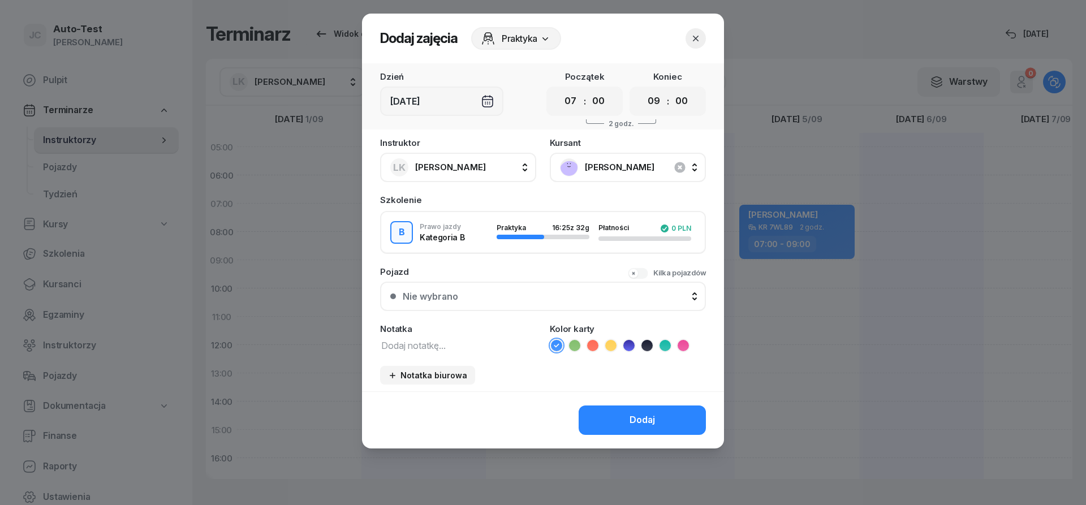
click at [512, 309] on button "Nie wybrano" at bounding box center [543, 296] width 326 height 29
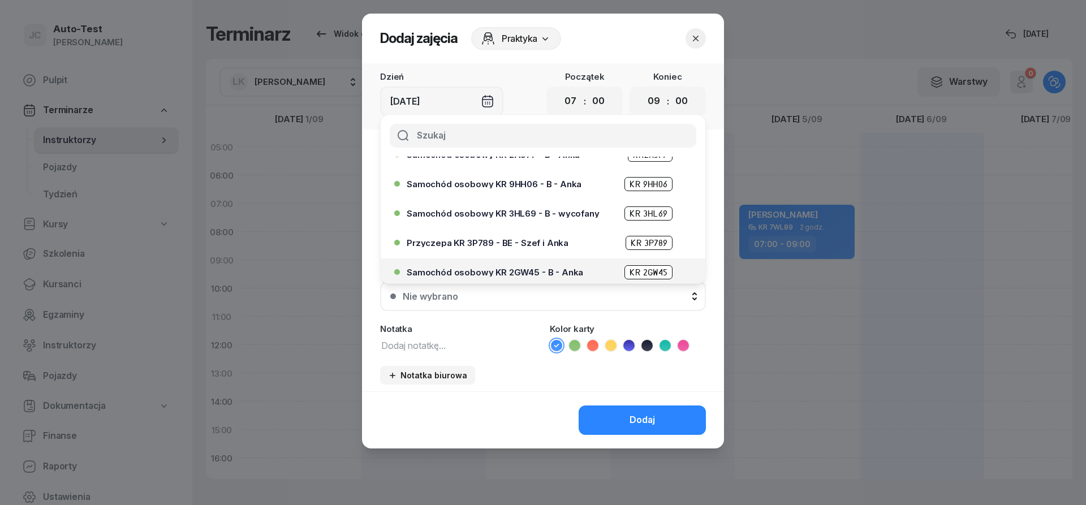
scroll to position [272, 0]
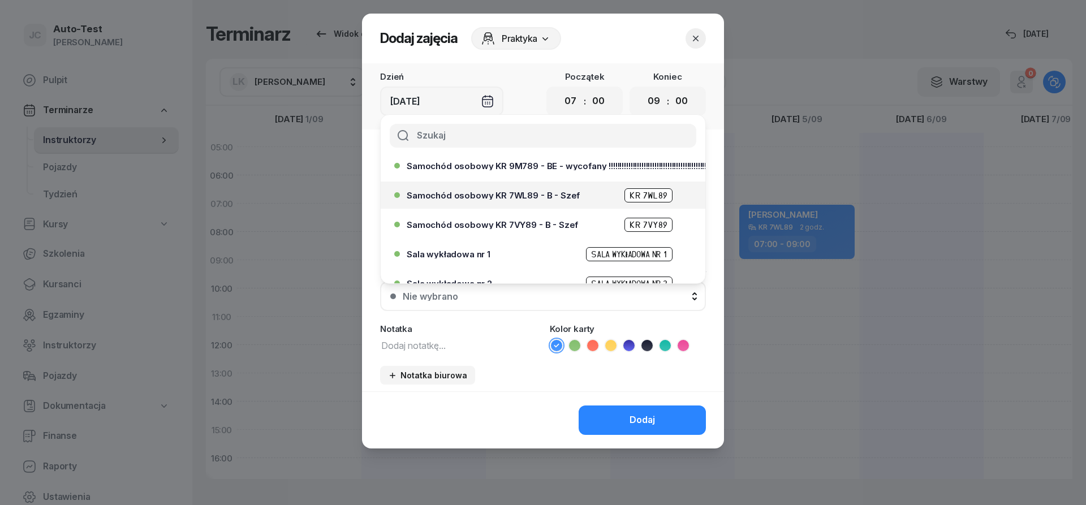
click at [522, 198] on span "Samochód osobowy KR 7WL89 - B - Szef" at bounding box center [493, 195] width 173 height 8
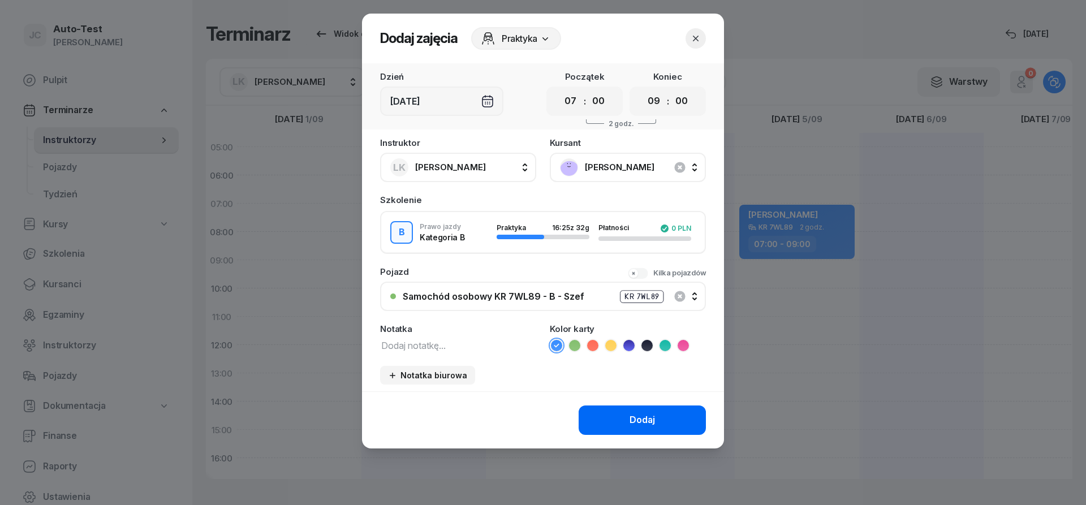
click at [606, 418] on button "Dodaj" at bounding box center [642, 420] width 127 height 29
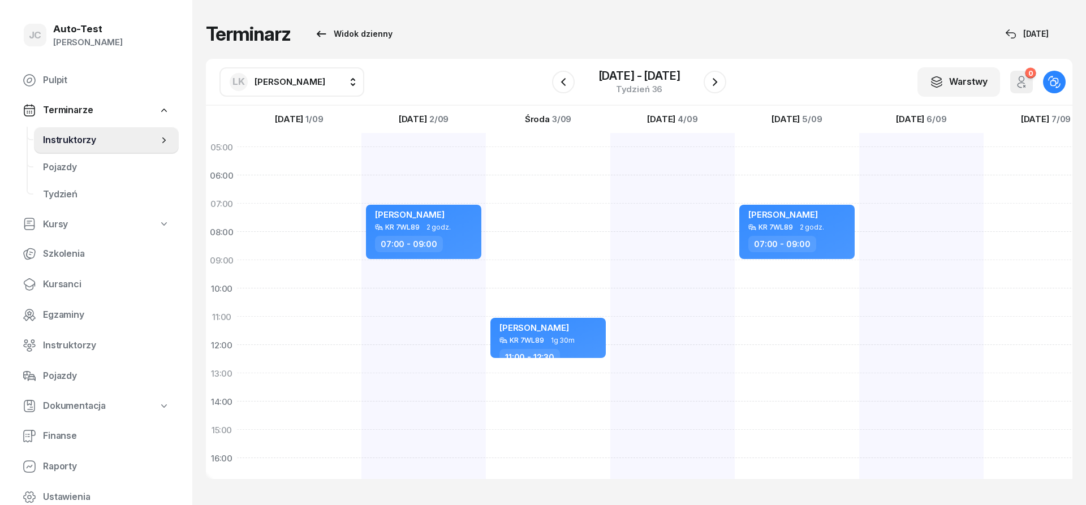
click at [791, 265] on div "[PERSON_NAME] KR 7WL89 2 godz. 07:00 - 09:00" at bounding box center [797, 416] width 124 height 566
select select "09"
select select "11"
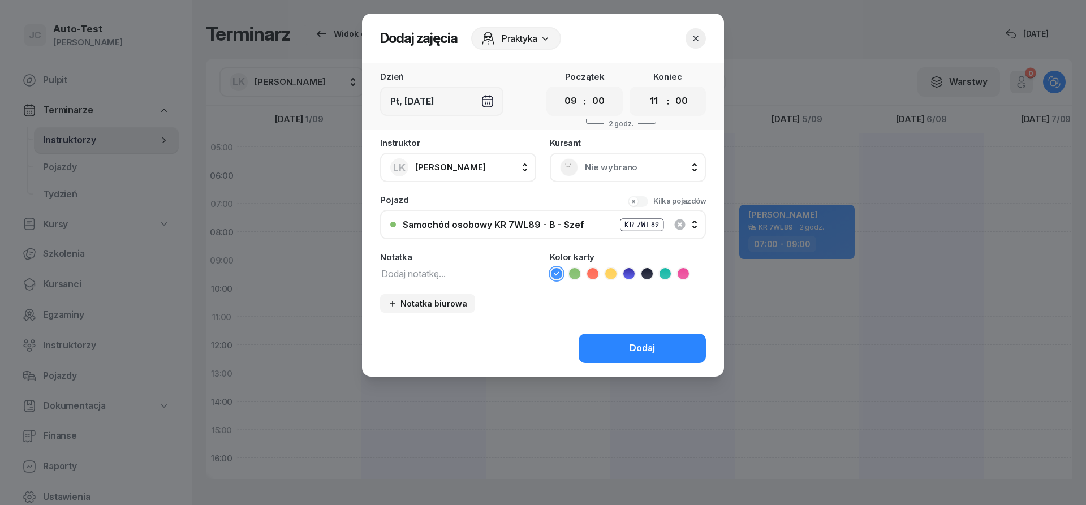
drag, startPoint x: 574, startPoint y: 188, endPoint x: 578, endPoint y: 179, distance: 9.4
click at [574, 187] on div "Instruktor LK [PERSON_NAME] AW [PERSON_NAME] AH [PERSON_NAME] BM [PERSON_NAME] …" at bounding box center [543, 229] width 362 height 181
click at [581, 171] on div "Nie wybrano" at bounding box center [628, 167] width 136 height 18
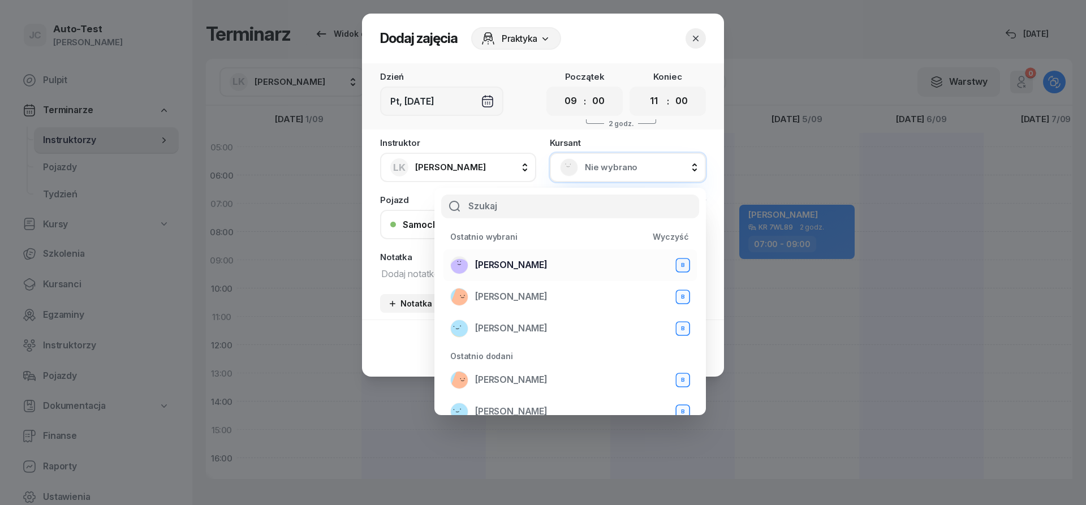
click at [532, 267] on div "[PERSON_NAME] B" at bounding box center [570, 265] width 240 height 18
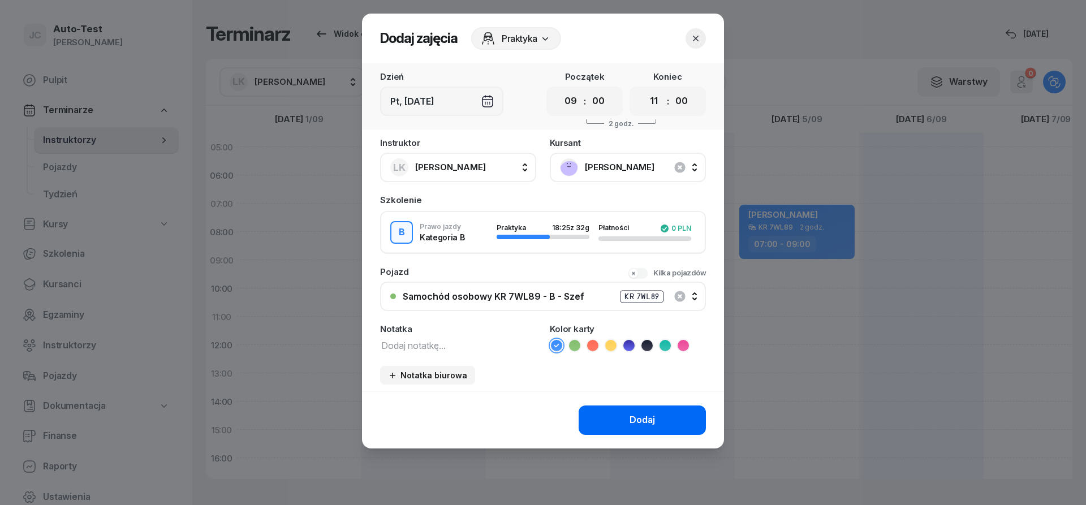
click at [626, 416] on button "Dodaj" at bounding box center [642, 420] width 127 height 29
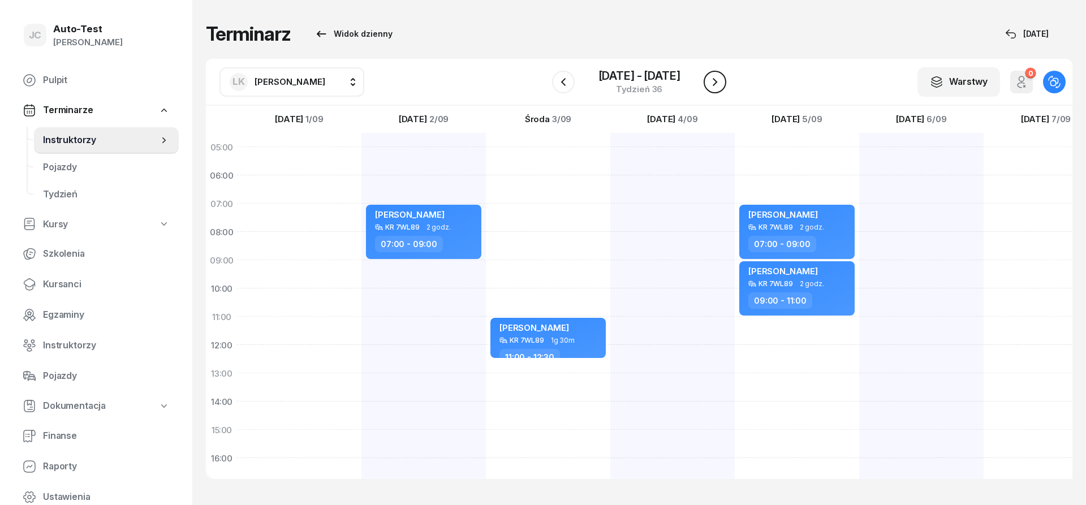
click at [721, 85] on icon "button" at bounding box center [715, 82] width 14 height 14
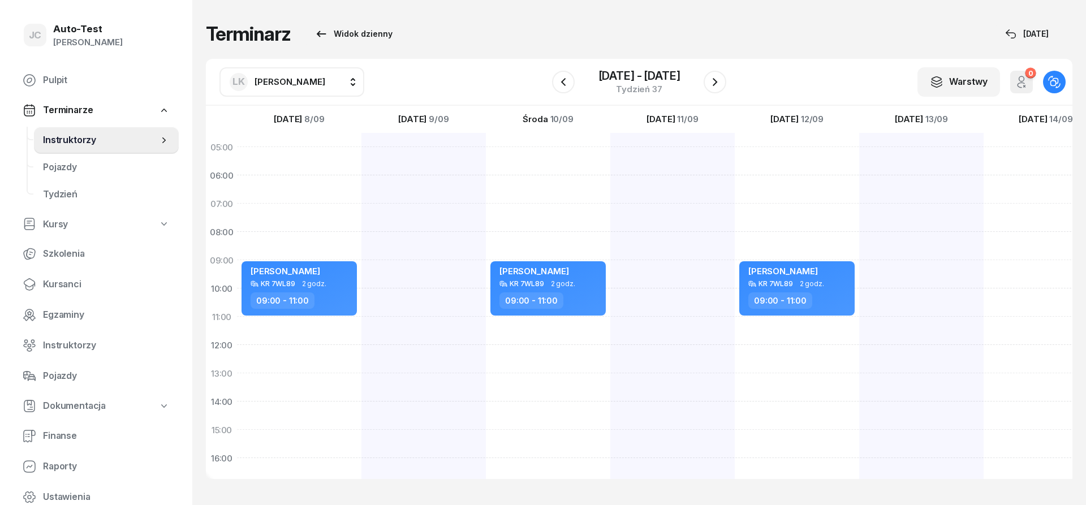
click at [317, 337] on div "[PERSON_NAME] KR 7WL89 2 godz. 09:00 - 11:00" at bounding box center [299, 416] width 124 height 566
select select "11"
select select "13"
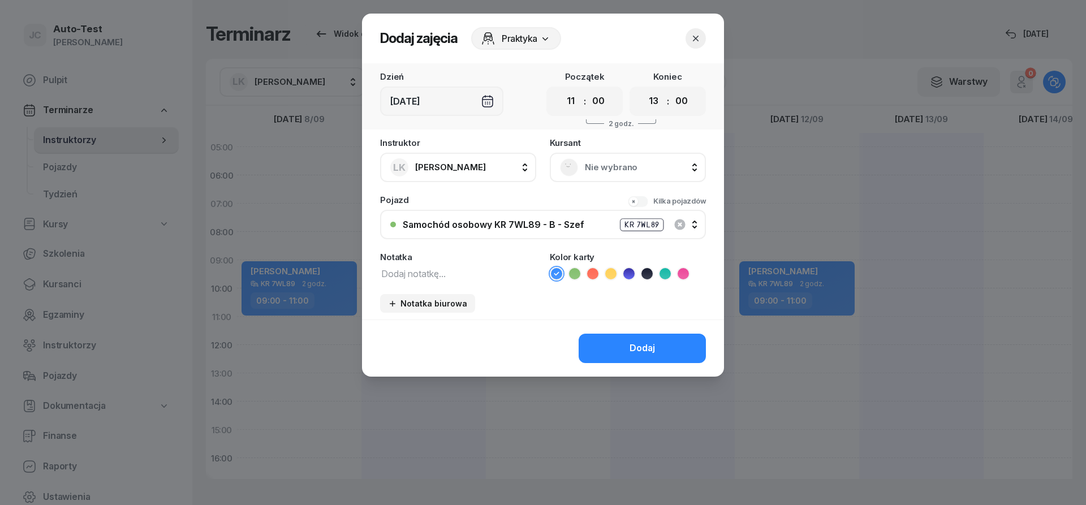
click at [593, 159] on div "Nie wybrano" at bounding box center [628, 167] width 156 height 29
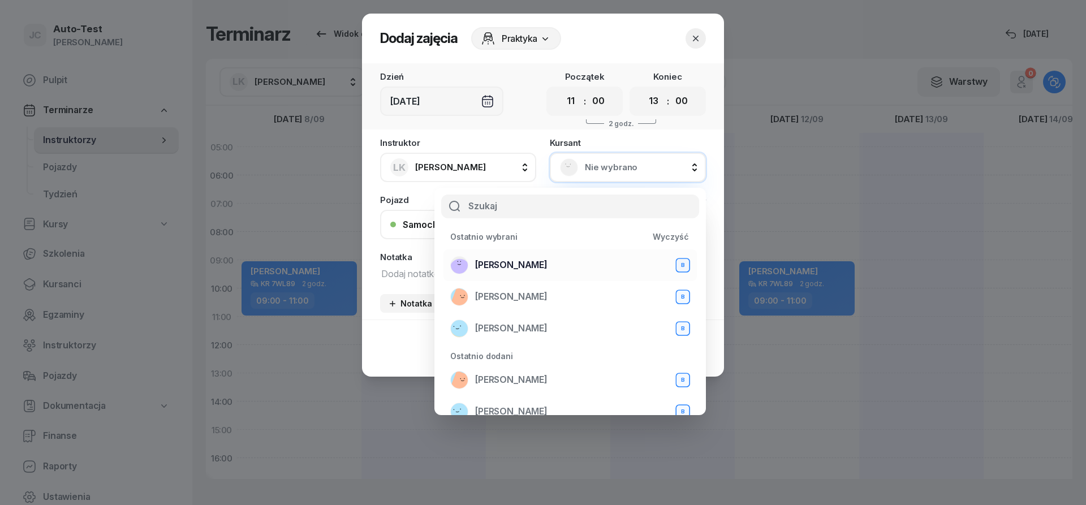
click at [540, 263] on div "[PERSON_NAME] B" at bounding box center [570, 265] width 240 height 18
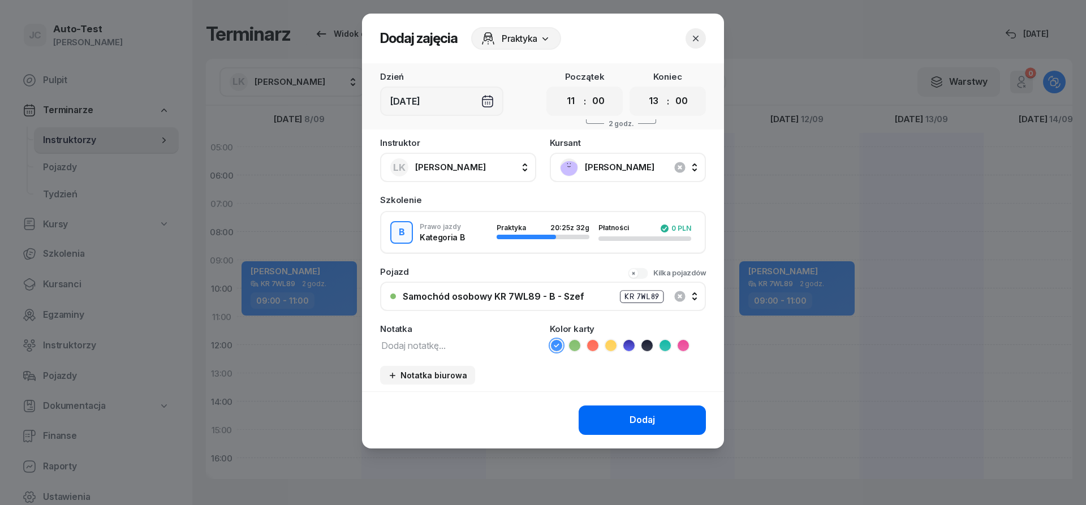
click at [634, 416] on div "Dodaj" at bounding box center [642, 420] width 25 height 15
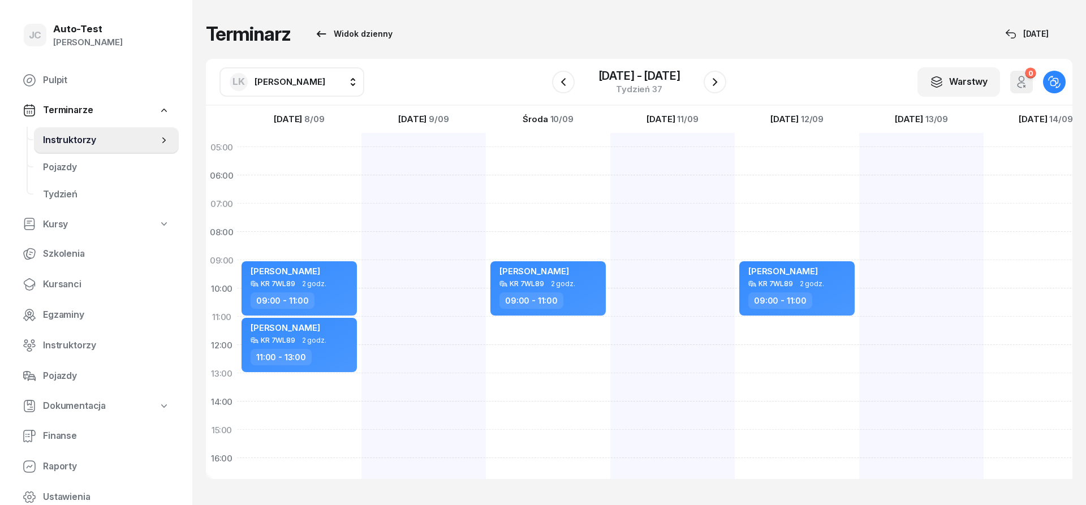
click at [778, 217] on div "[PERSON_NAME] KR 7WL89 2 godz. 09:00 - 11:00" at bounding box center [797, 416] width 124 height 566
select select "07"
select select "09"
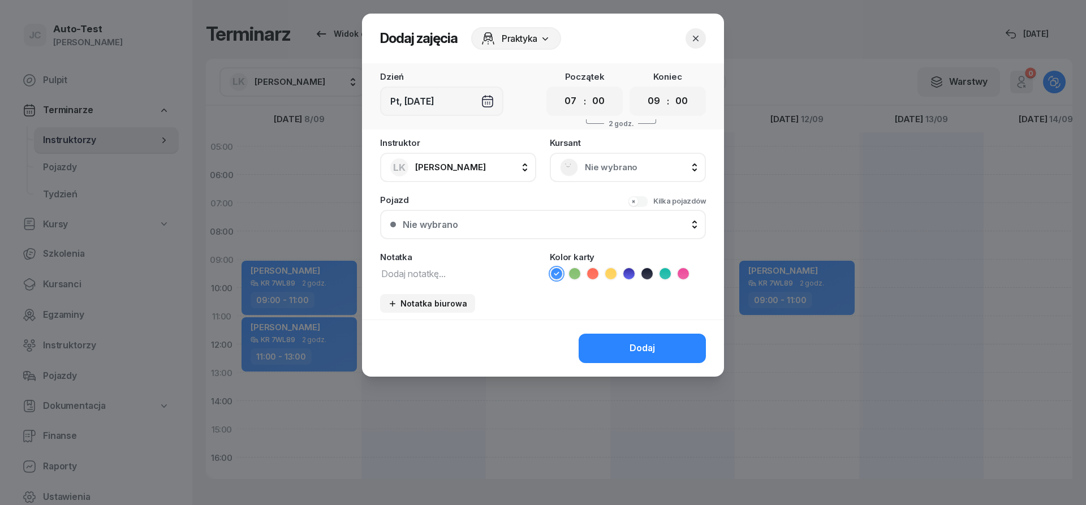
click at [609, 158] on div "Nie wybrano" at bounding box center [628, 167] width 136 height 18
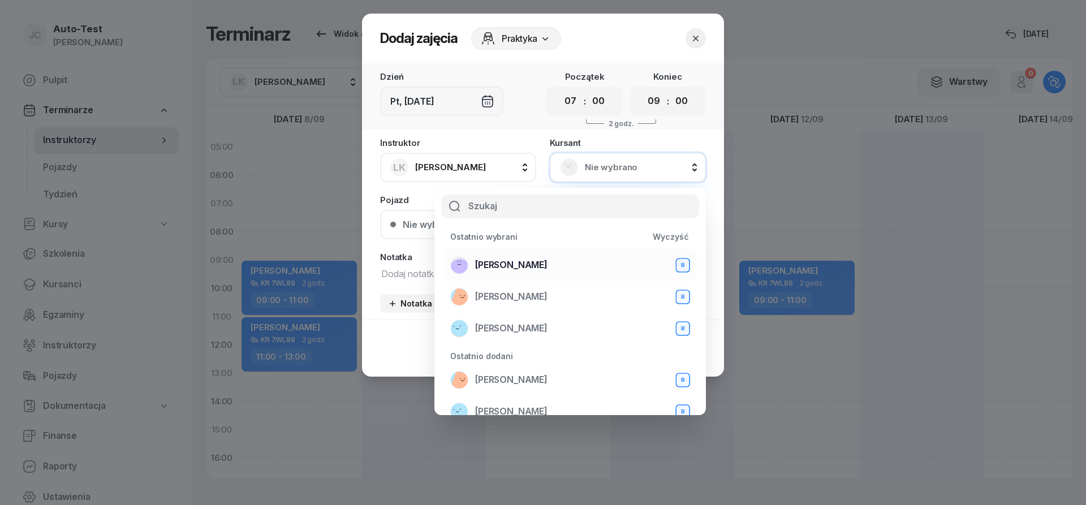
click at [497, 269] on span "[PERSON_NAME]" at bounding box center [511, 265] width 72 height 15
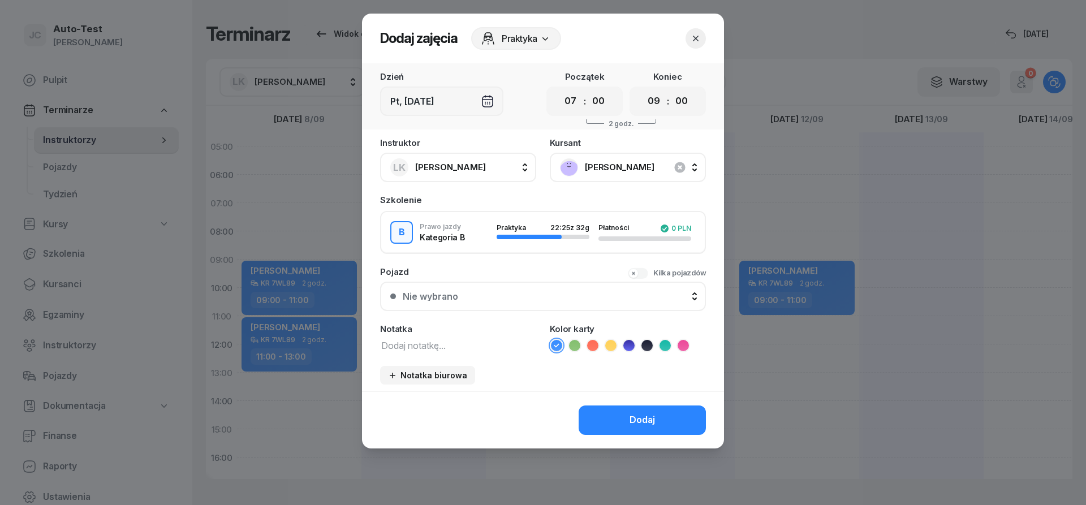
click at [496, 300] on div "Nie wybrano" at bounding box center [549, 296] width 293 height 9
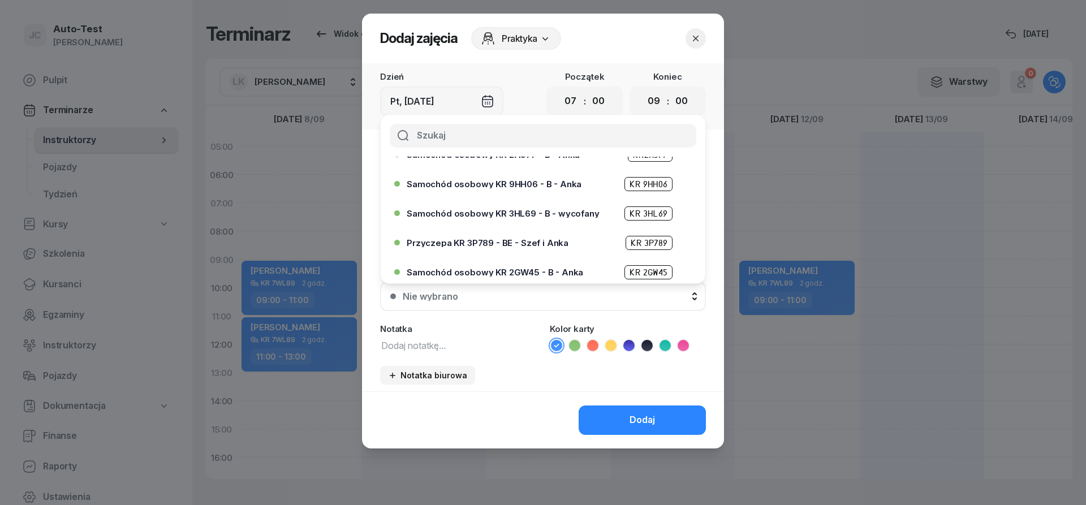
scroll to position [204, 0]
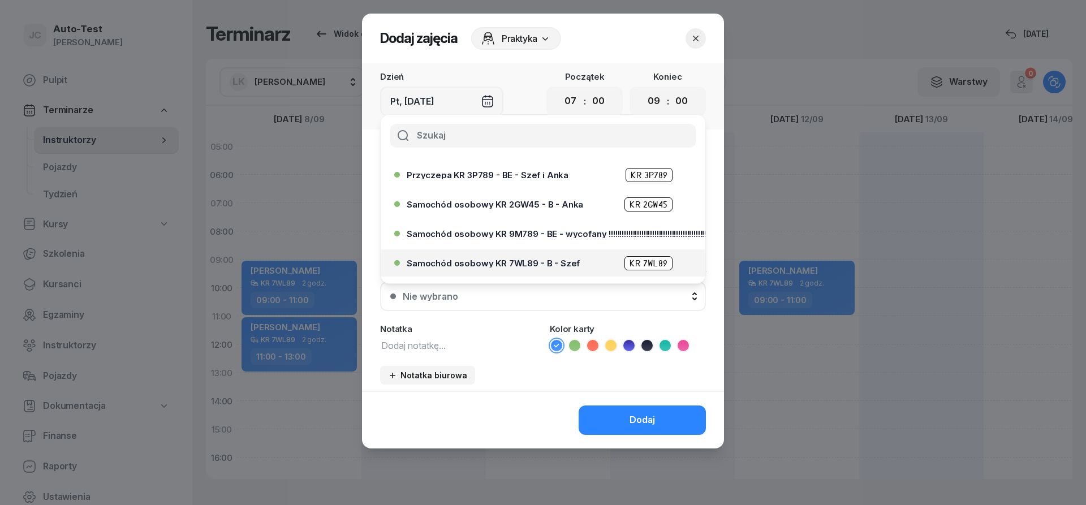
click at [528, 263] on span "Samochód osobowy KR 7WL89 - B - Szef" at bounding box center [493, 263] width 173 height 8
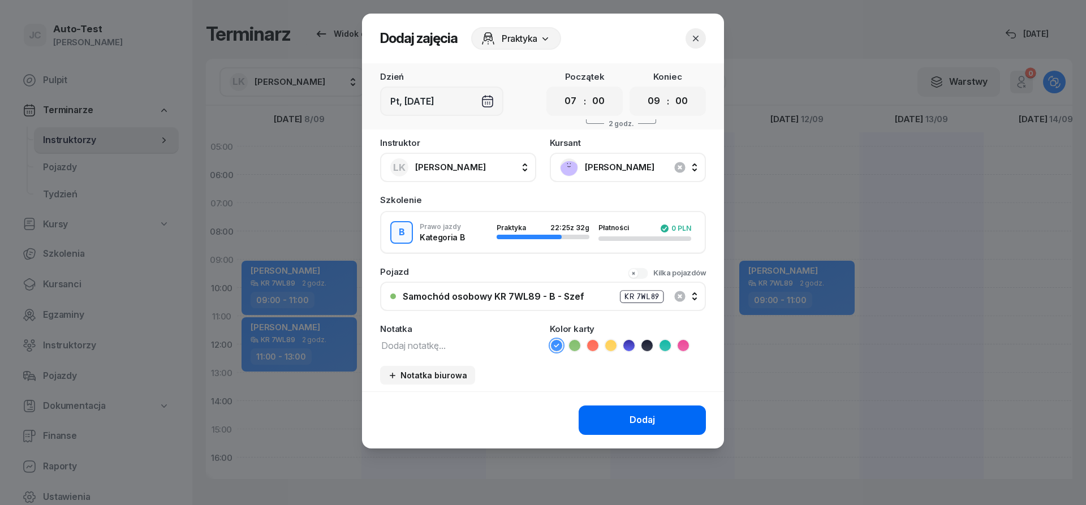
click at [616, 417] on button "Dodaj" at bounding box center [642, 420] width 127 height 29
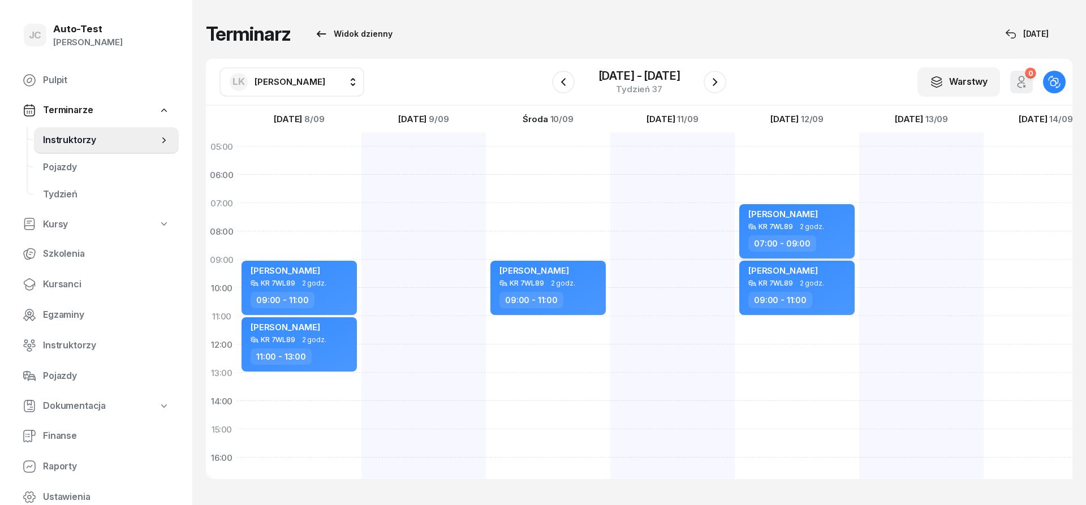
scroll to position [2, 1]
click at [706, 85] on button "button" at bounding box center [715, 82] width 23 height 23
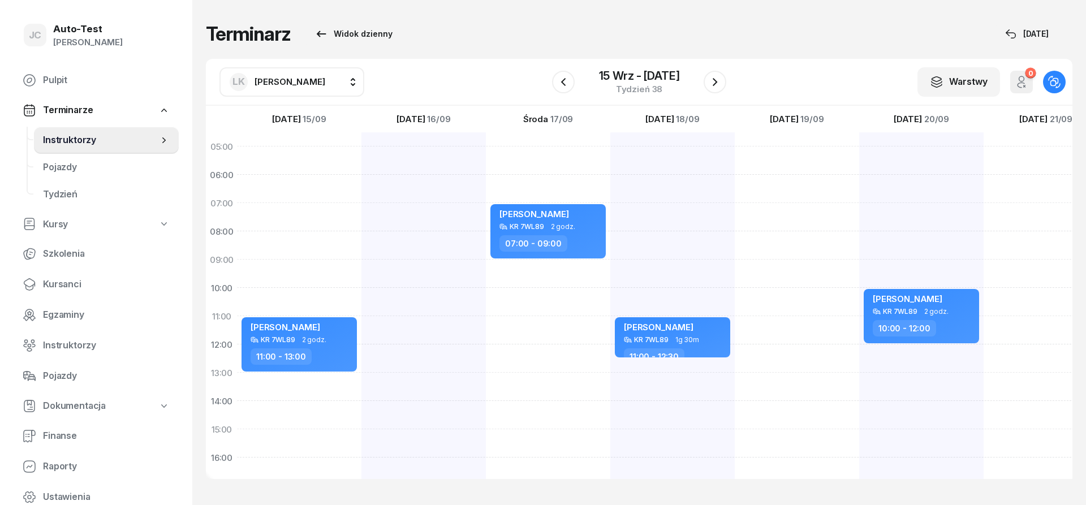
click at [777, 216] on div at bounding box center [797, 415] width 124 height 566
select select "07"
select select "09"
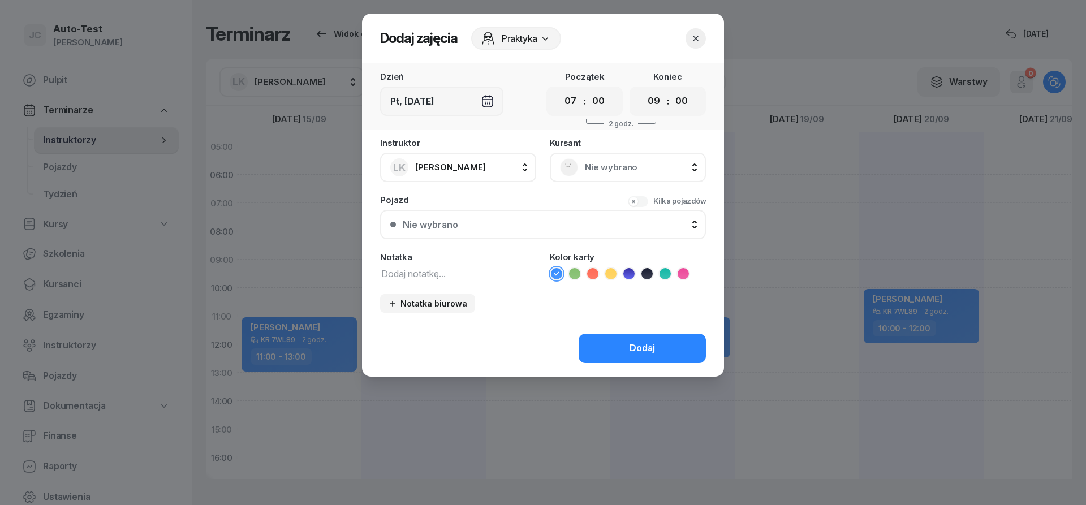
scroll to position [2, 1]
click at [610, 169] on span "Nie wybrano" at bounding box center [640, 167] width 111 height 15
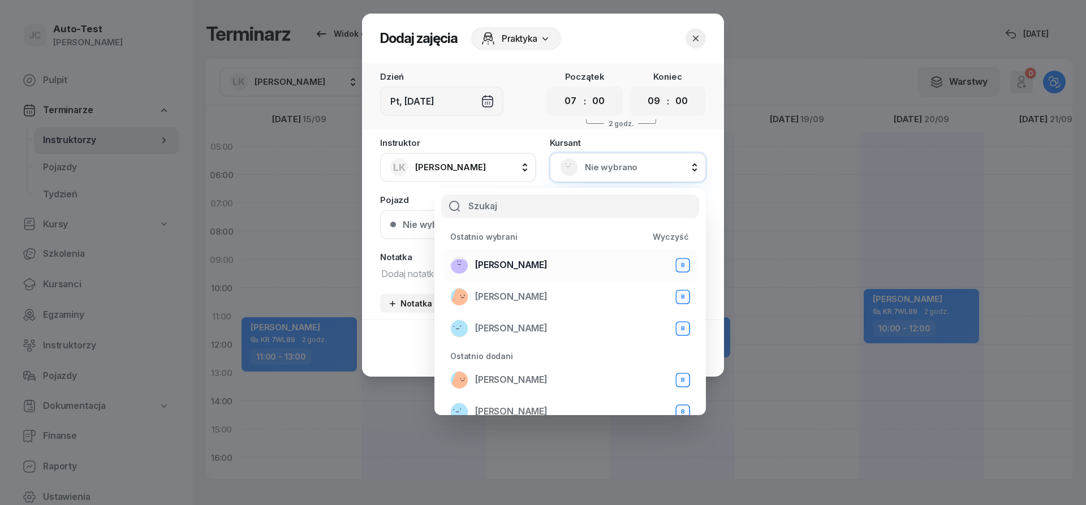
click at [552, 272] on div "[PERSON_NAME] B" at bounding box center [570, 265] width 240 height 18
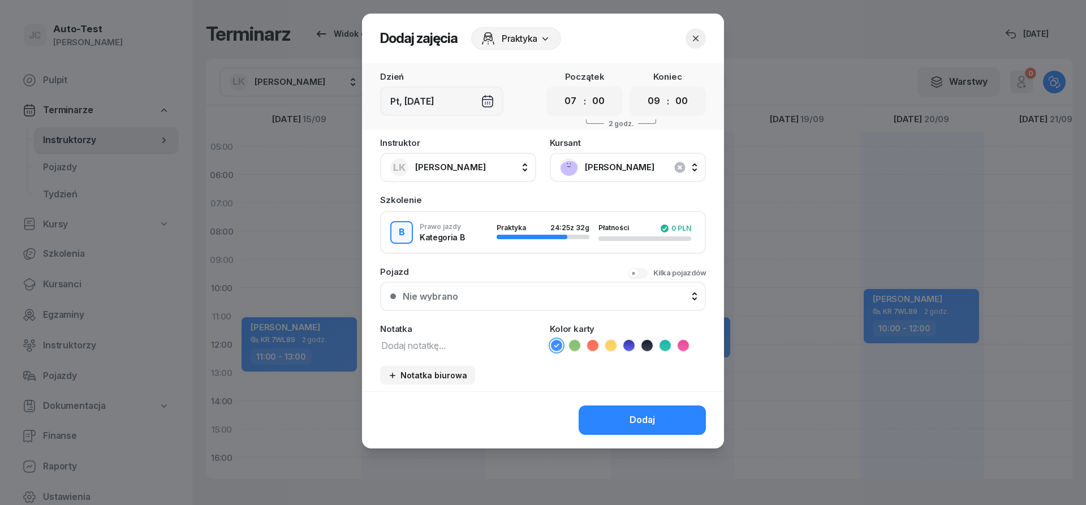
click at [541, 295] on div "Nie wybrano" at bounding box center [549, 296] width 293 height 9
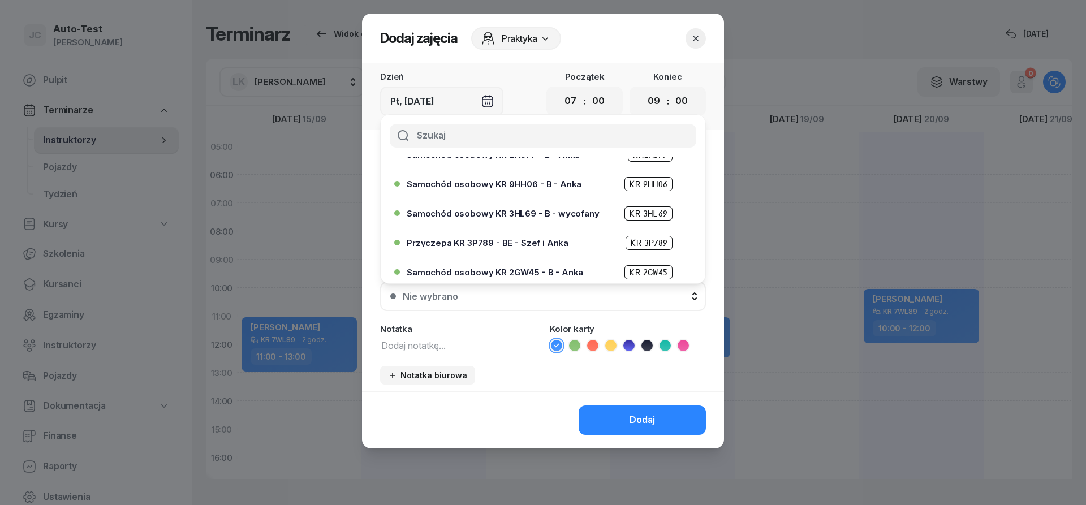
scroll to position [204, 0]
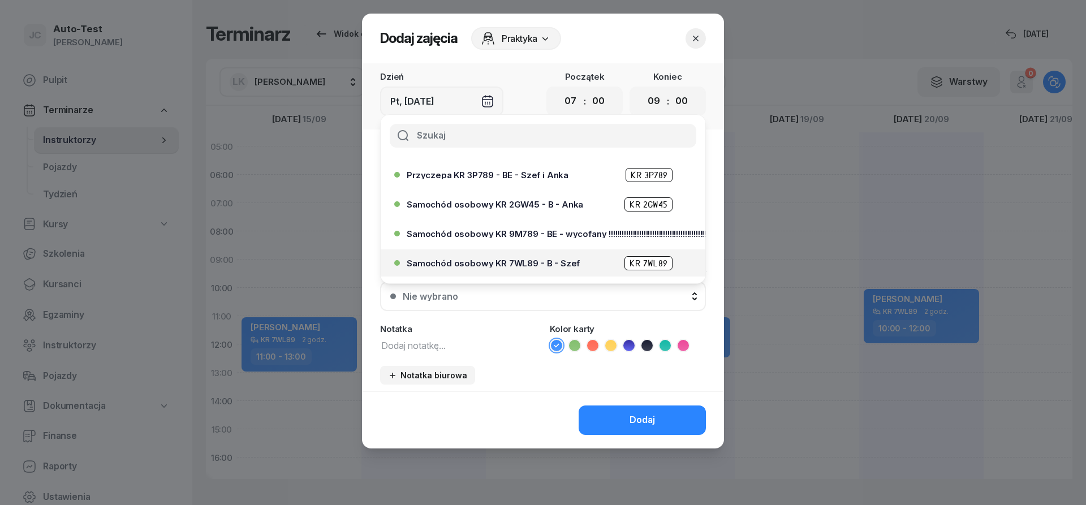
click at [531, 267] on span "Samochód osobowy KR 7WL89 - B - Szef" at bounding box center [493, 263] width 173 height 8
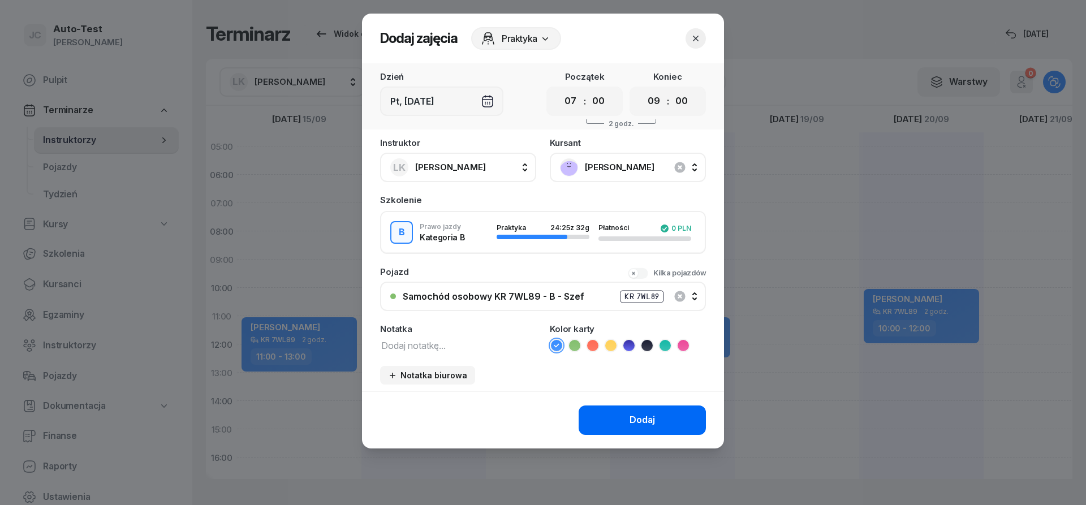
click at [644, 417] on div "Dodaj" at bounding box center [642, 420] width 25 height 15
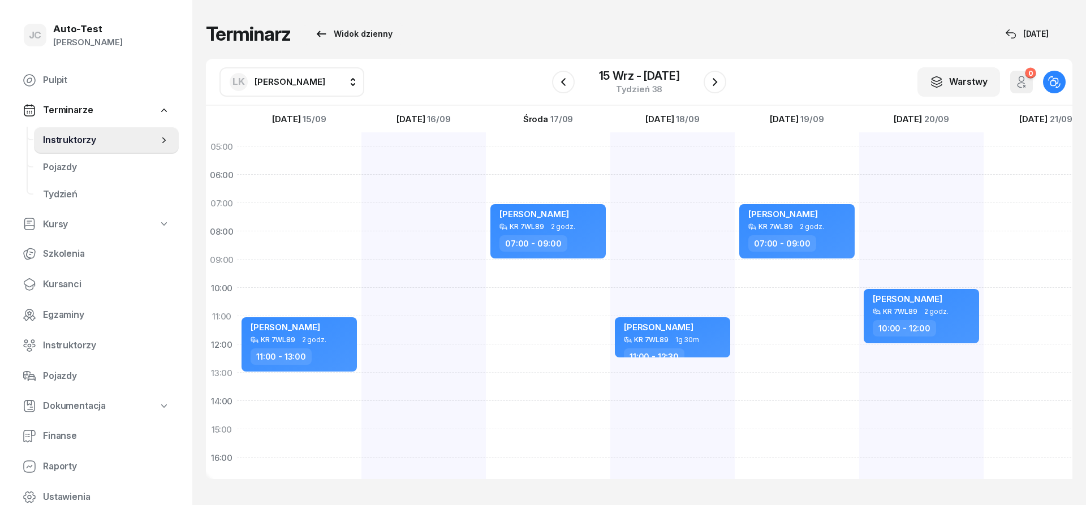
scroll to position [2, 1]
click at [720, 91] on button "button" at bounding box center [715, 82] width 23 height 23
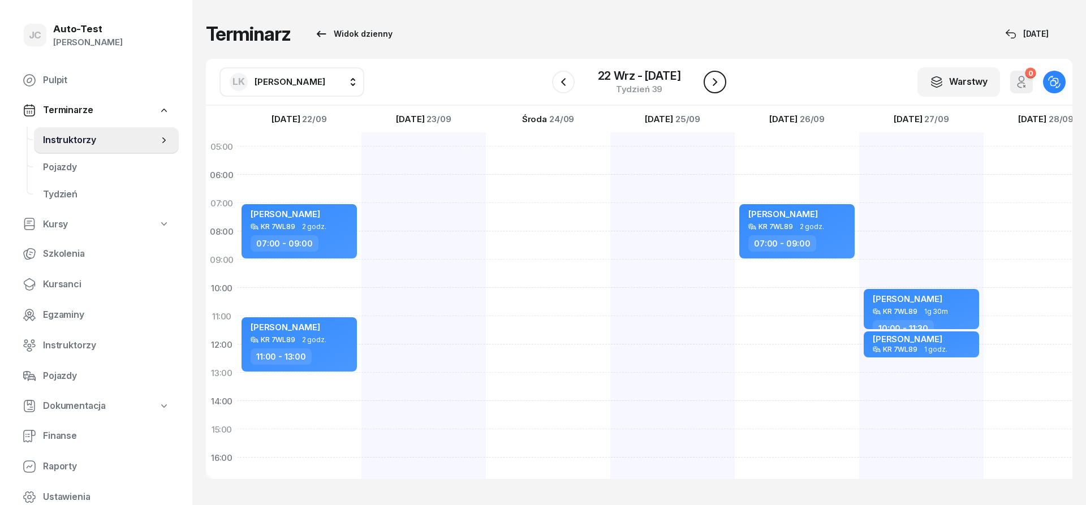
click at [719, 88] on icon "button" at bounding box center [715, 82] width 14 height 14
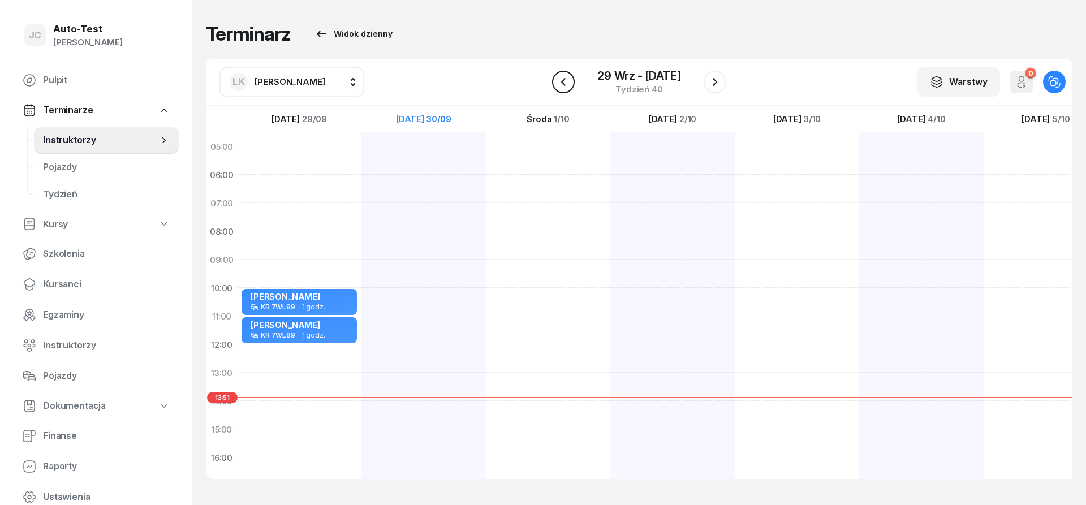
click at [556, 79] on button "button" at bounding box center [563, 82] width 23 height 23
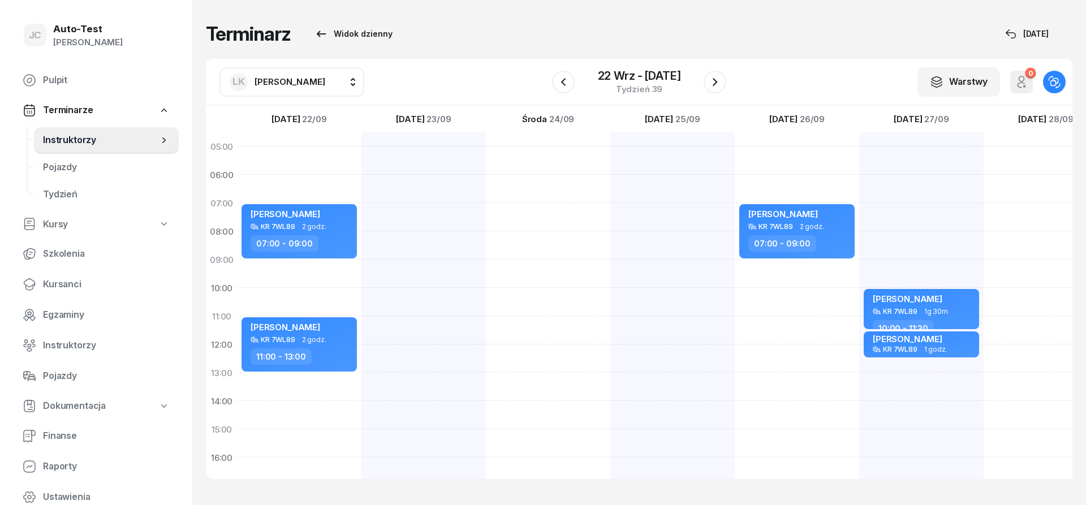
click at [800, 279] on div "[PERSON_NAME] KR 7WL89 2 godz. 07:00 - 09:00" at bounding box center [797, 415] width 124 height 566
select select "09"
select select "11"
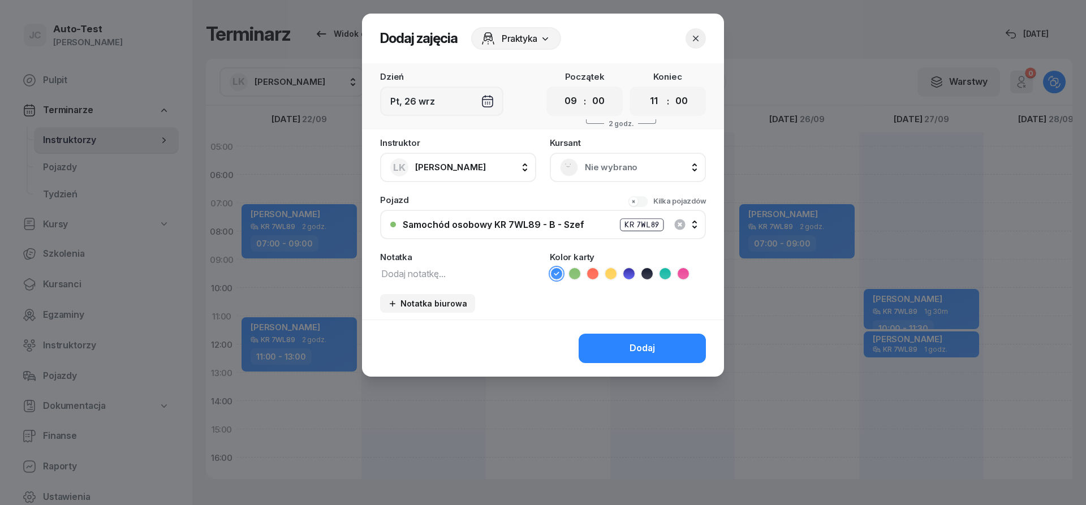
click at [619, 179] on div "Nie wybrano" at bounding box center [628, 167] width 156 height 29
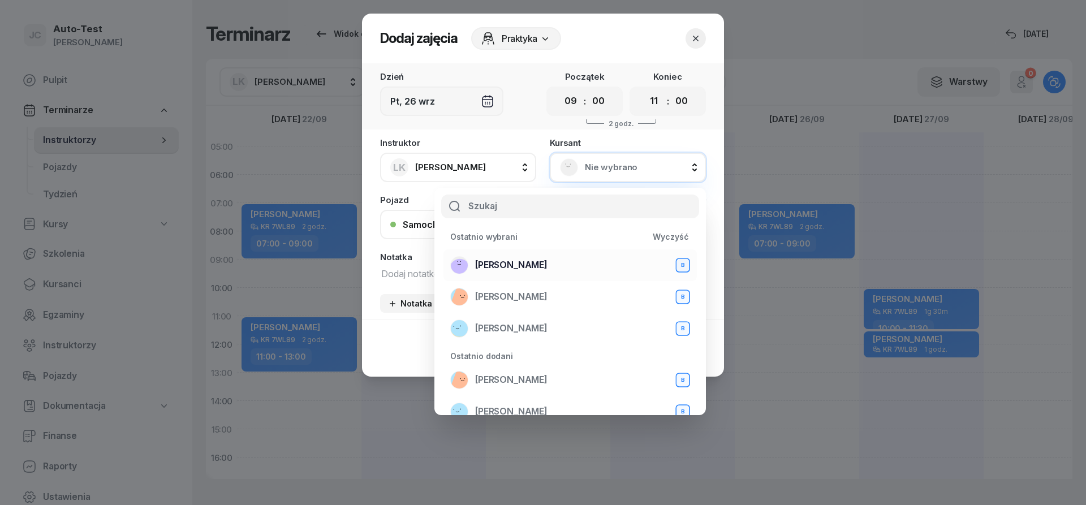
click at [544, 260] on div "[PERSON_NAME] B" at bounding box center [570, 265] width 240 height 18
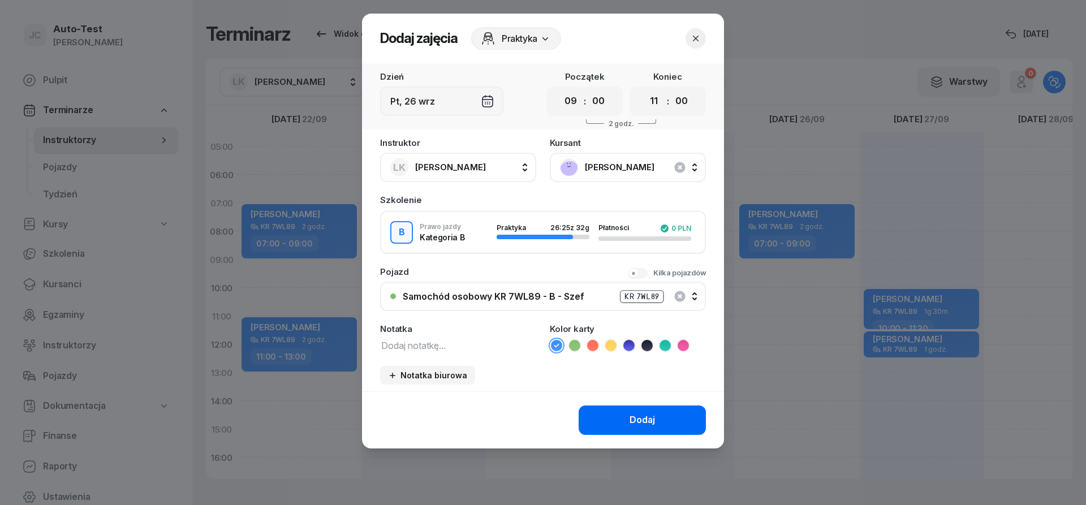
drag, startPoint x: 613, startPoint y: 432, endPoint x: 625, endPoint y: 431, distance: 11.3
click at [613, 432] on button "Dodaj" at bounding box center [642, 420] width 127 height 29
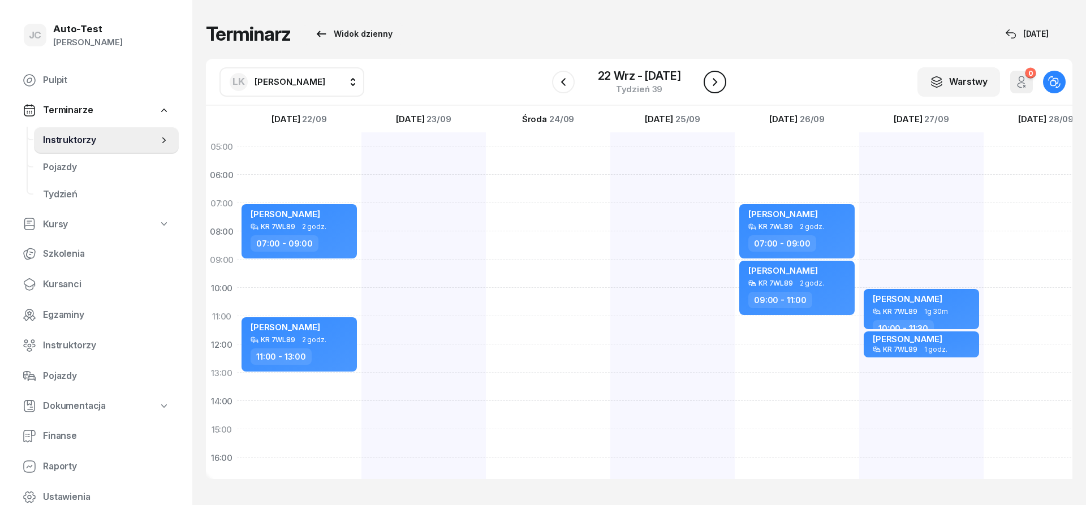
click at [716, 88] on icon "button" at bounding box center [715, 82] width 14 height 14
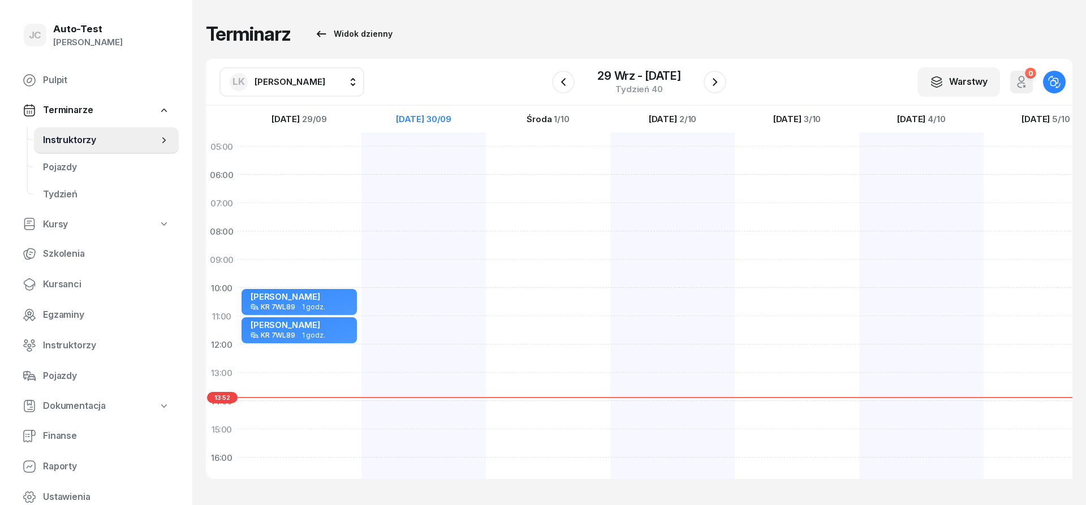
click at [451, 269] on div at bounding box center [424, 415] width 124 height 566
select select "09"
select select "11"
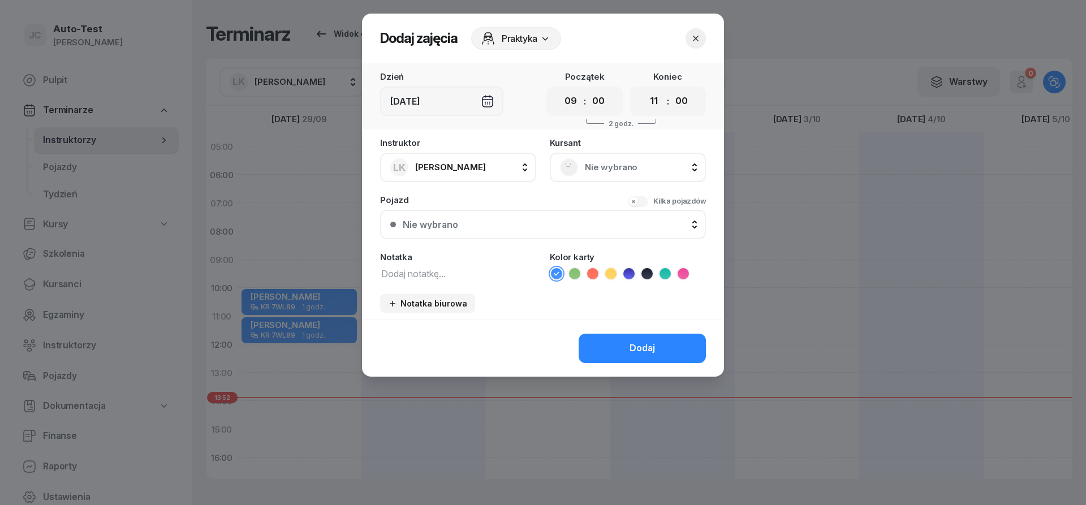
scroll to position [2, 1]
click at [617, 169] on span "Nie wybrano" at bounding box center [640, 167] width 111 height 15
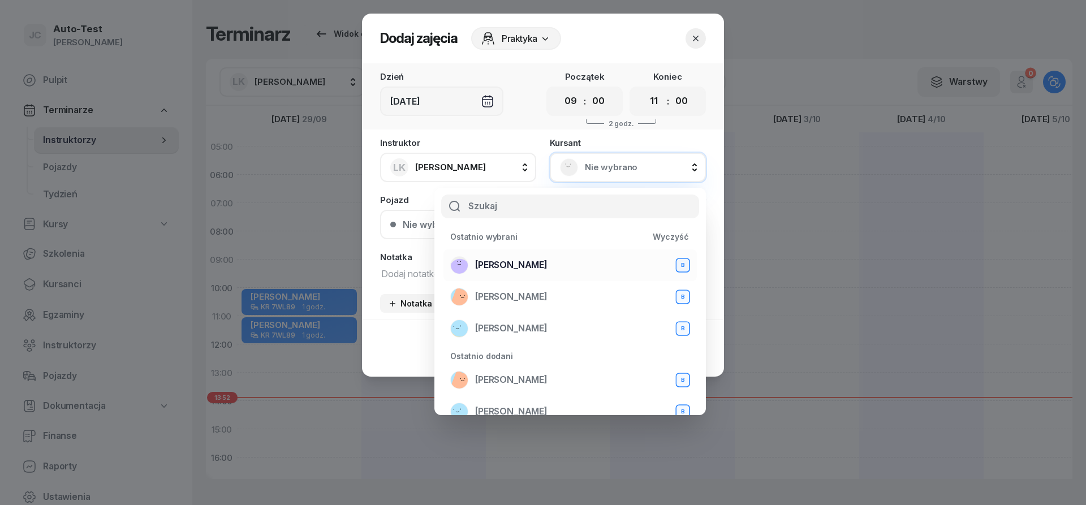
click at [545, 265] on div "[PERSON_NAME] B" at bounding box center [570, 265] width 240 height 18
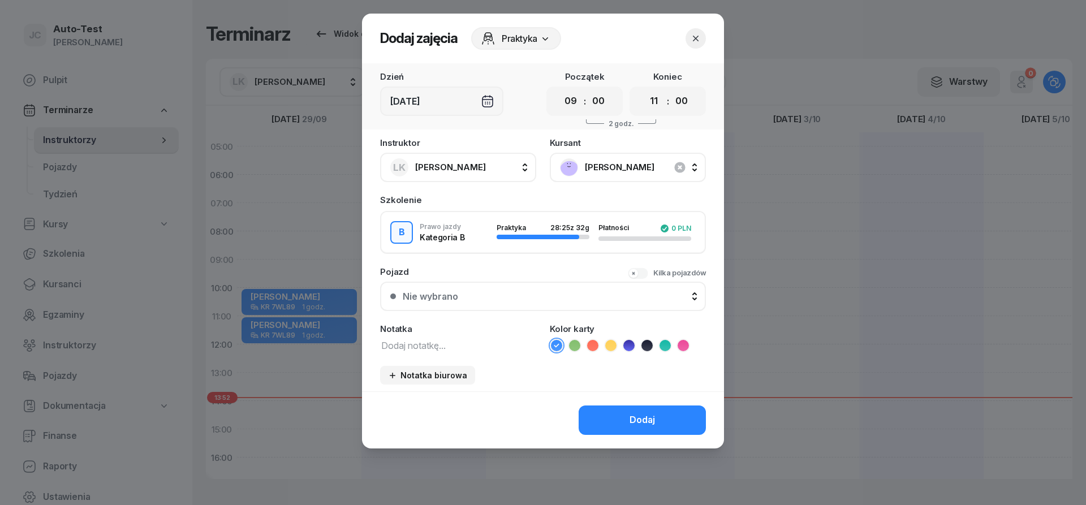
click at [505, 299] on div "Nie wybrano" at bounding box center [549, 296] width 293 height 9
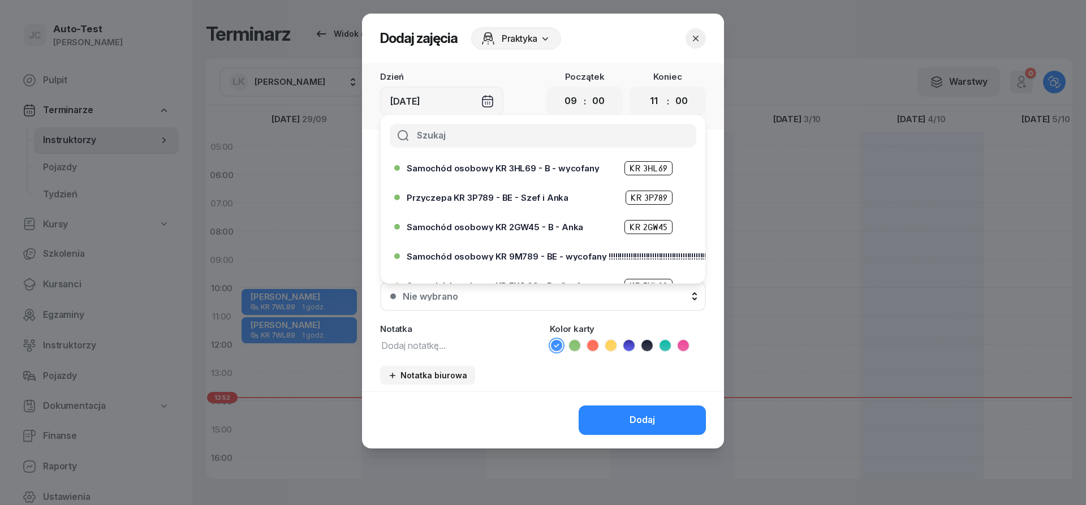
scroll to position [204, 0]
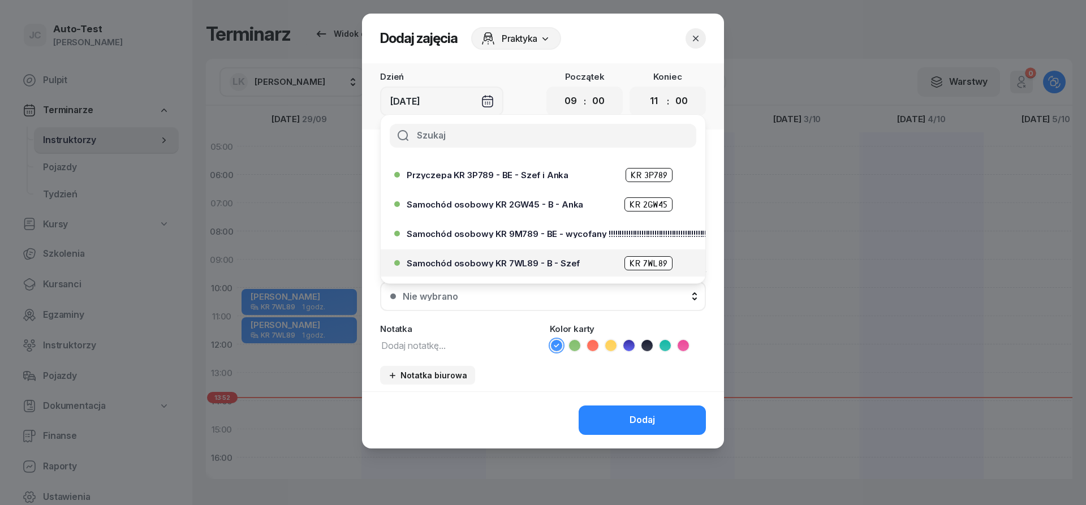
click at [531, 261] on span "Samochód osobowy KR 7WL89 - B - Szef" at bounding box center [493, 263] width 173 height 8
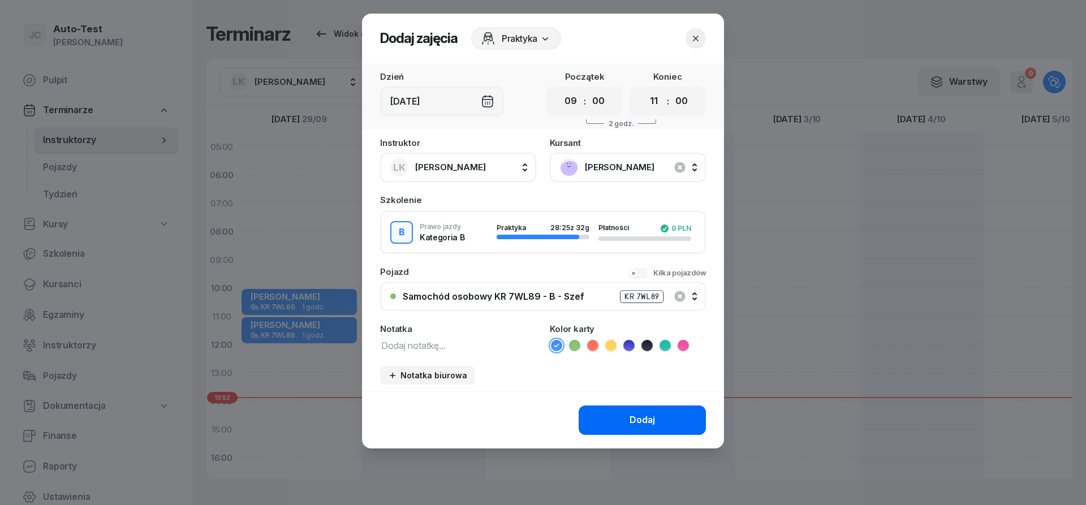
click at [614, 411] on button "Dodaj" at bounding box center [642, 420] width 127 height 29
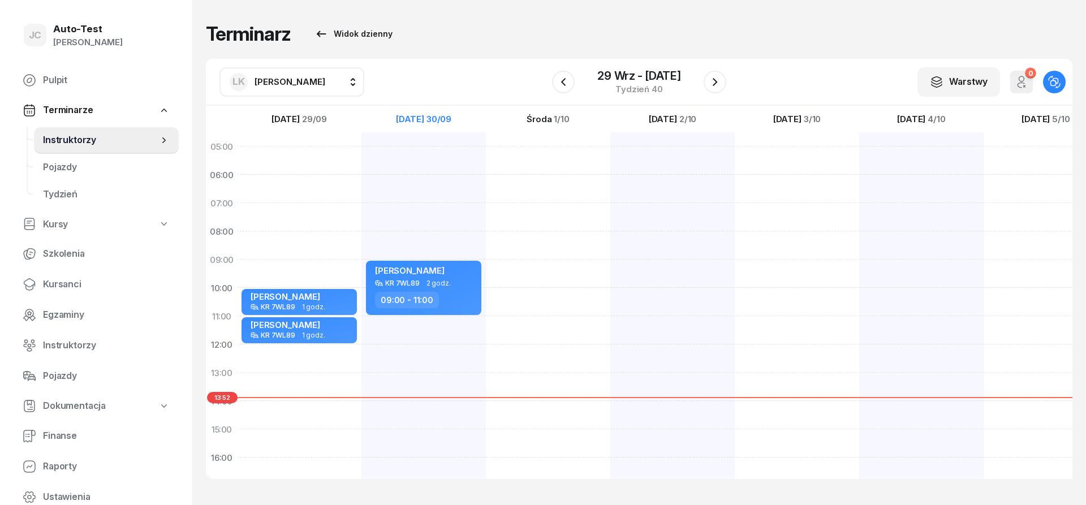
click at [463, 322] on div "[PERSON_NAME] KR 7WL89 2 godz. 09:00 - 11:00" at bounding box center [424, 415] width 124 height 566
select select "11"
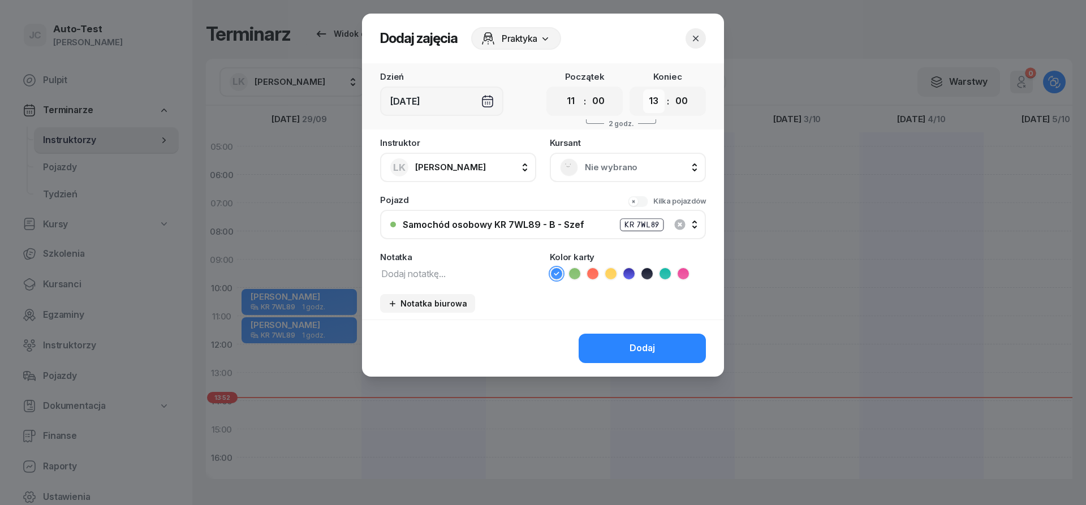
click at [643, 89] on select "00 01 02 03 04 05 06 07 08 09 10 11 12 13 14 15 16 17 18 19 20 21 22 23" at bounding box center [653, 101] width 21 height 24
select select "12"
click option "12" at bounding box center [0, 0] width 0 height 0
click at [584, 160] on div "Nie wybrano" at bounding box center [628, 167] width 136 height 18
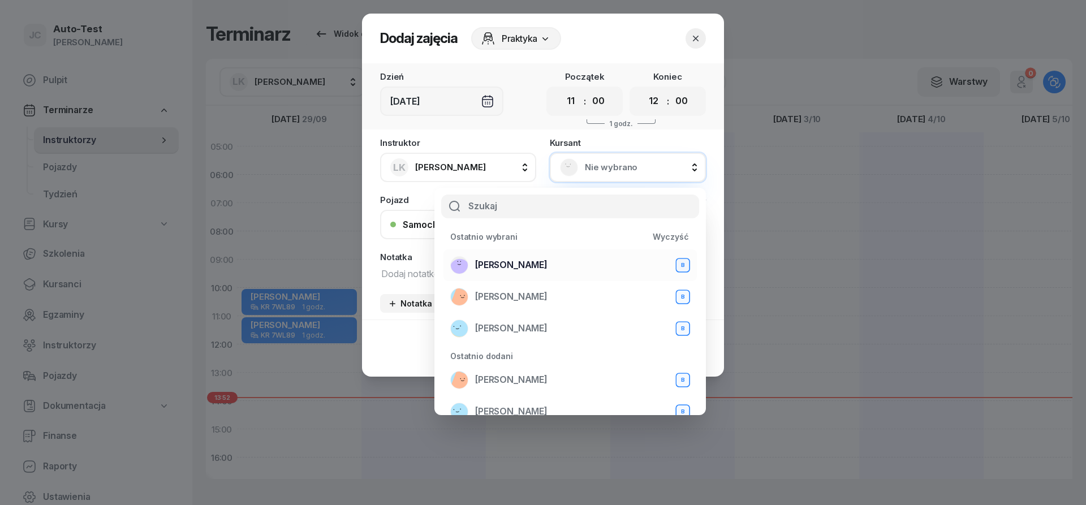
click at [566, 265] on div "[PERSON_NAME] B" at bounding box center [570, 265] width 240 height 18
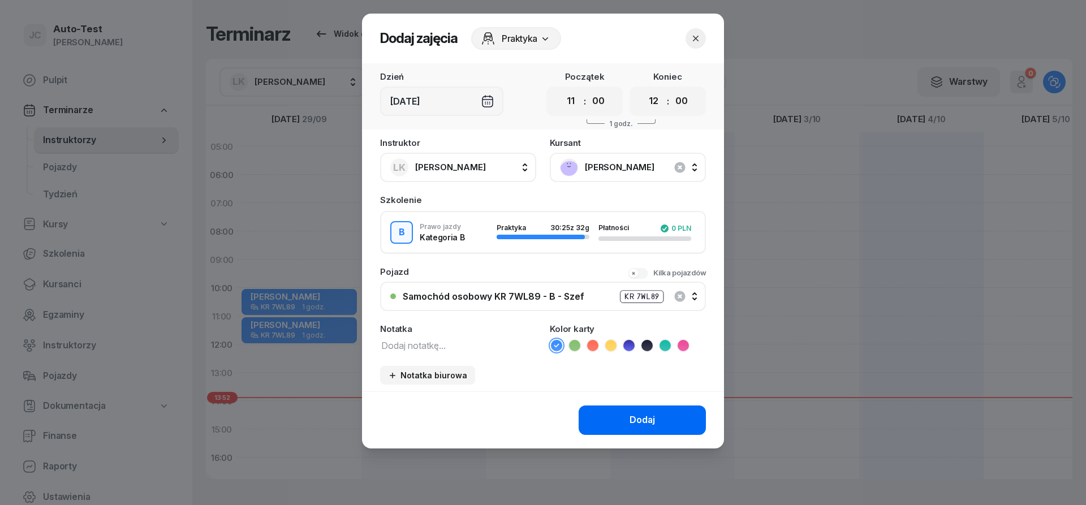
click at [601, 408] on div "Dodaj" at bounding box center [543, 420] width 362 height 57
click at [603, 412] on button "Dodaj" at bounding box center [642, 420] width 127 height 29
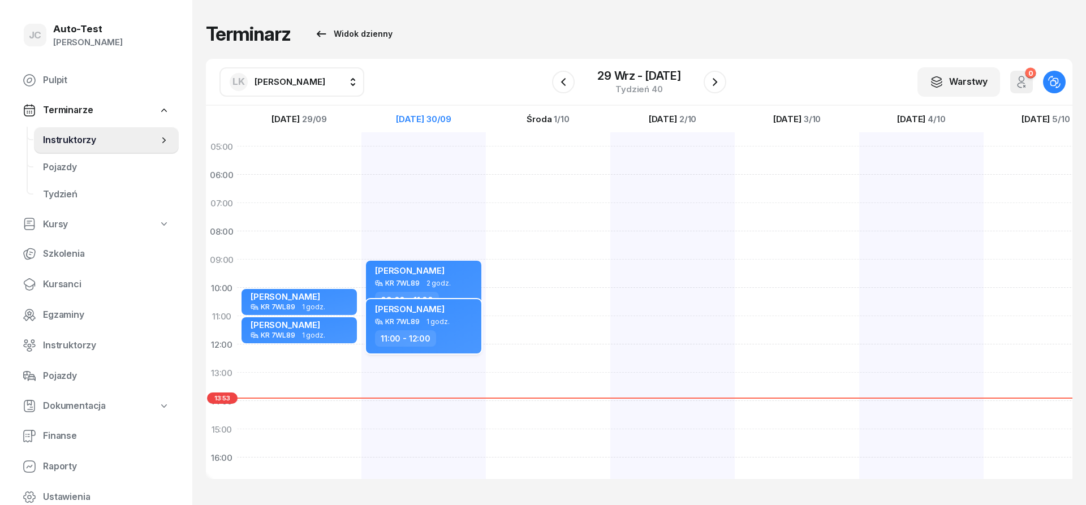
click at [449, 335] on div "11:00 - 12:00" at bounding box center [425, 338] width 100 height 16
select select "11"
select select "12"
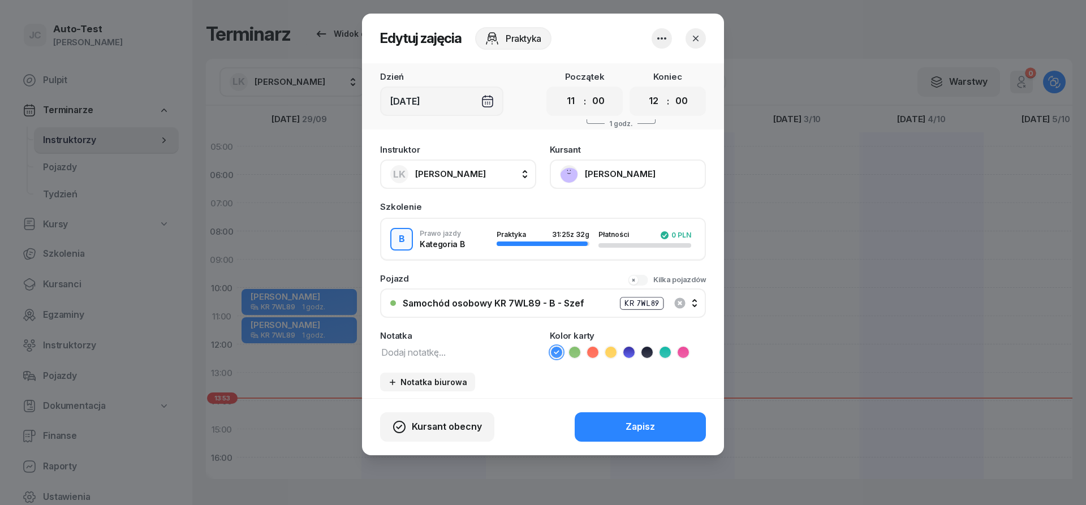
click at [696, 39] on icon "button" at bounding box center [696, 39] width 6 height 6
